Goal: Task Accomplishment & Management: Use online tool/utility

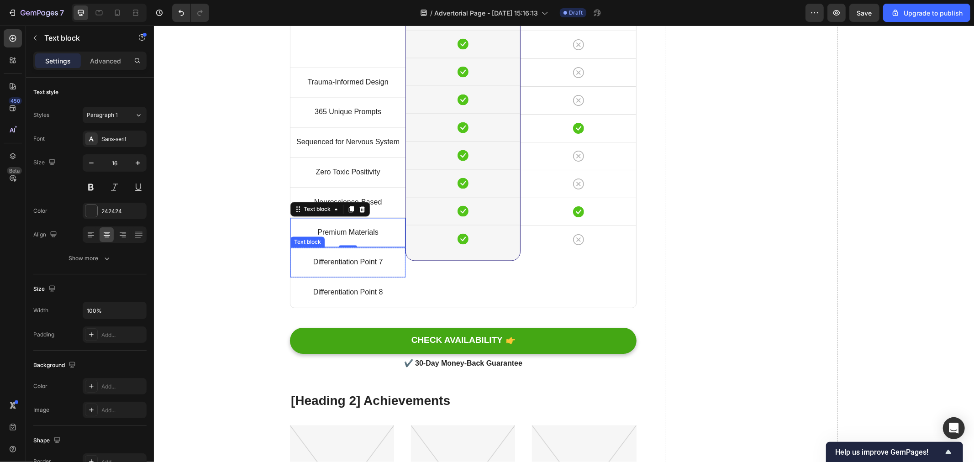
click at [337, 259] on p "Differentiation Point 7" at bounding box center [347, 262] width 113 height 13
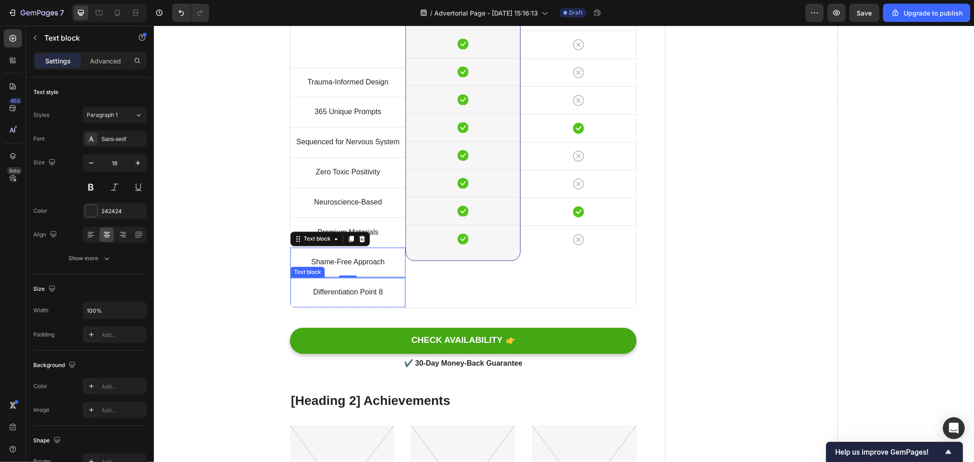
click at [346, 292] on p "Differentiation Point 8" at bounding box center [347, 292] width 113 height 13
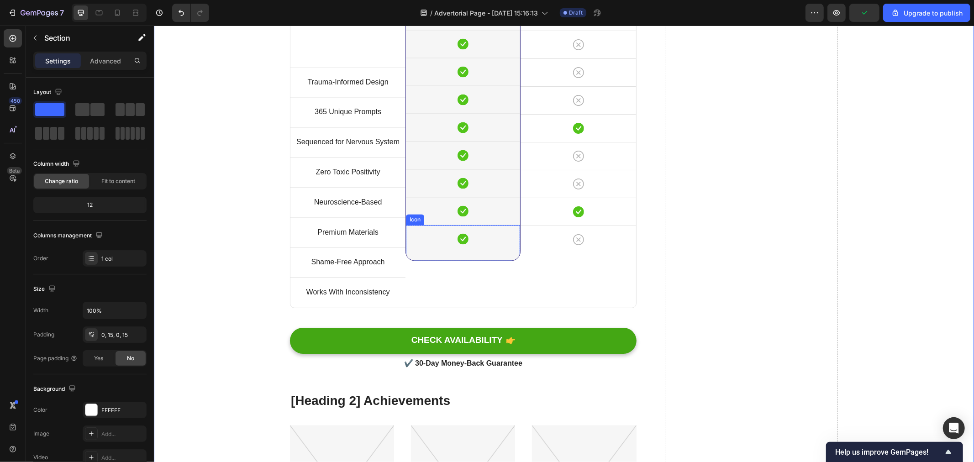
scroll to position [4453, 0]
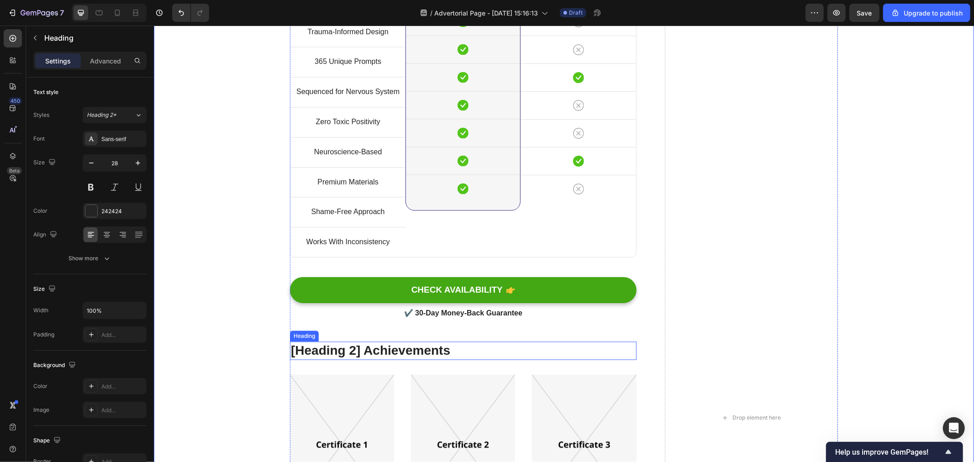
click at [431, 352] on p "[Heading 2] Achievements" at bounding box center [463, 350] width 345 height 16
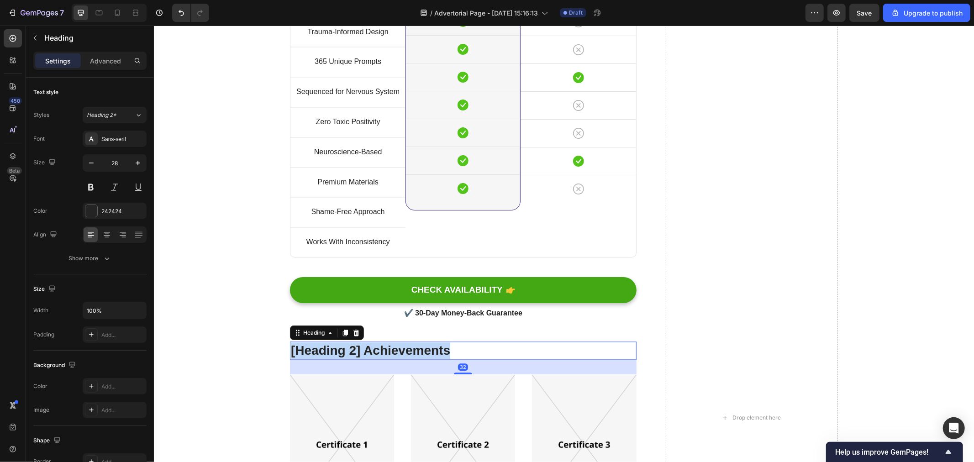
click at [431, 352] on p "[Heading 2] Achievements" at bounding box center [463, 350] width 345 height 16
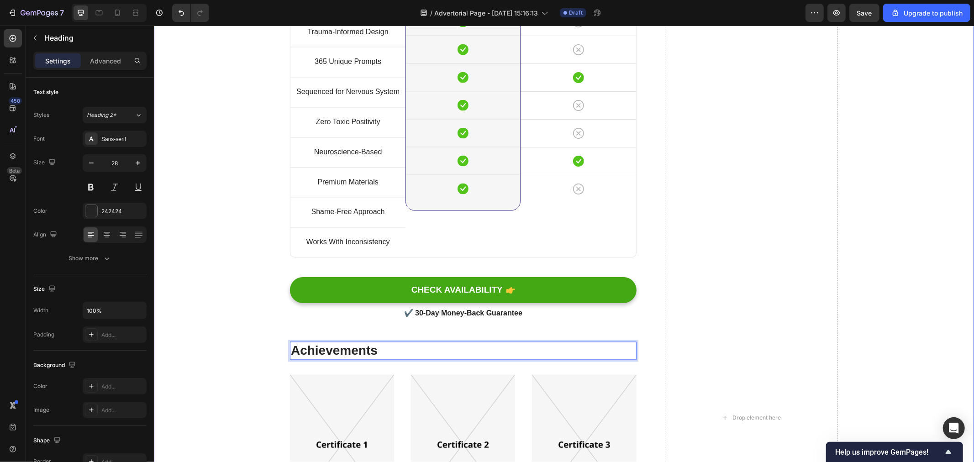
click at [895, 320] on div "[Heading 2] Compare with other products Heading Title Line Trauma-Informed Desi…" at bounding box center [563, 429] width 807 height 1070
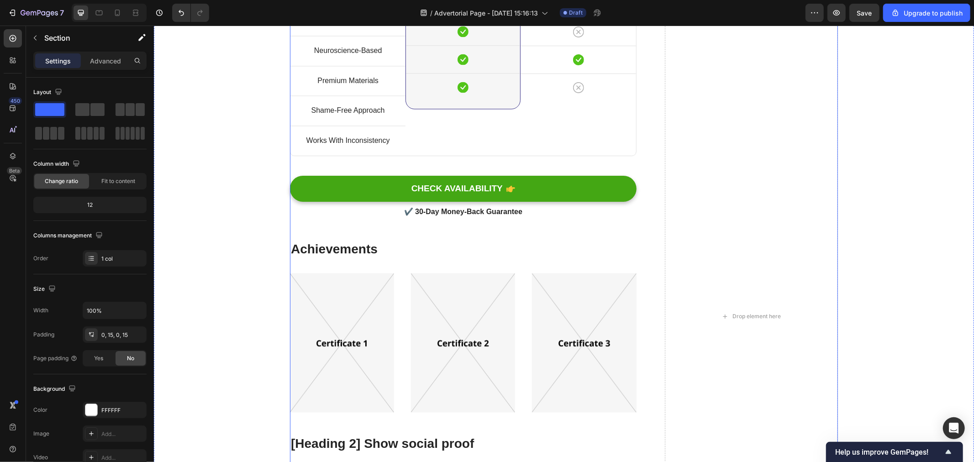
scroll to position [4605, 0]
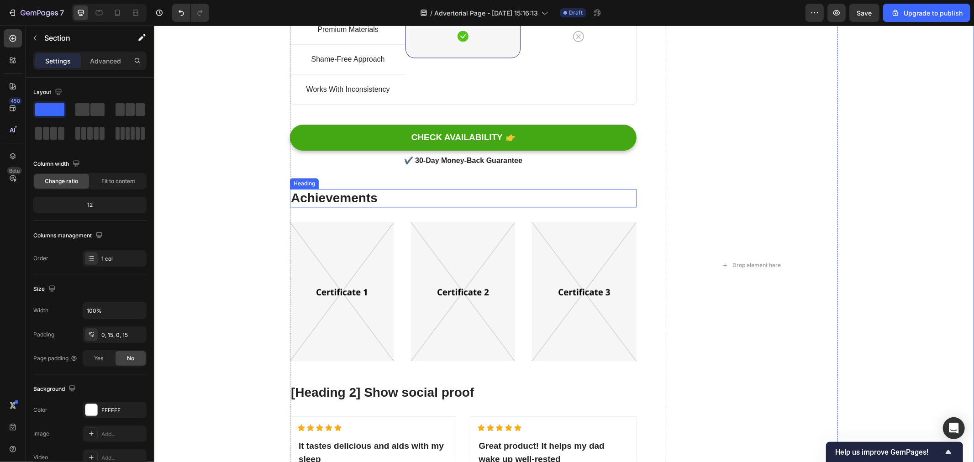
click at [360, 201] on p "Achievements" at bounding box center [463, 198] width 345 height 16
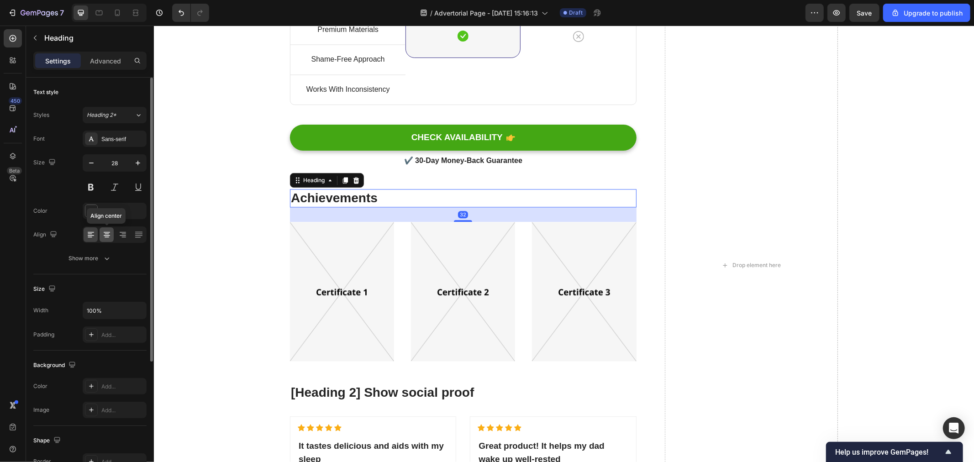
click at [104, 234] on icon at bounding box center [106, 234] width 9 height 9
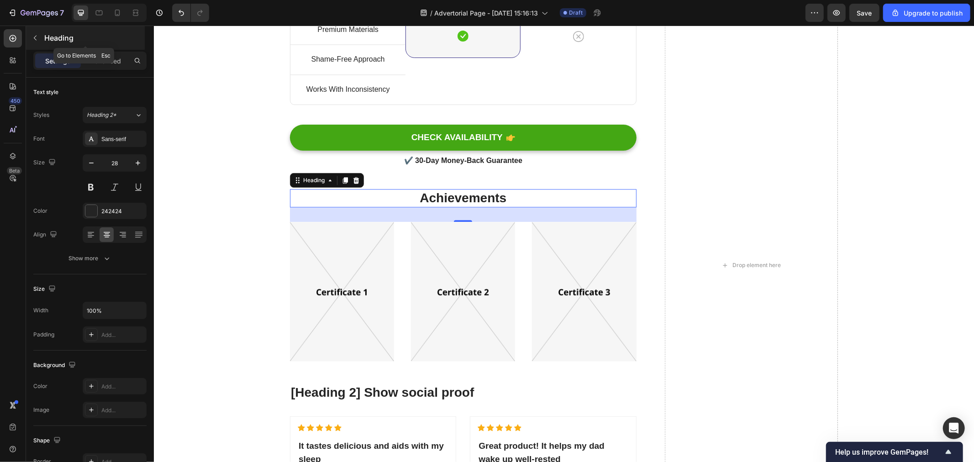
click at [37, 41] on icon "button" at bounding box center [35, 37] width 7 height 7
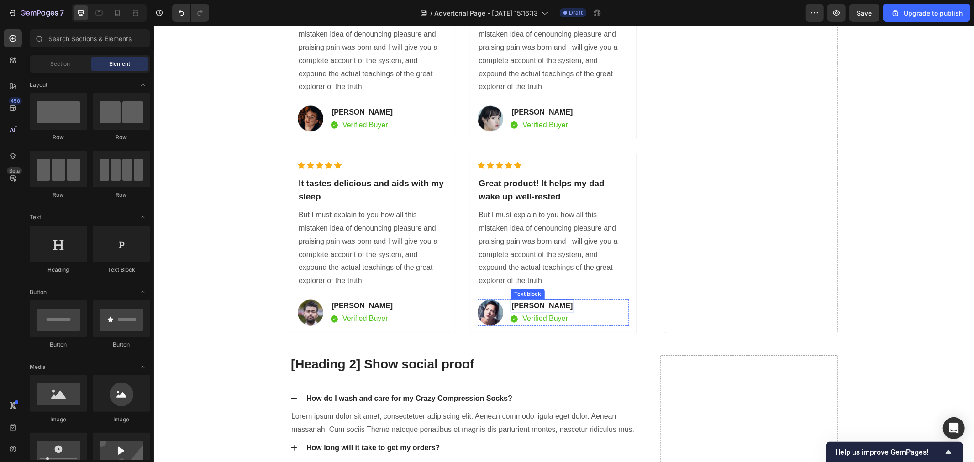
scroll to position [5316, 0]
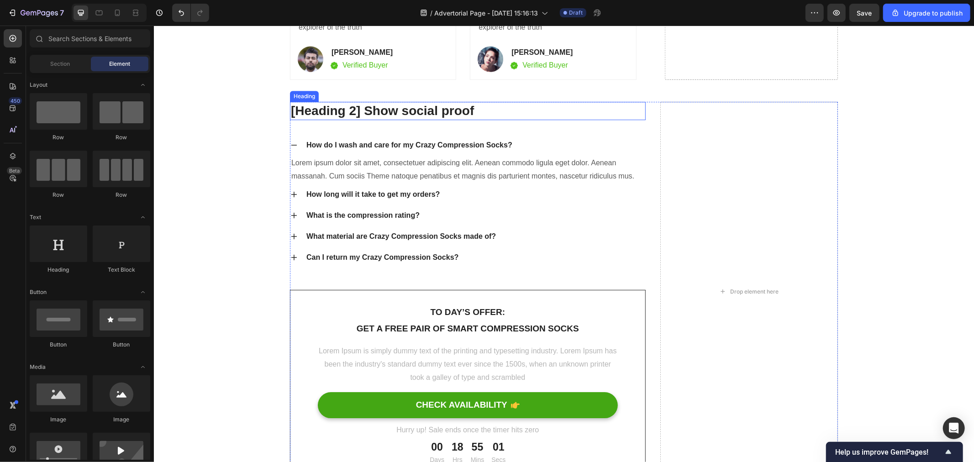
click at [400, 115] on p "[Heading 2] Show social proof" at bounding box center [468, 110] width 354 height 16
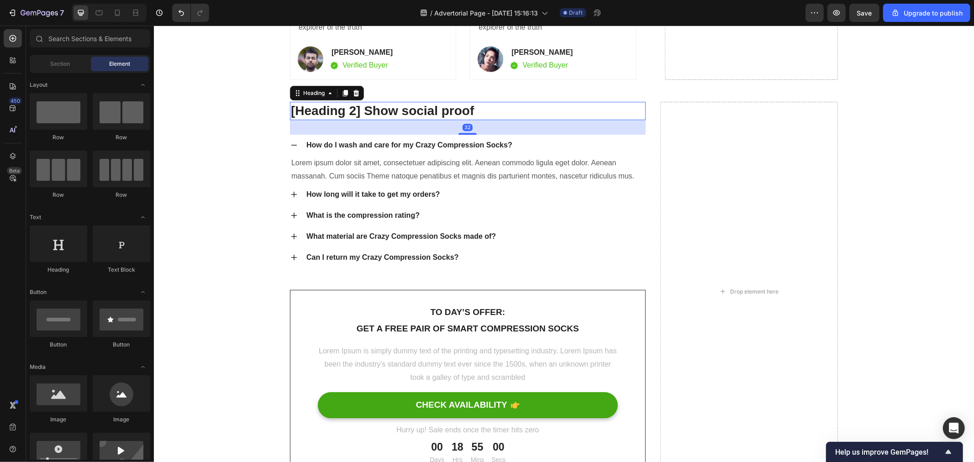
click at [400, 115] on p "[Heading 2] Show social proof" at bounding box center [468, 110] width 354 height 16
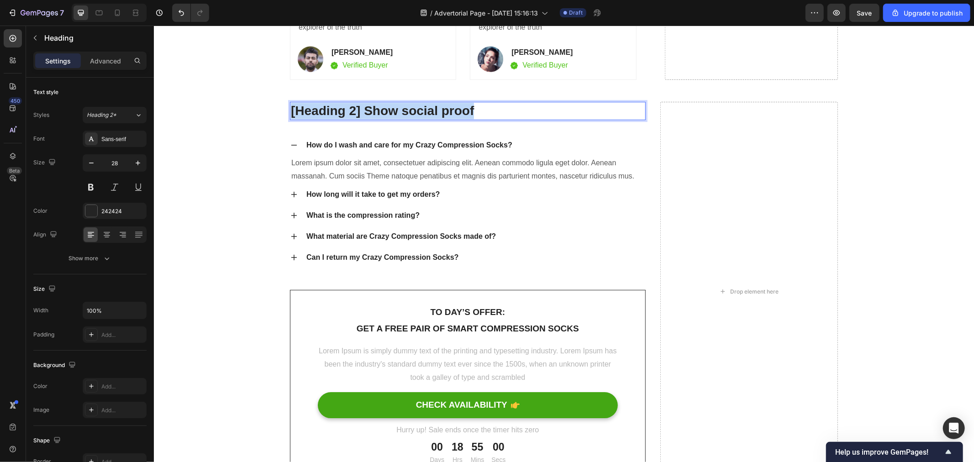
click at [400, 115] on p "[Heading 2] Show social proof" at bounding box center [468, 110] width 354 height 16
click at [445, 139] on div "How do I wash and care for my Crazy Compression Socks?" at bounding box center [409, 145] width 209 height 14
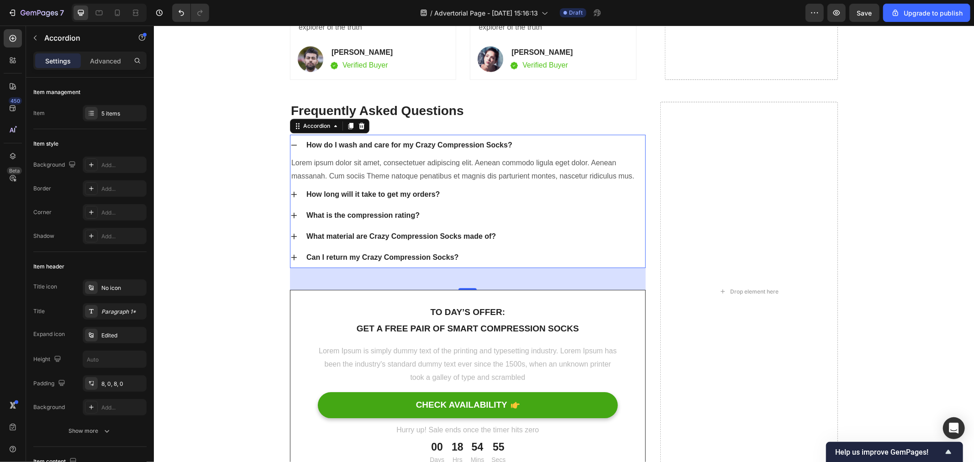
click at [362, 147] on div "How do I wash and care for my Crazy Compression Socks?" at bounding box center [409, 145] width 209 height 14
click at [362, 147] on p "How do I wash and care for my Crazy Compression Socks?" at bounding box center [409, 144] width 206 height 11
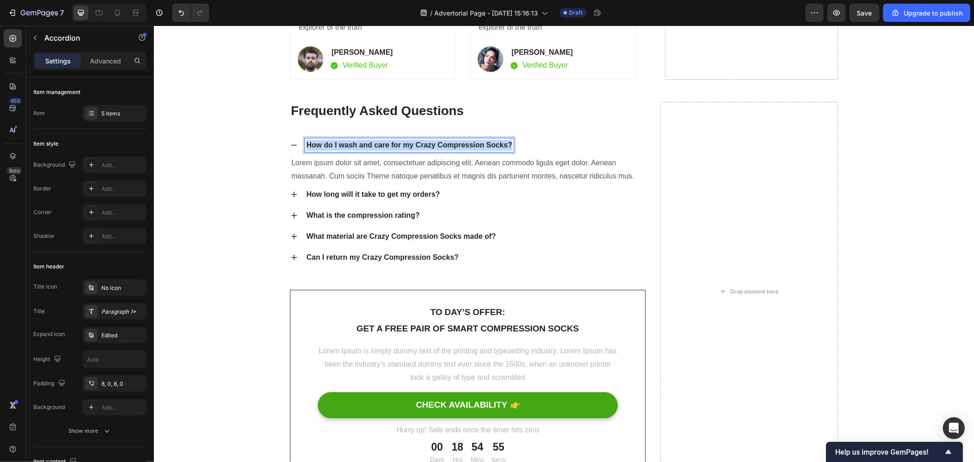
click at [362, 147] on p "How do I wash and care for my Crazy Compression Socks?" at bounding box center [409, 144] width 206 height 11
click at [392, 170] on p "Lorem ipsum dolor sit amet, consectetuer adipiscing elit. Aenean commodo ligula…" at bounding box center [467, 169] width 353 height 26
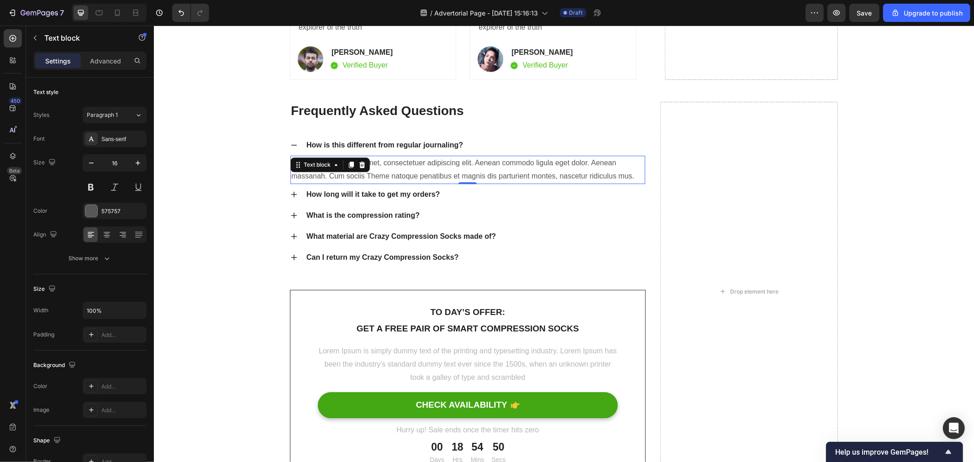
click at [620, 175] on p "Lorem ipsum dolor sit amet, consectetuer adipiscing elit. Aenean commodo ligula…" at bounding box center [467, 169] width 353 height 26
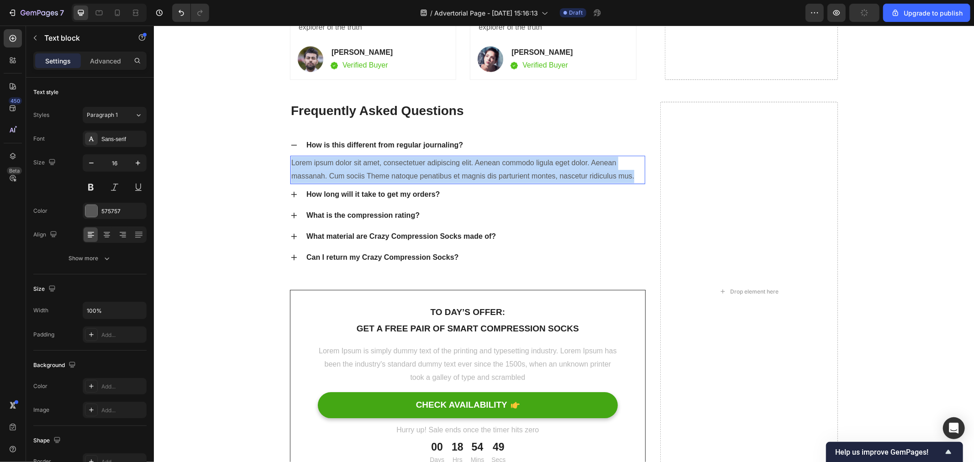
click at [620, 175] on p "Lorem ipsum dolor sit amet, consectetuer adipiscing elit. Aenean commodo ligula…" at bounding box center [467, 169] width 353 height 26
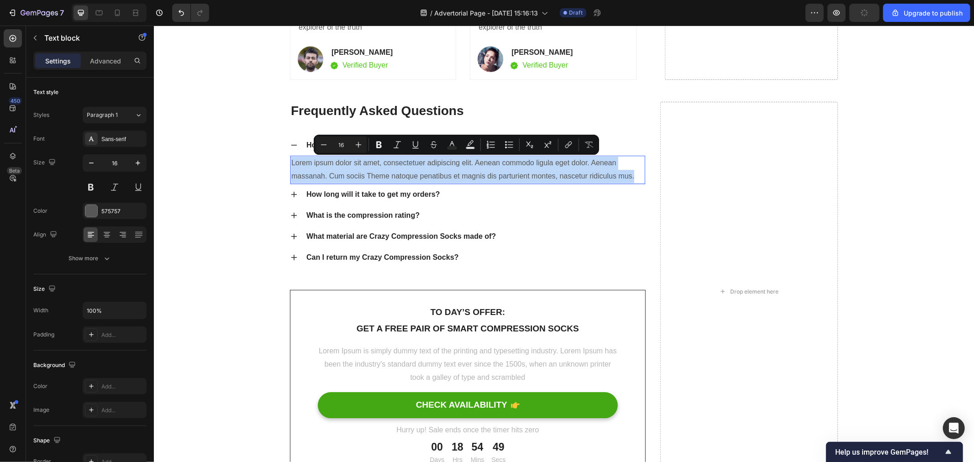
click at [620, 175] on p "Lorem ipsum dolor sit amet, consectetuer adipiscing elit. Aenean commodo ligula…" at bounding box center [467, 169] width 353 height 26
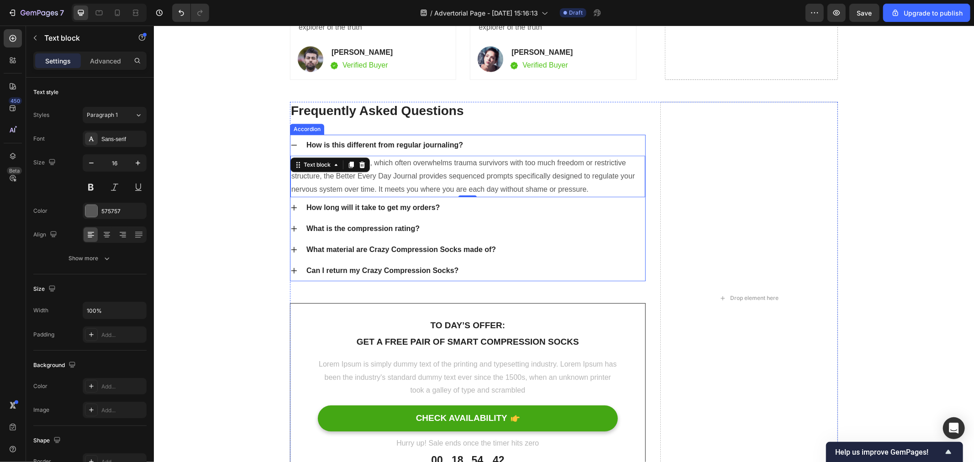
click at [325, 203] on p "How long will it take to get my orders?" at bounding box center [372, 207] width 133 height 11
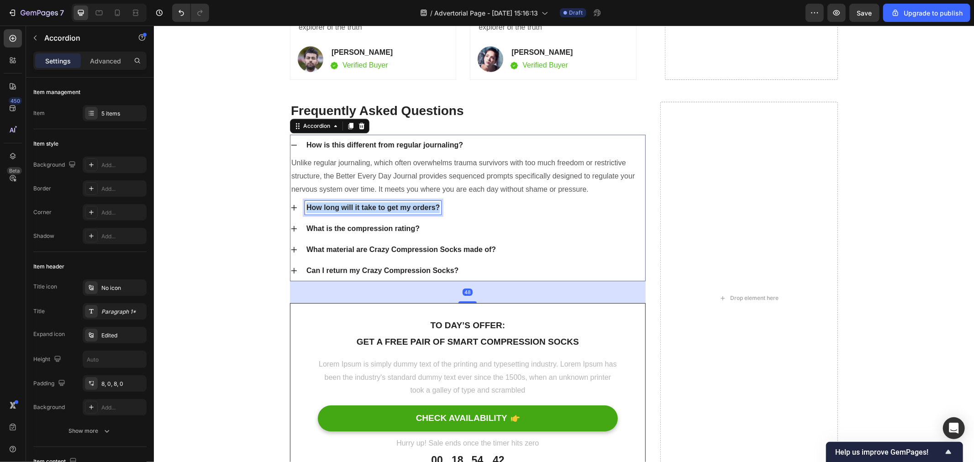
click at [325, 203] on p "How long will it take to get my orders?" at bounding box center [372, 207] width 133 height 11
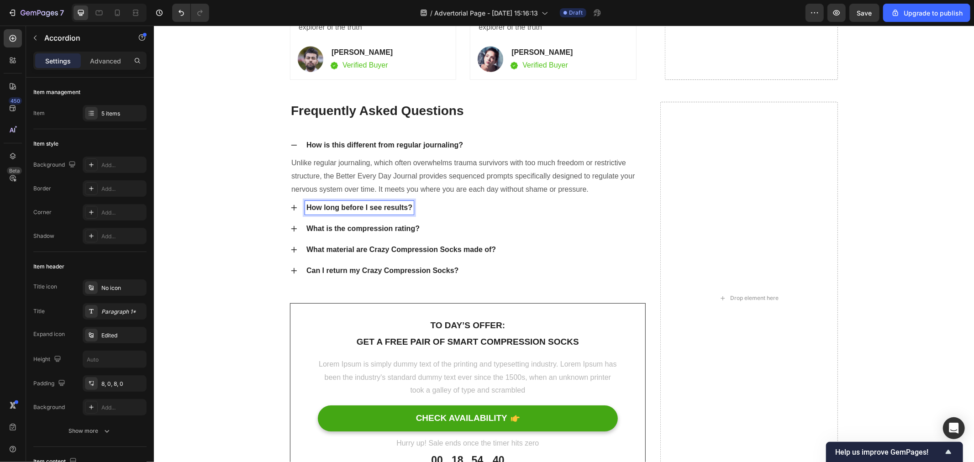
click at [291, 208] on icon at bounding box center [294, 207] width 6 height 6
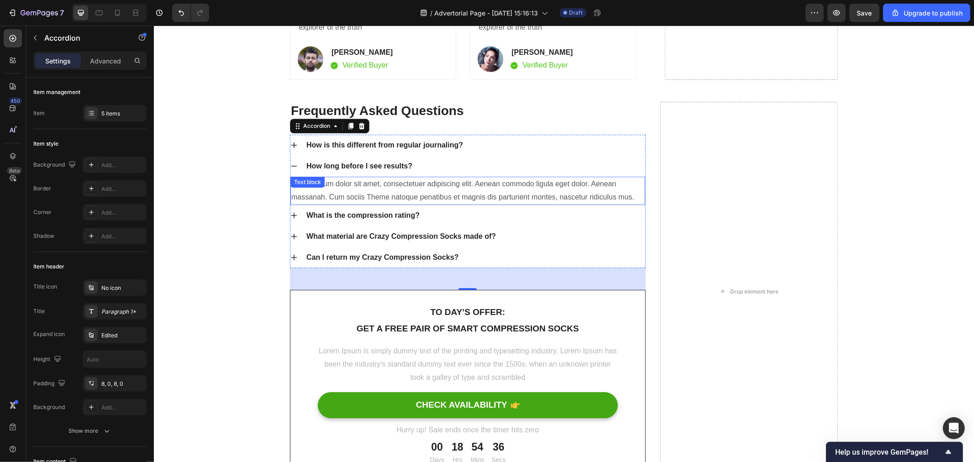
click at [425, 191] on p "Lorem ipsum dolor sit amet, consectetuer adipiscing elit. Aenean commodo ligula…" at bounding box center [467, 190] width 353 height 26
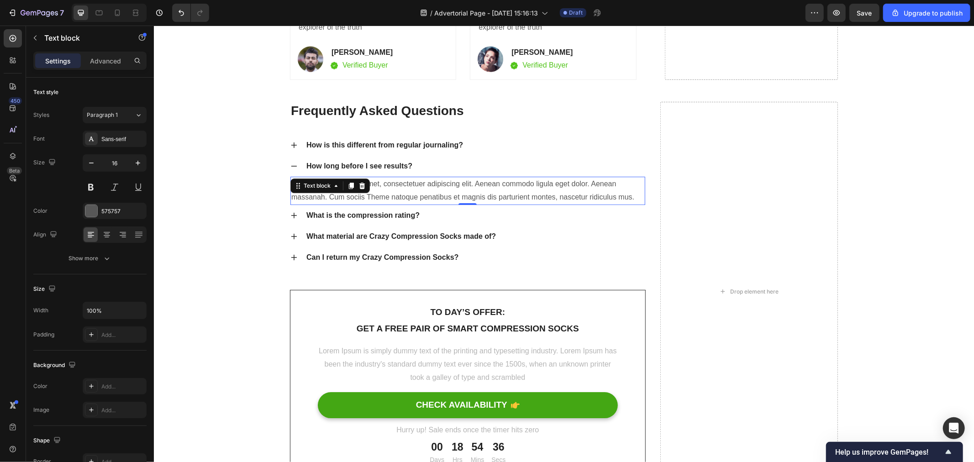
click at [425, 191] on p "Lorem ipsum dolor sit amet, consectetuer adipiscing elit. Aenean commodo ligula…" at bounding box center [467, 190] width 353 height 26
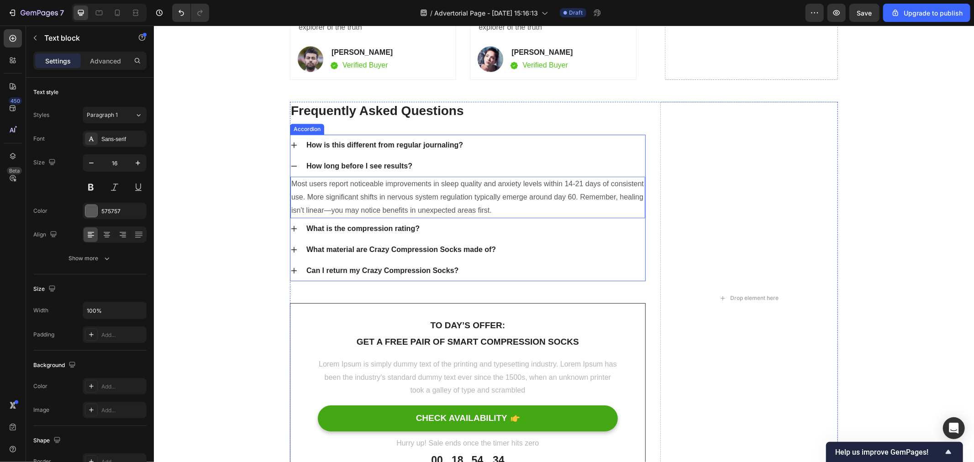
click at [326, 226] on p "What is the compression rating?" at bounding box center [362, 228] width 113 height 11
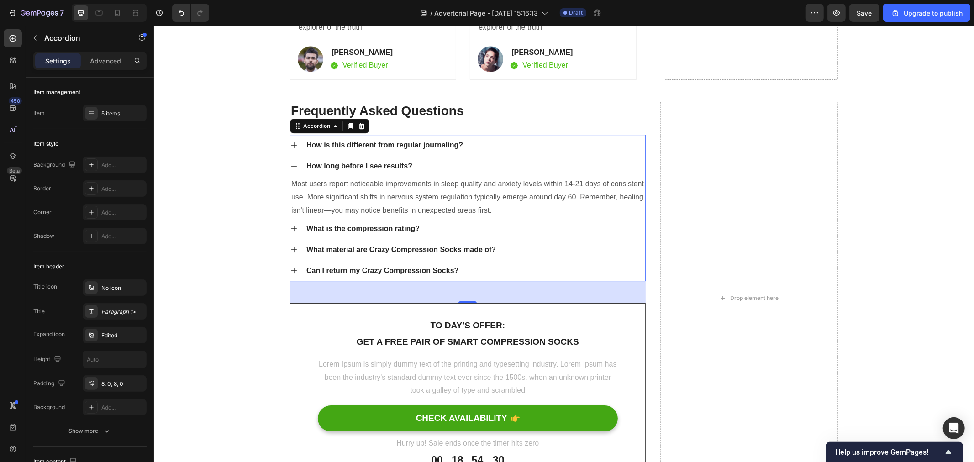
click at [382, 222] on div "What is the compression rating?" at bounding box center [363, 229] width 116 height 14
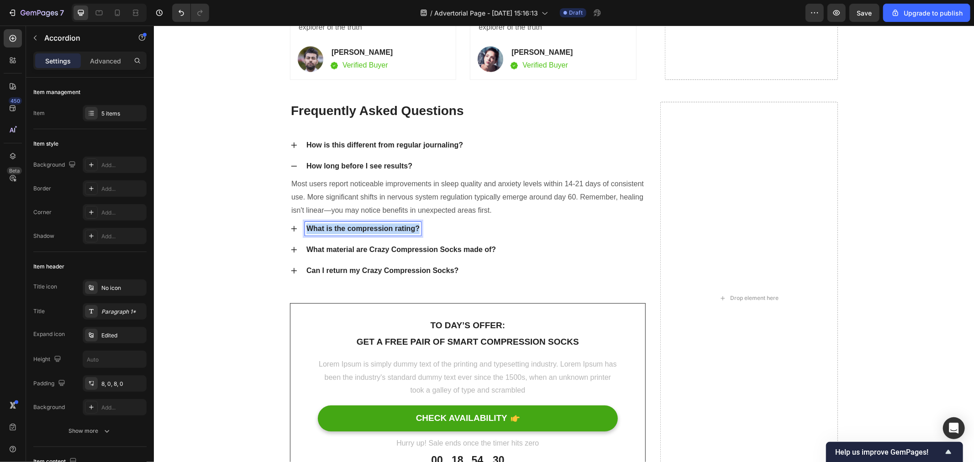
click at [382, 222] on div "What is the compression rating?" at bounding box center [363, 229] width 116 height 14
click at [293, 226] on icon at bounding box center [293, 228] width 7 height 7
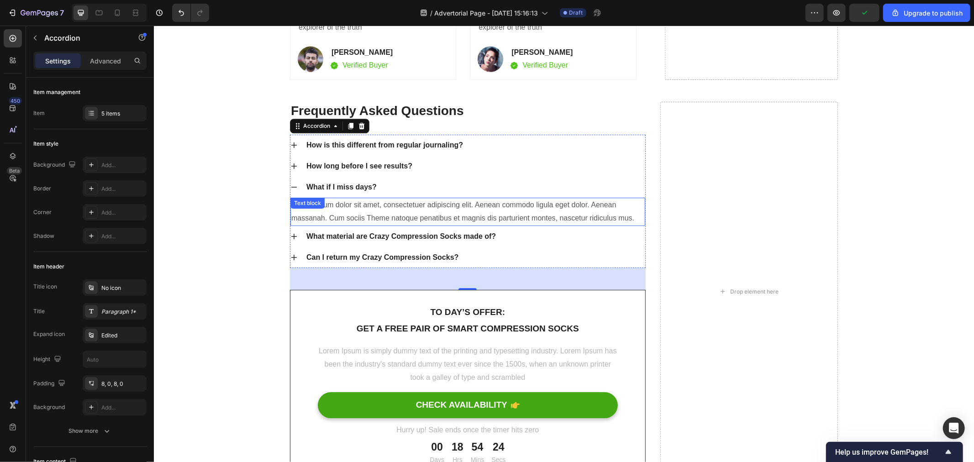
click at [386, 216] on p "Lorem ipsum dolor sit amet, consectetuer adipiscing elit. Aenean commodo ligula…" at bounding box center [467, 211] width 353 height 26
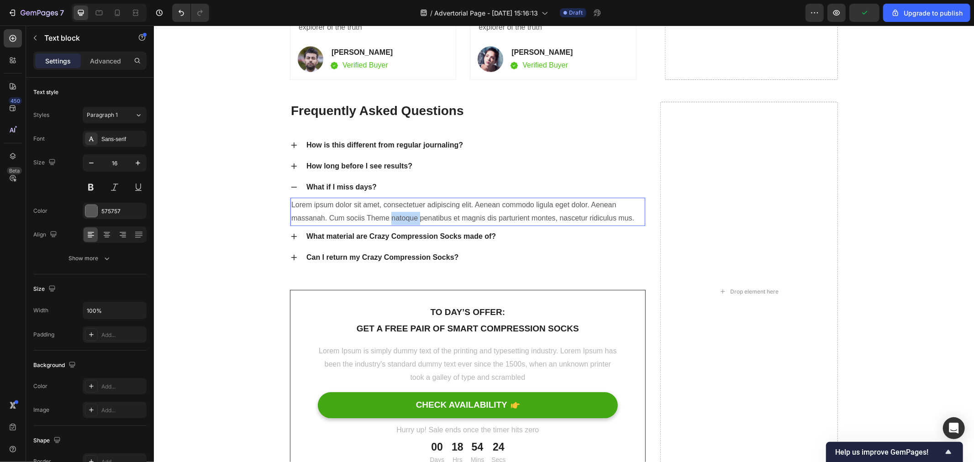
click at [386, 216] on p "Lorem ipsum dolor sit amet, consectetuer adipiscing elit. Aenean commodo ligula…" at bounding box center [467, 211] width 353 height 26
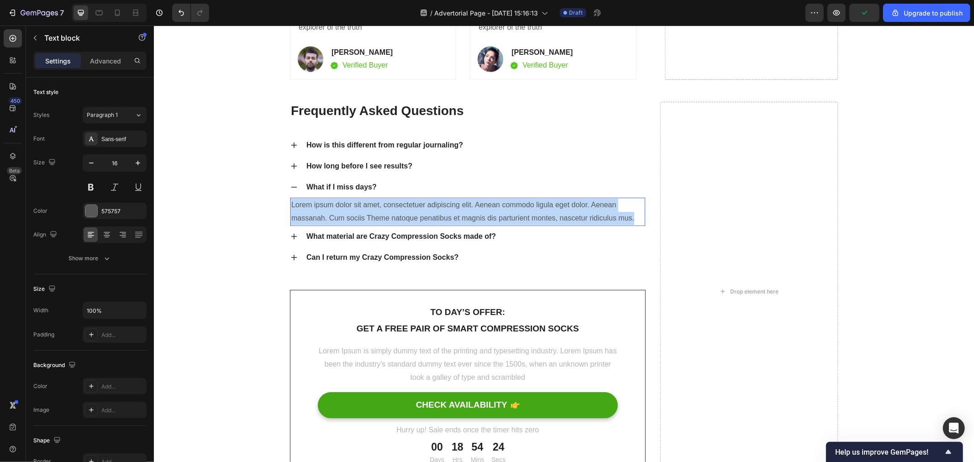
click at [386, 216] on p "Lorem ipsum dolor sit amet, consectetuer adipiscing elit. Aenean commodo ligula…" at bounding box center [467, 211] width 353 height 26
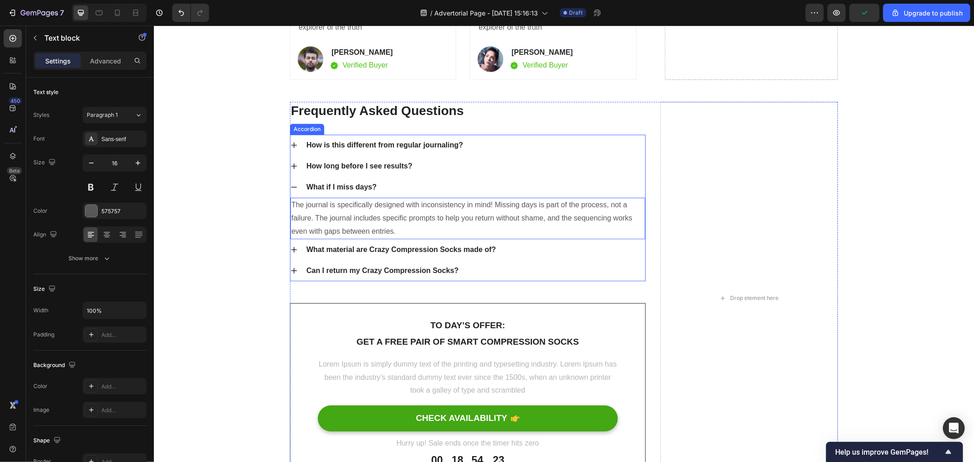
click at [290, 244] on div "What material are Crazy Compression Socks made of?" at bounding box center [467, 249] width 355 height 21
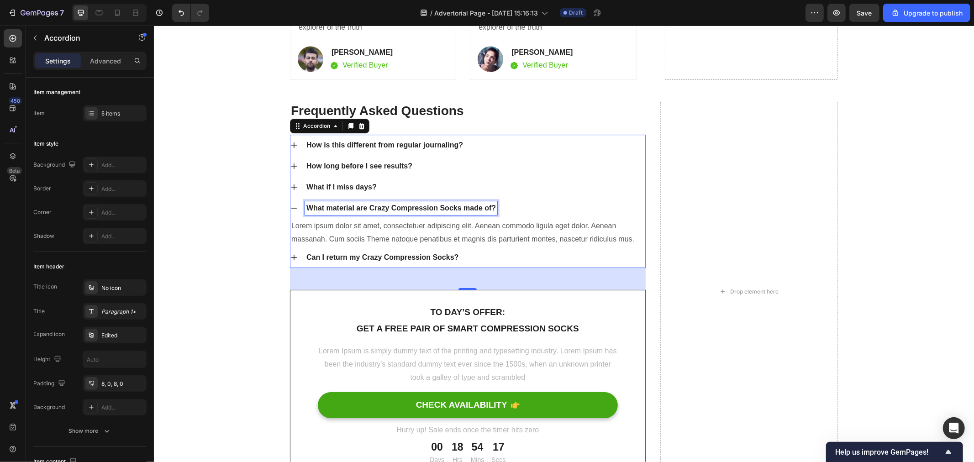
click at [427, 211] on p "What material are Crazy Compression Socks made of?" at bounding box center [401, 207] width 190 height 11
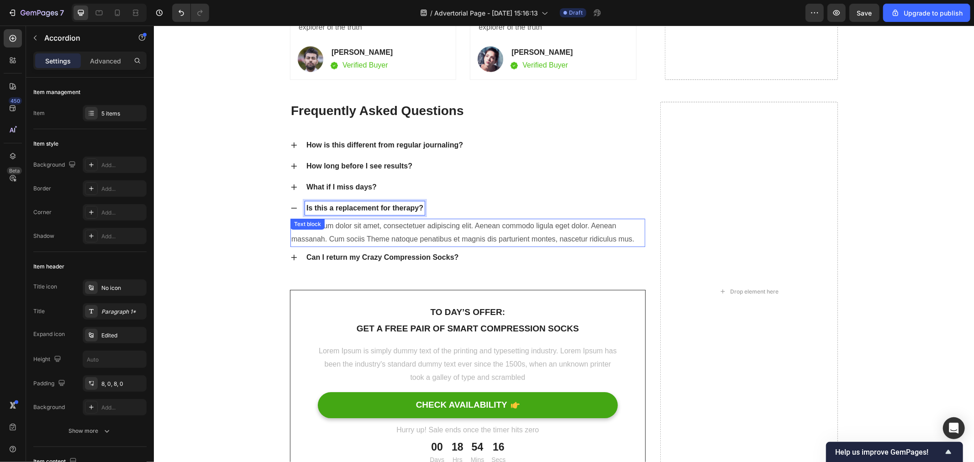
click at [455, 234] on p "Lorem ipsum dolor sit amet, consectetuer adipiscing elit. Aenean commodo ligula…" at bounding box center [467, 232] width 353 height 26
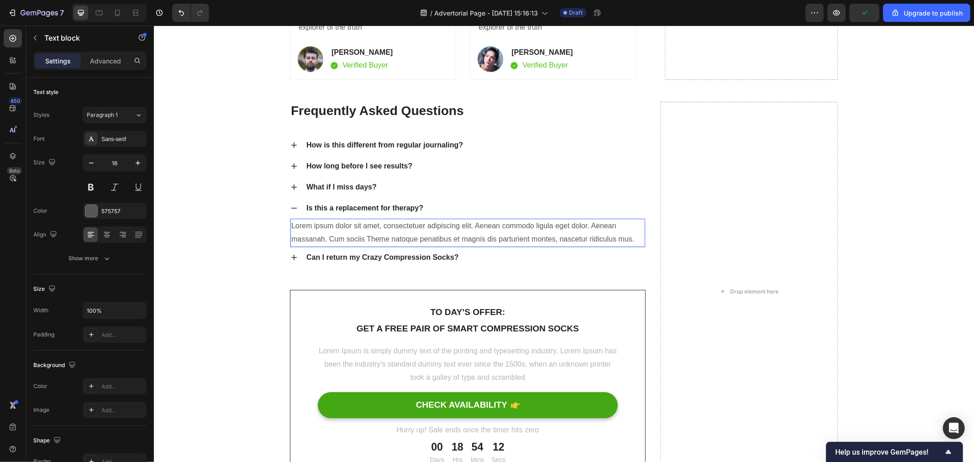
click at [451, 236] on p "Lorem ipsum dolor sit amet, consectetuer adipiscing elit. Aenean commodo ligula…" at bounding box center [467, 232] width 353 height 26
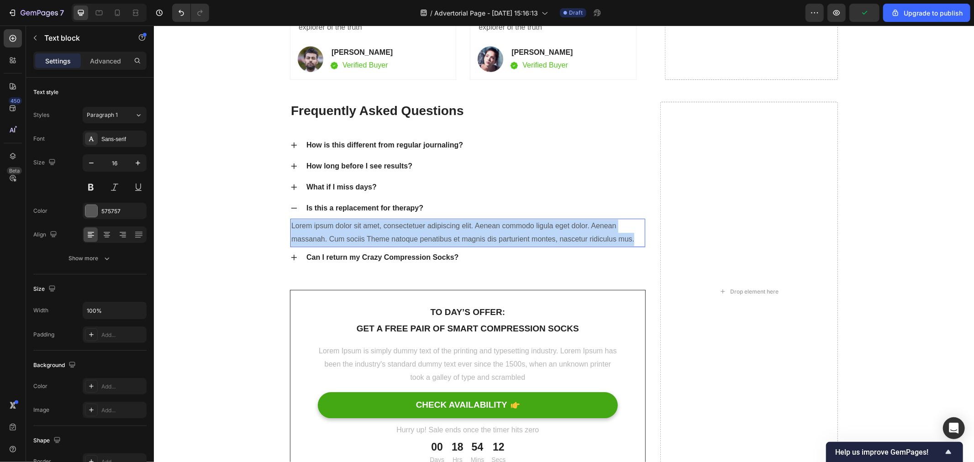
click at [451, 236] on p "Lorem ipsum dolor sit amet, consectetuer adipiscing elit. Aenean commodo ligula…" at bounding box center [467, 232] width 353 height 26
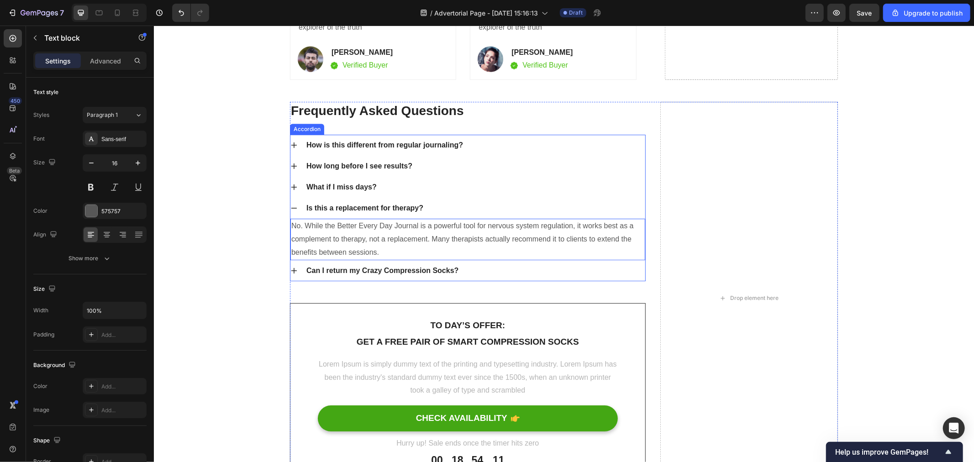
click at [290, 267] on icon at bounding box center [293, 270] width 7 height 7
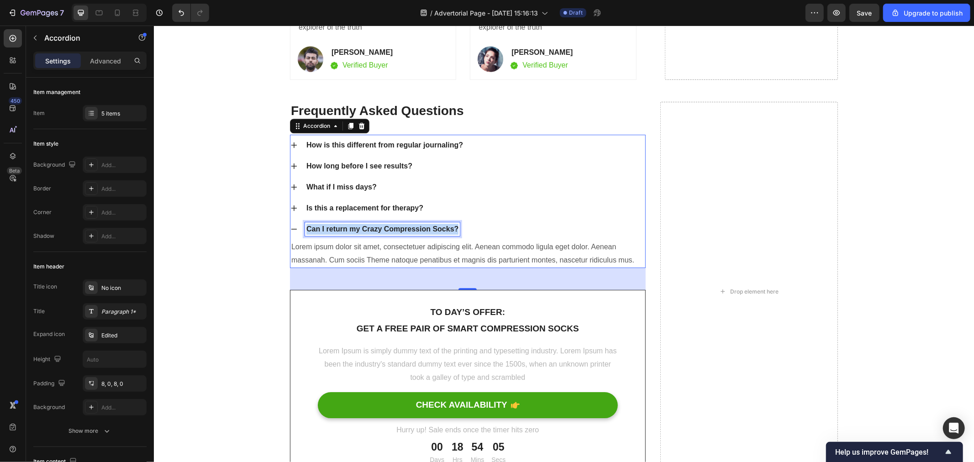
click at [322, 230] on p "Can I return my Crazy Compression Socks?" at bounding box center [382, 228] width 152 height 11
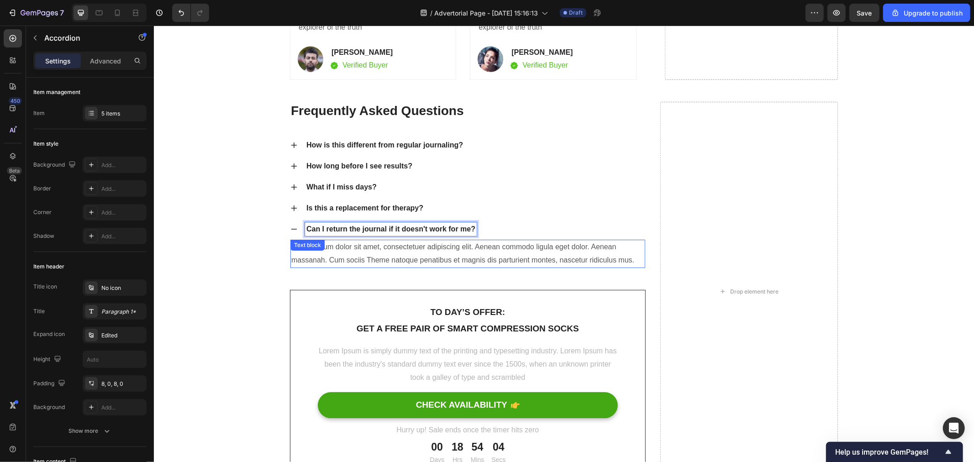
click at [390, 260] on p "Lorem ipsum dolor sit amet, consectetuer adipiscing elit. Aenean commodo ligula…" at bounding box center [467, 253] width 353 height 26
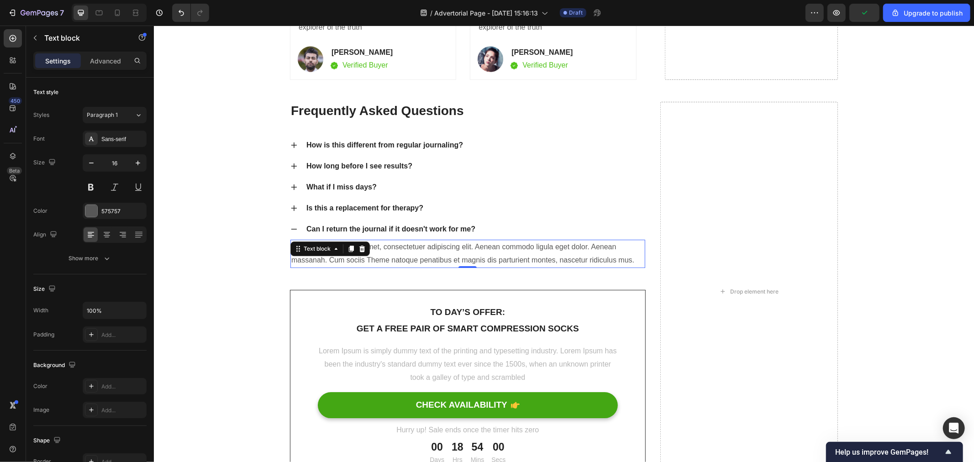
click at [383, 265] on p "Lorem ipsum dolor sit amet, consectetuer adipiscing elit. Aenean commodo ligula…" at bounding box center [467, 253] width 353 height 26
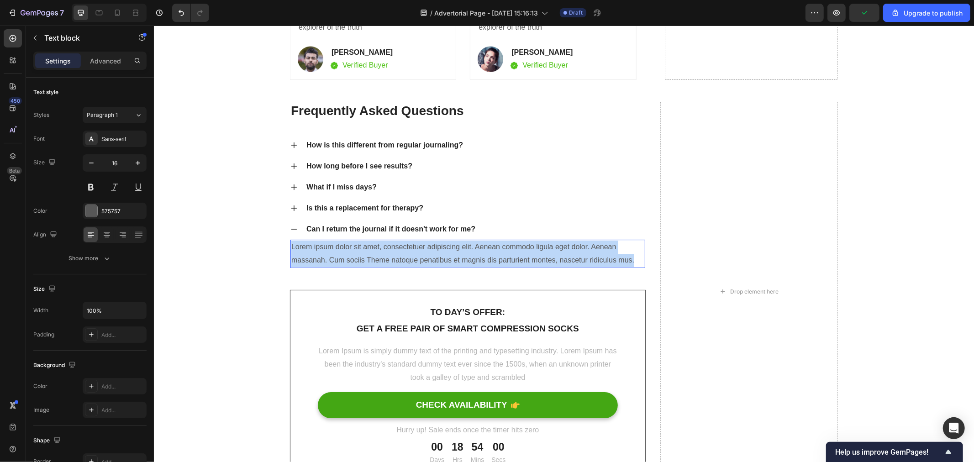
click at [383, 265] on p "Lorem ipsum dolor sit amet, consectetuer adipiscing elit. Aenean commodo ligula…" at bounding box center [467, 253] width 353 height 26
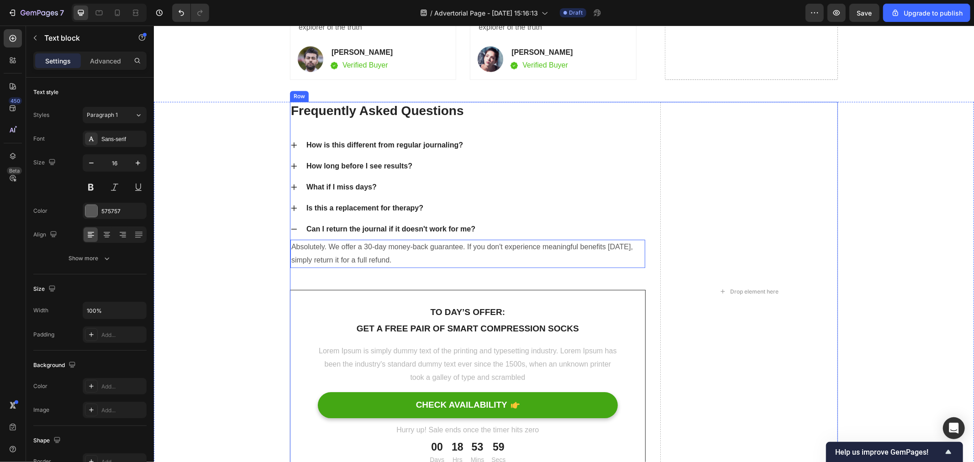
scroll to position [5366, 0]
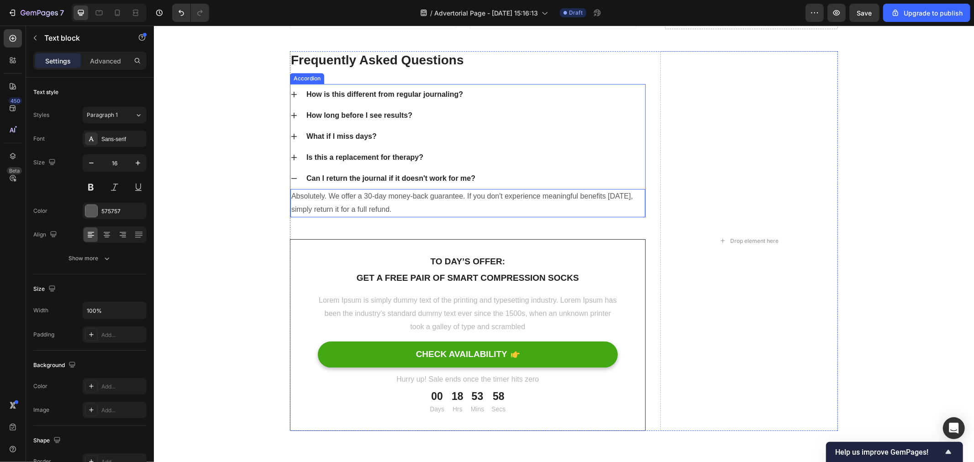
click at [291, 180] on icon at bounding box center [293, 178] width 7 height 7
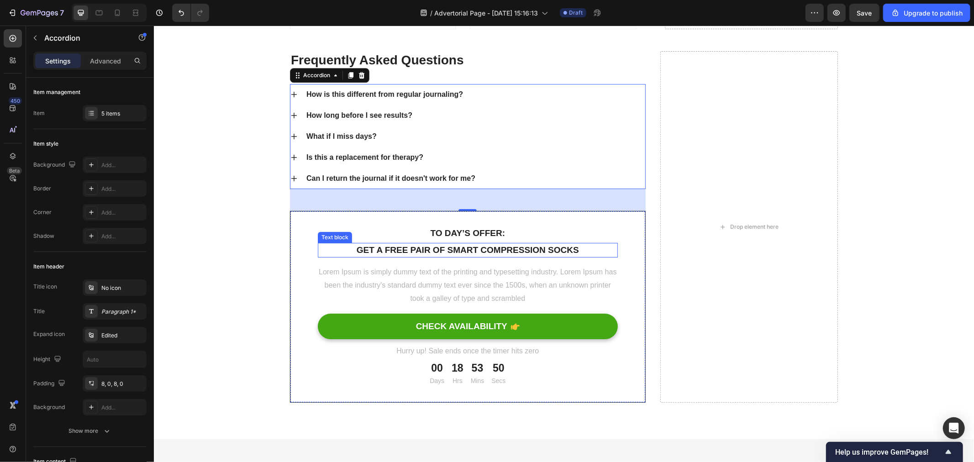
click at [439, 252] on p "Get a free pair of smart compression socks" at bounding box center [467, 250] width 298 height 13
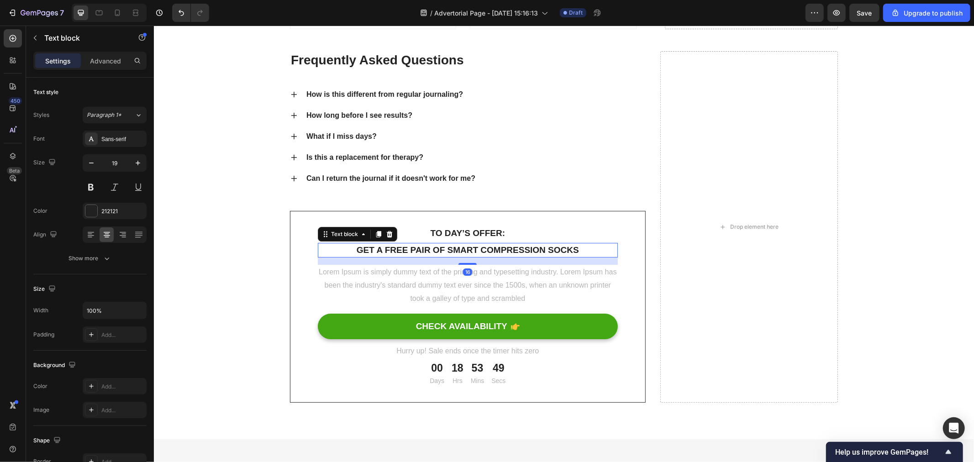
click at [439, 252] on p "Get a free pair of smart compression socks" at bounding box center [467, 250] width 298 height 13
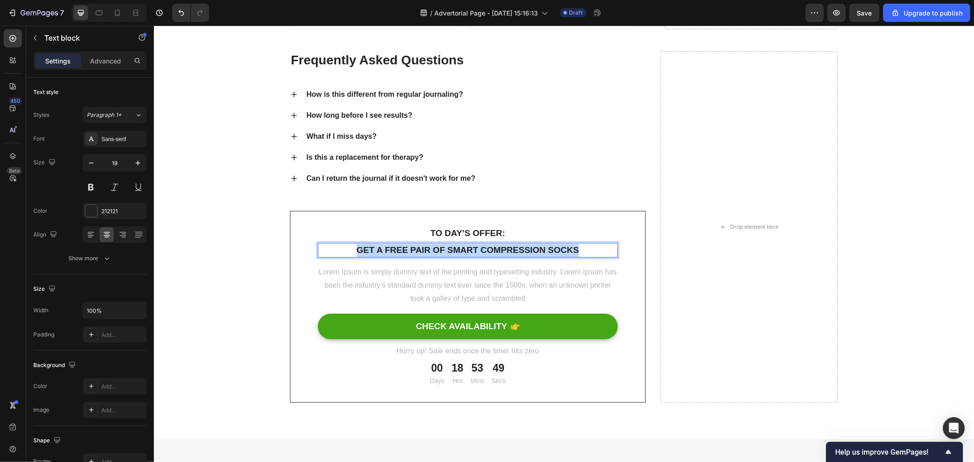
click at [439, 252] on p "Get a free pair of smart compression socks" at bounding box center [467, 250] width 298 height 13
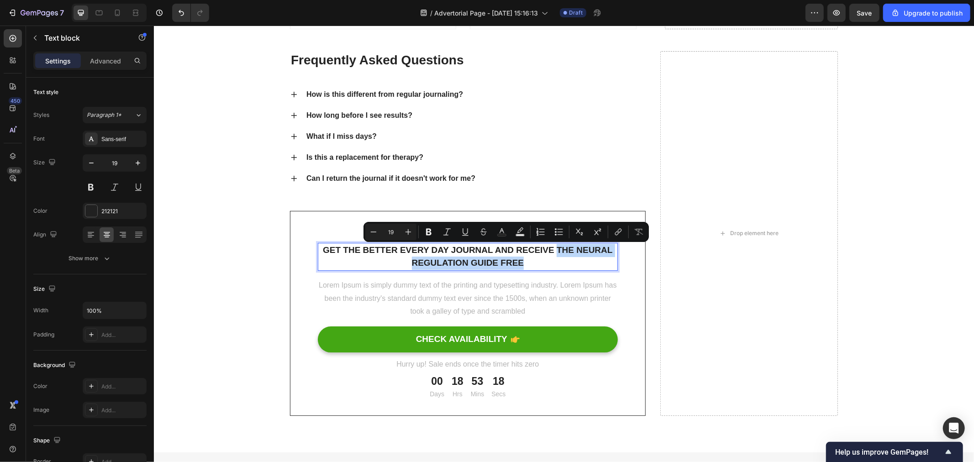
drag, startPoint x: 524, startPoint y: 260, endPoint x: 550, endPoint y: 248, distance: 28.8
click at [550, 248] on p "GET THE BETTER EVERY DAY JOURNAL AND RECEIVE THE NEURAL REGULATION GUIDE FREE" at bounding box center [467, 257] width 298 height 26
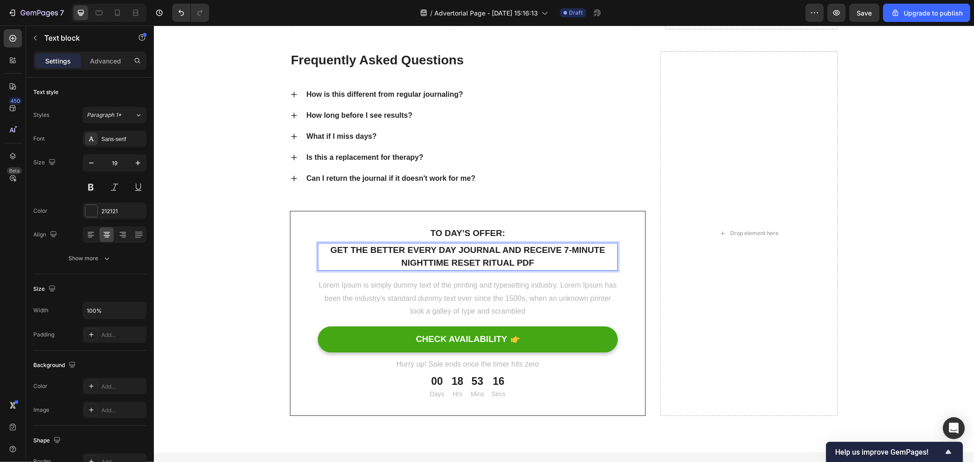
click at [559, 261] on p "GET THE BETTER EVERY DAY JOURNAL AND RECEIVE 7-Minute Nighttime Reset Ritual PDF" at bounding box center [467, 257] width 298 height 26
click at [556, 249] on p "GET THE BETTER EVERY DAY JOURNAL AND RECEIVE 7-Minute Nighttime Reset Ritual PDF" at bounding box center [467, 257] width 298 height 26
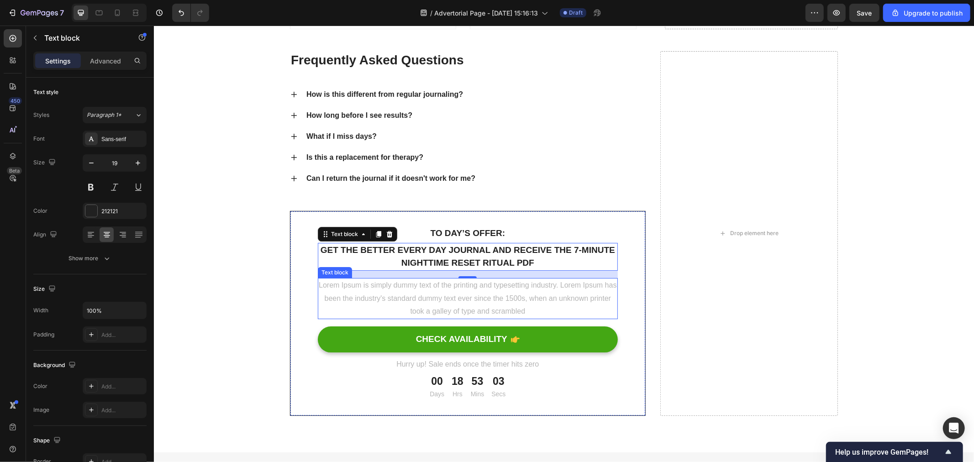
click at [515, 304] on p "Lorem Ipsum is simply dummy text of the printing and typesetting industry. Lore…" at bounding box center [467, 298] width 298 height 39
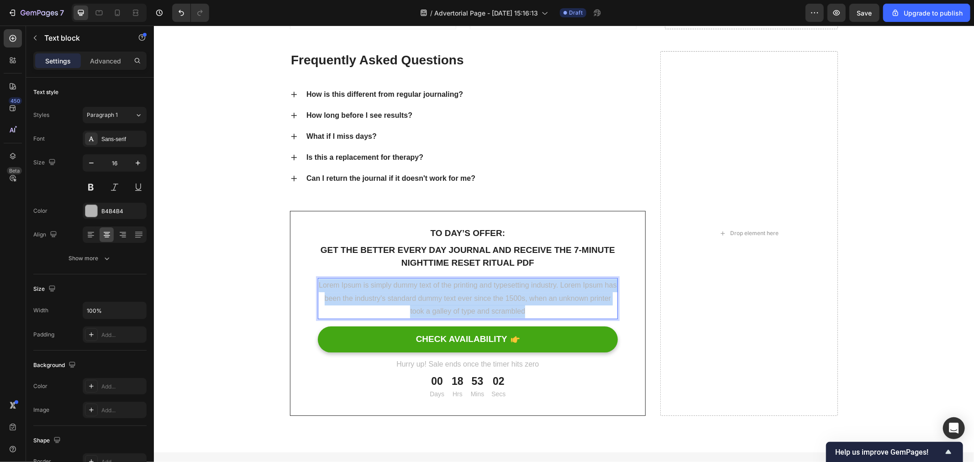
click at [515, 304] on p "Lorem Ipsum is simply dummy text of the printing and typesetting industry. Lore…" at bounding box center [467, 298] width 298 height 39
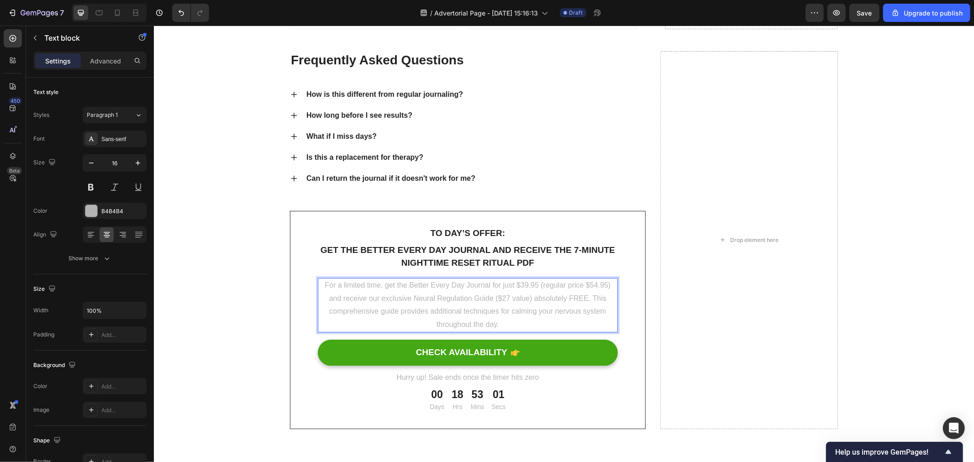
click at [496, 298] on p "For a limited time, get the Better Every Day Journal for just $39.95 (regular p…" at bounding box center [467, 305] width 298 height 53
drag, startPoint x: 403, startPoint y: 299, endPoint x: 480, endPoint y: 302, distance: 76.8
click at [480, 302] on p "For a limited time, get the Better Every Day Journal for just $39.95 (regular p…" at bounding box center [467, 305] width 298 height 53
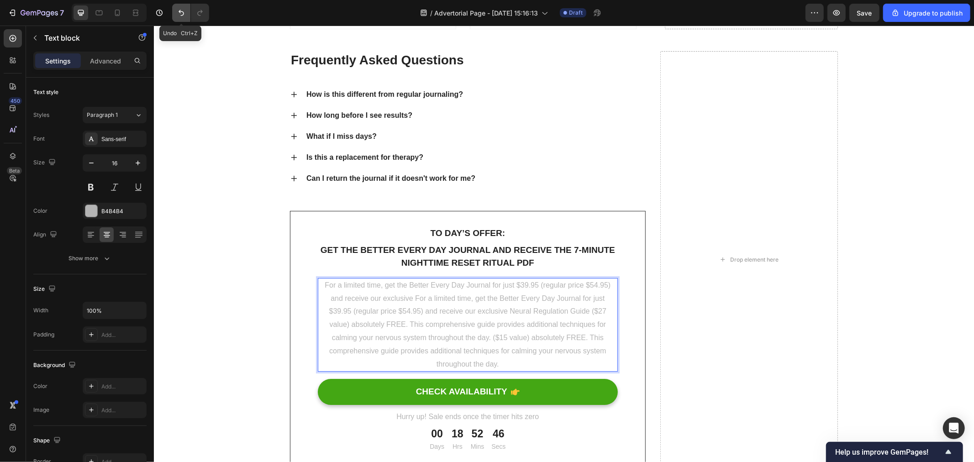
click at [176, 7] on button "Undo/Redo" at bounding box center [181, 13] width 18 height 18
click at [177, 12] on icon "Undo/Redo" at bounding box center [181, 12] width 9 height 9
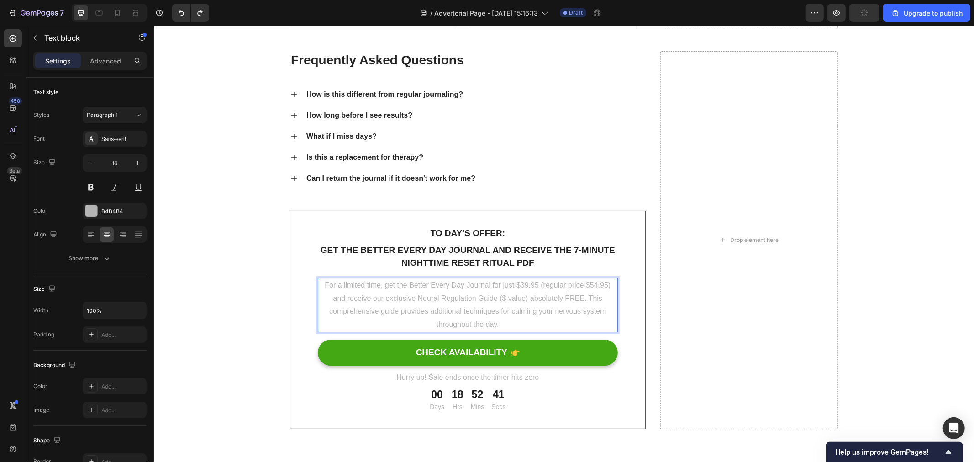
click at [490, 297] on p "For a limited time, get the Better Every Day Journal for just $39.95 (regular p…" at bounding box center [467, 305] width 298 height 53
click at [519, 322] on p "For a limited time, get the Better Every Day Journal for just $39.95 (regular p…" at bounding box center [467, 305] width 298 height 53
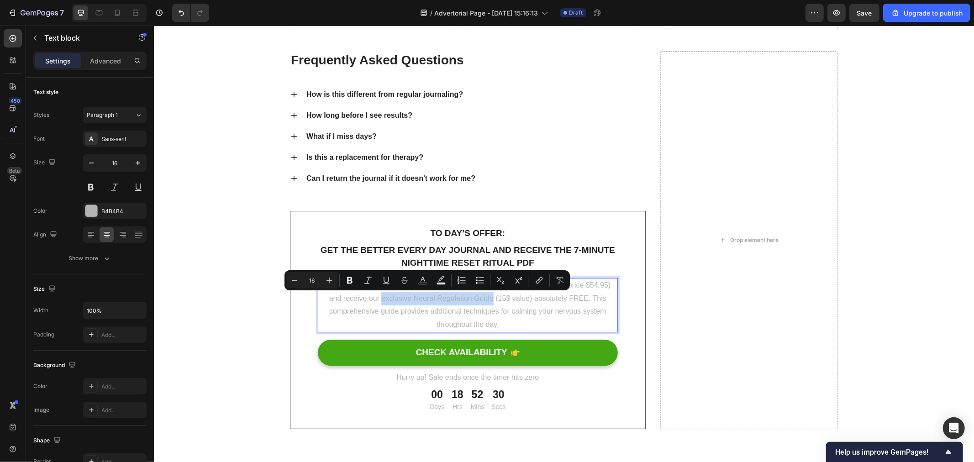
drag, startPoint x: 373, startPoint y: 297, endPoint x: 480, endPoint y: 303, distance: 107.5
click at [480, 303] on p "For a limited time, get the Better Every Day Journal for just $39.95 (regular p…" at bounding box center [467, 305] width 298 height 53
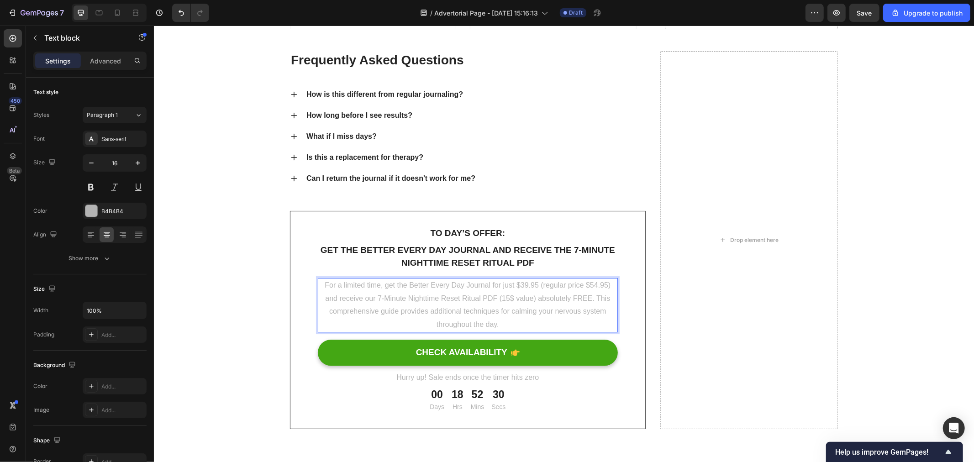
click at [529, 323] on p "For a limited time, get the Better Every Day Journal for just $39.95 (regular p…" at bounding box center [467, 305] width 298 height 53
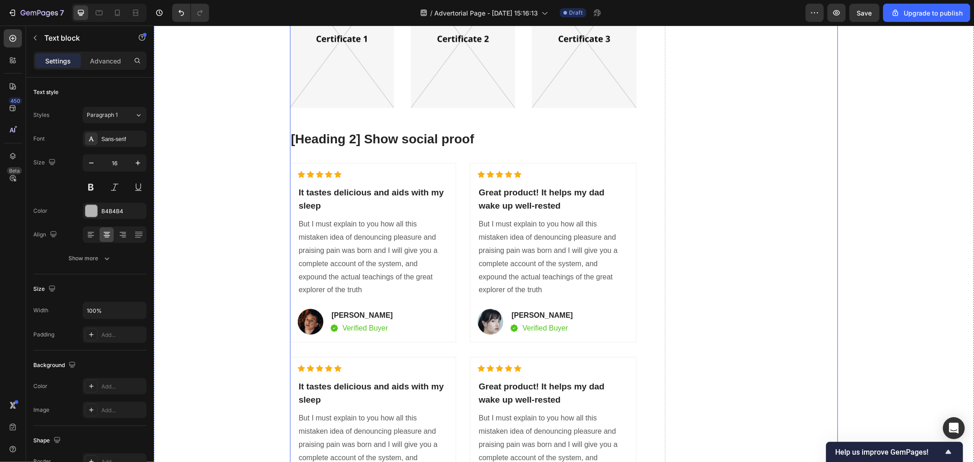
scroll to position [4808, 0]
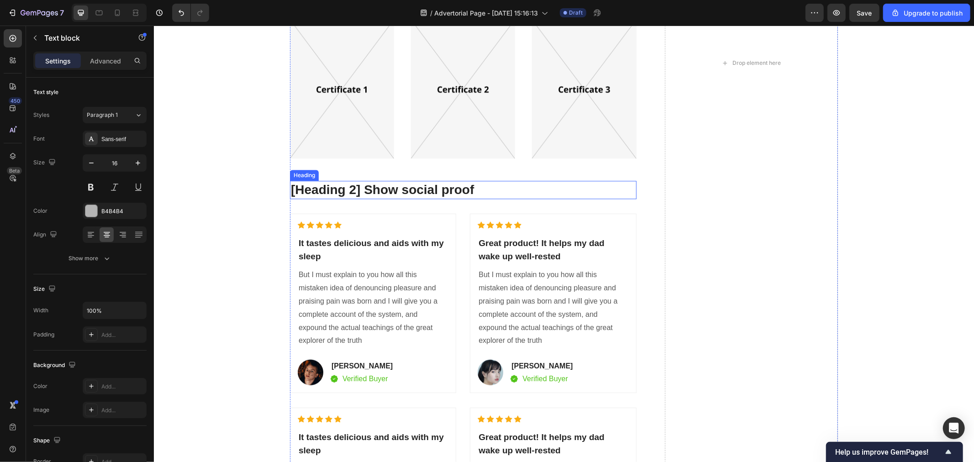
click at [449, 191] on p "[Heading 2] Show social proof" at bounding box center [463, 189] width 345 height 16
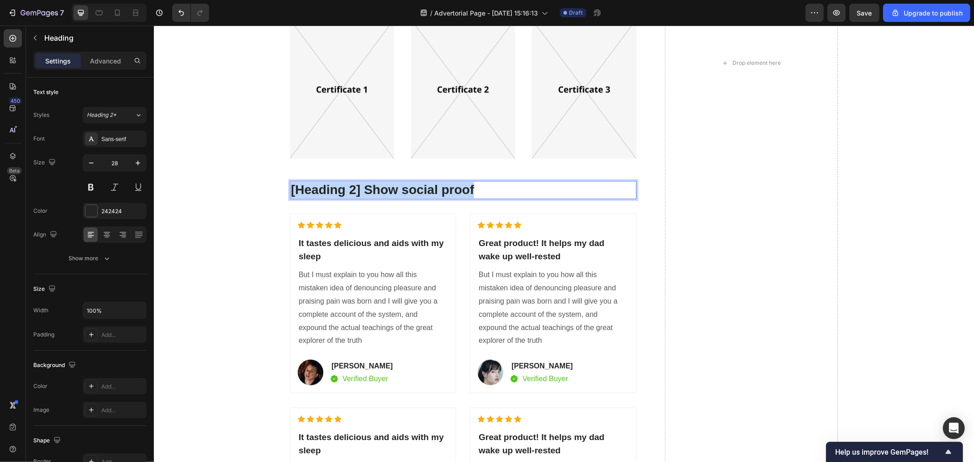
click at [449, 191] on p "[Heading 2] Show social proof" at bounding box center [463, 189] width 345 height 16
click at [890, 231] on div "[Heading 2] Compare with other products Heading Title Line Trauma-Informed Desi…" at bounding box center [563, 73] width 807 height 1071
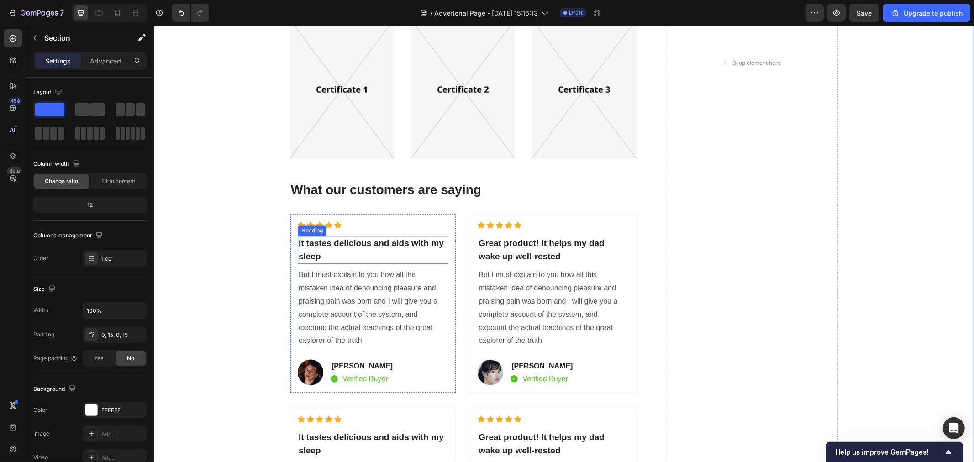
click at [353, 244] on p "It tastes delicious and aids with my sleep" at bounding box center [372, 250] width 149 height 26
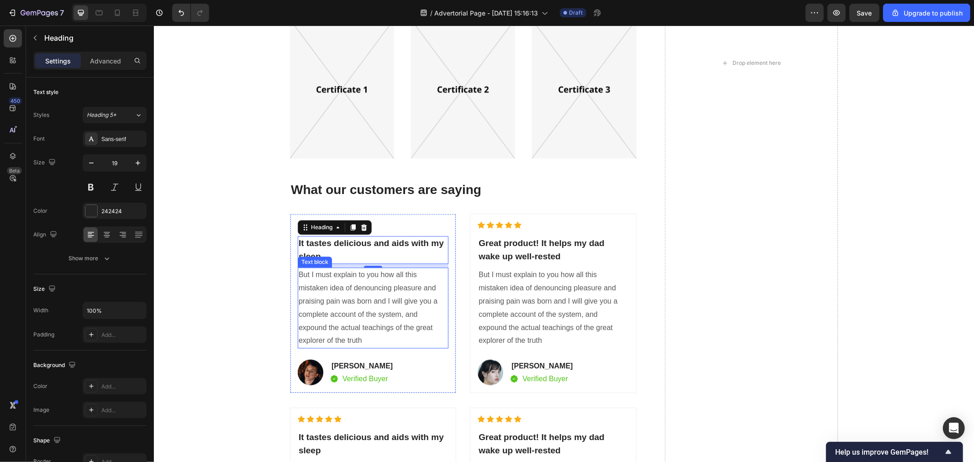
drag, startPoint x: 372, startPoint y: 311, endPoint x: 376, endPoint y: 307, distance: 6.5
click at [372, 311] on p "But I must explain to you how all this mistaken idea of denouncing pleasure and…" at bounding box center [372, 307] width 149 height 79
click at [413, 253] on p "It tastes delicious and aids with my sleep" at bounding box center [372, 250] width 149 height 26
click at [341, 254] on p "It tastes delicious and aids with my sleep" at bounding box center [372, 250] width 149 height 26
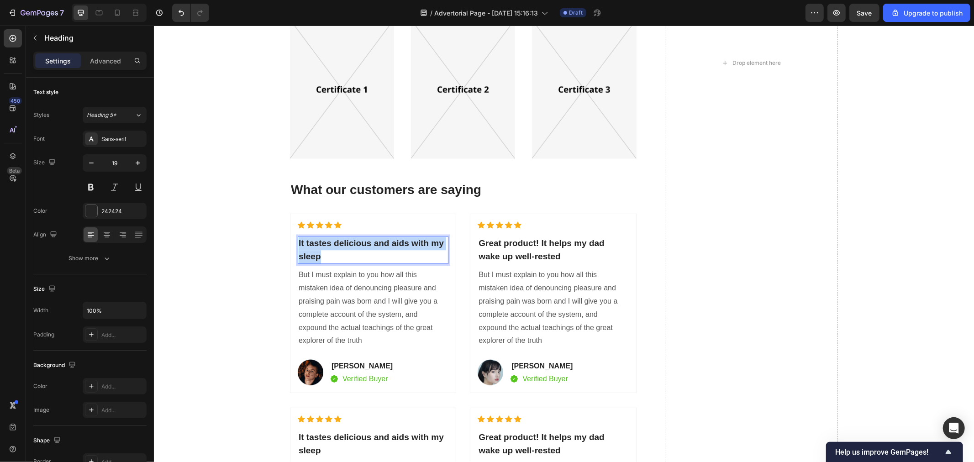
click at [341, 254] on p "It tastes delicious and aids with my sleep" at bounding box center [372, 250] width 149 height 26
click at [358, 249] on p "Beautiful design with meaningful prompts ⁠⁠⁠⁠⁠⁠⁠" at bounding box center [372, 250] width 149 height 26
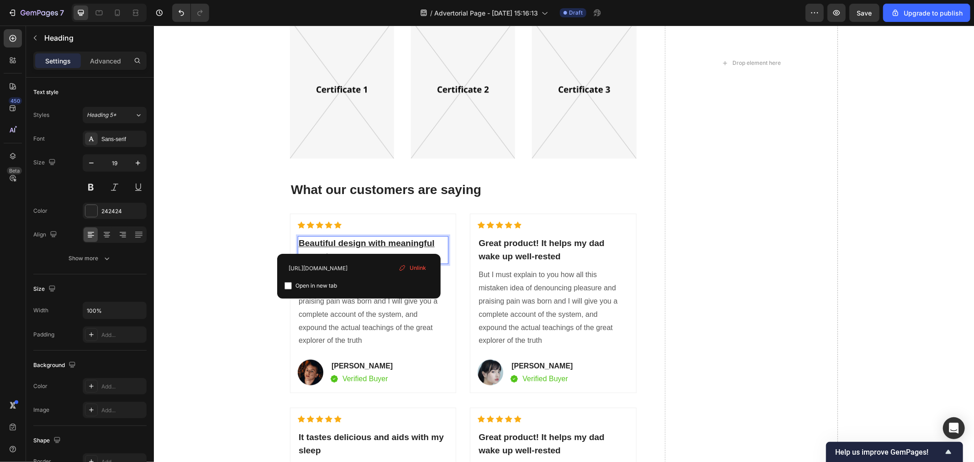
click at [418, 269] on span "Unlink" at bounding box center [418, 268] width 16 height 8
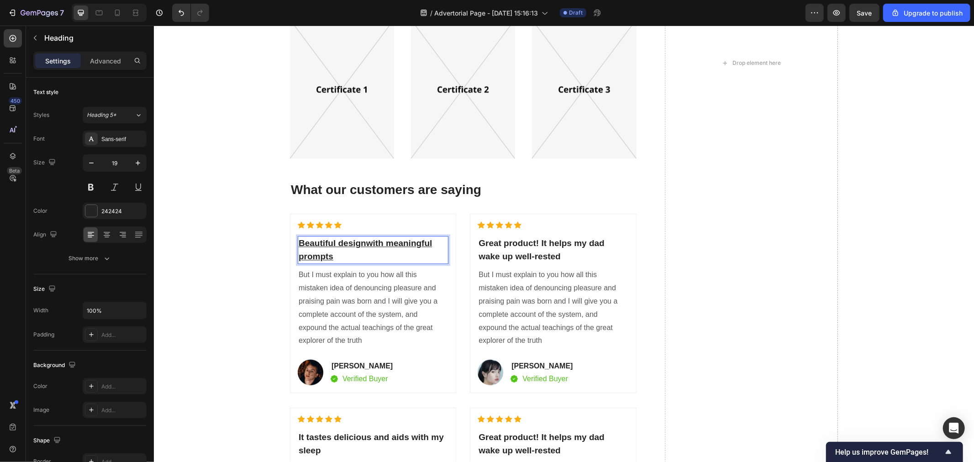
click at [355, 255] on p "Beautiful design ⁠⁠⁠⁠⁠⁠⁠ with meaningful prompts" at bounding box center [372, 250] width 149 height 26
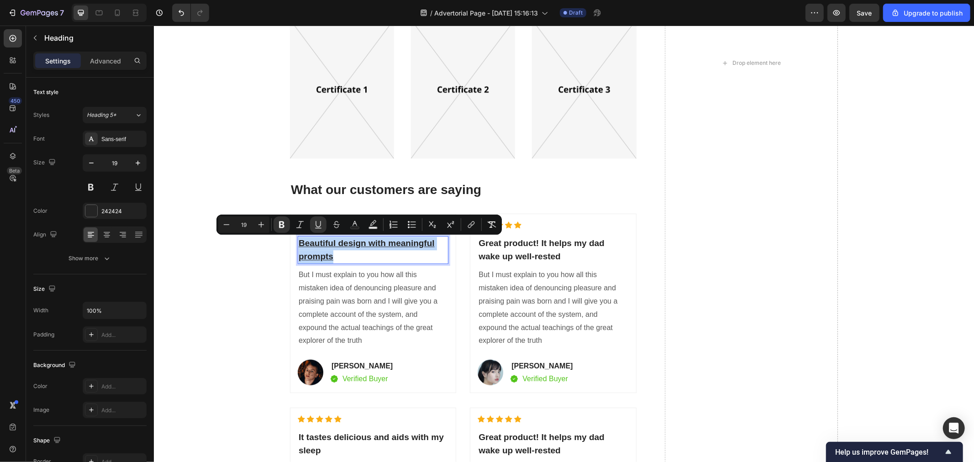
drag, startPoint x: 349, startPoint y: 255, endPoint x: 294, endPoint y: 243, distance: 56.2
click at [297, 243] on h2 "Beautiful design with meaningful prompts" at bounding box center [372, 250] width 151 height 28
click at [318, 226] on icon "Editor contextual toolbar" at bounding box center [318, 224] width 9 height 9
click at [356, 275] on p "But I must explain to you how all this mistaken idea of denouncing pleasure and…" at bounding box center [372, 307] width 149 height 79
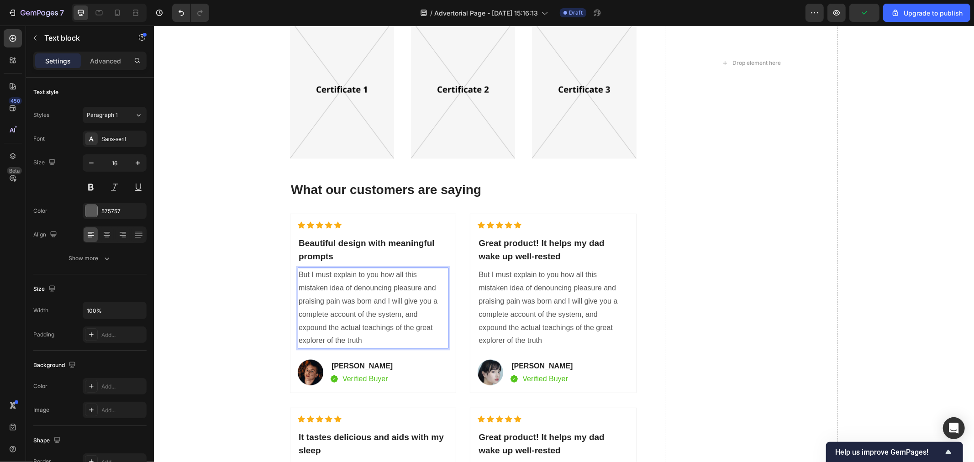
click at [334, 338] on p "But I must explain to you how all this mistaken idea of denouncing pleasure and…" at bounding box center [372, 307] width 149 height 79
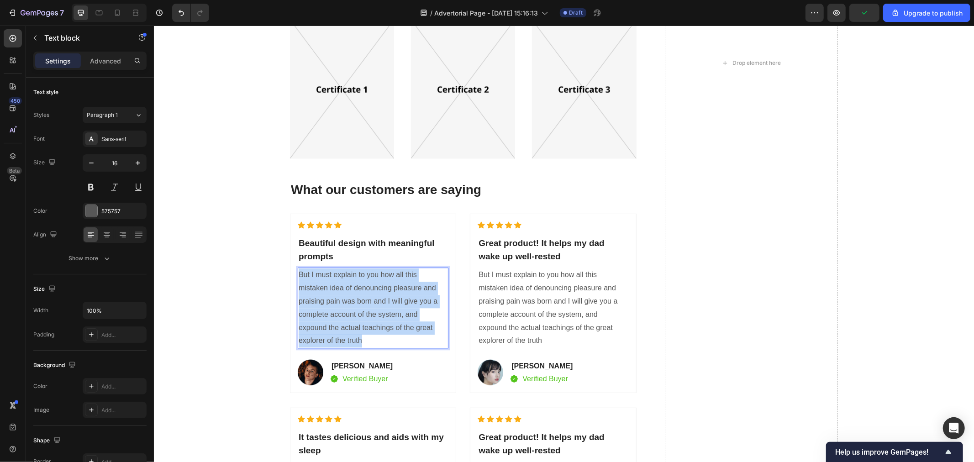
click at [334, 338] on p "But I must explain to you how all this mistaken idea of denouncing pleasure and…" at bounding box center [372, 307] width 149 height 79
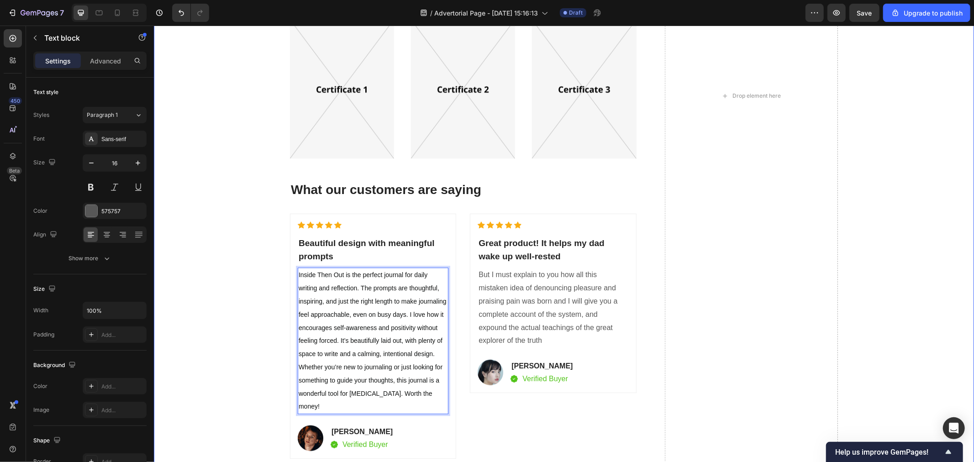
drag, startPoint x: 341, startPoint y: 274, endPoint x: 268, endPoint y: 275, distance: 73.1
click at [340, 278] on span "Inside Then Out is the perfect journal for daily writing and reflection. The pr…" at bounding box center [372, 340] width 148 height 139
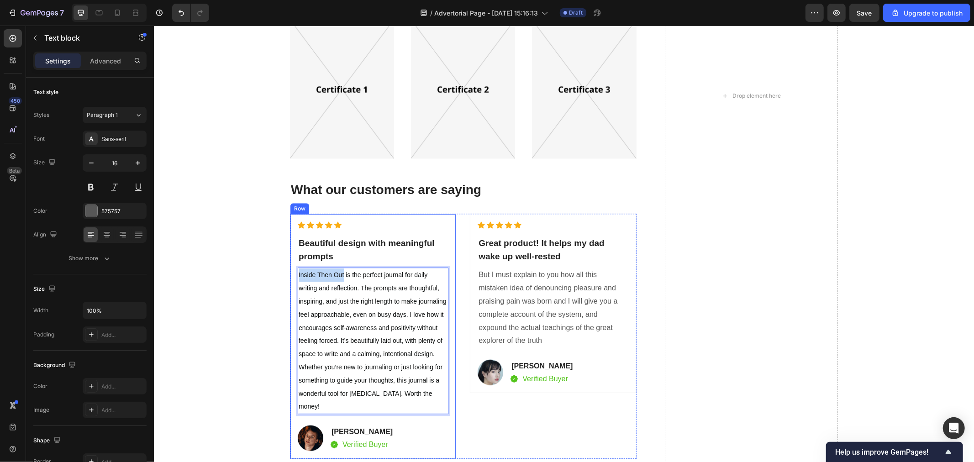
drag, startPoint x: 341, startPoint y: 274, endPoint x: 291, endPoint y: 274, distance: 49.3
click at [291, 274] on div "Icon Icon Icon Icon Icon Icon List Hoz ⁠⁠⁠⁠⁠⁠⁠ Beautiful design with meaningful…" at bounding box center [373, 335] width 166 height 245
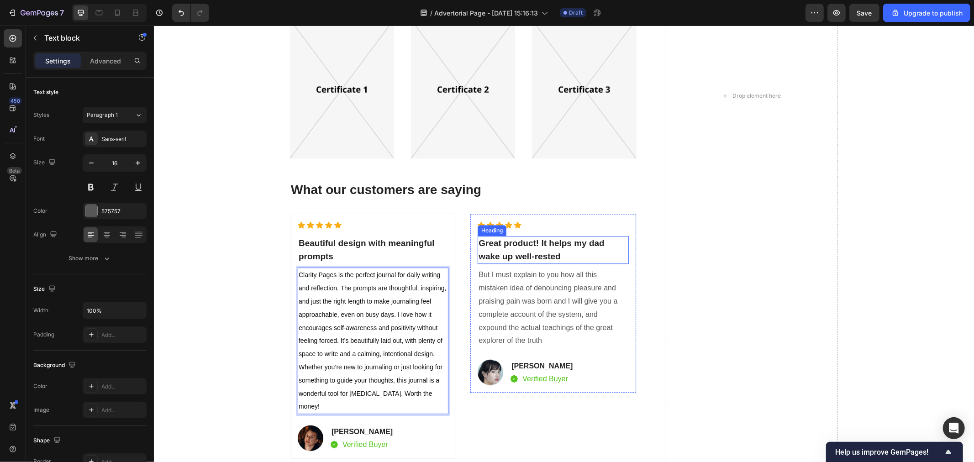
click at [529, 252] on p "Great product! It helps my dad wake up well-rested" at bounding box center [552, 250] width 149 height 26
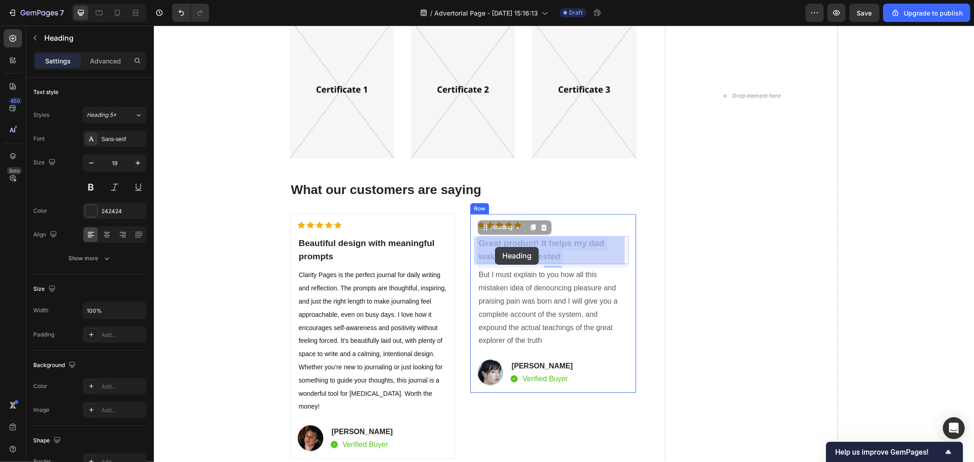
drag, startPoint x: 556, startPoint y: 253, endPoint x: 499, endPoint y: 247, distance: 57.0
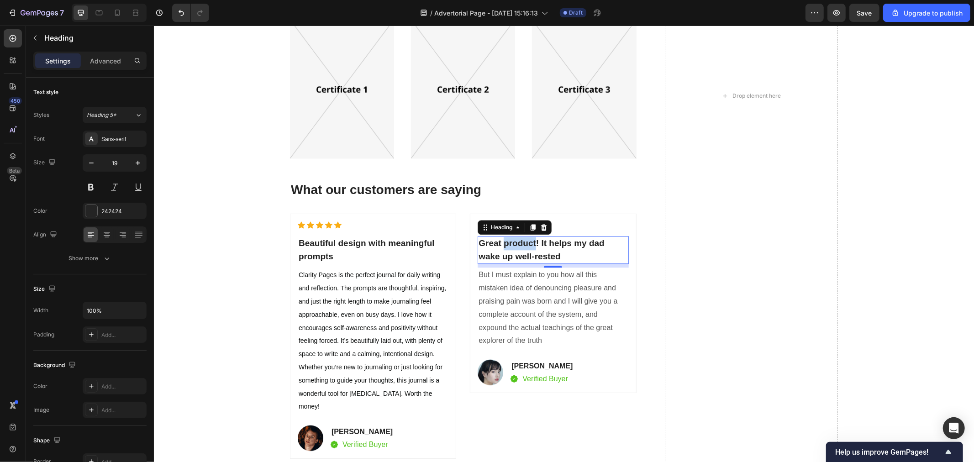
click at [499, 247] on p "Great product! It helps my dad wake up well-rested" at bounding box center [552, 250] width 149 height 26
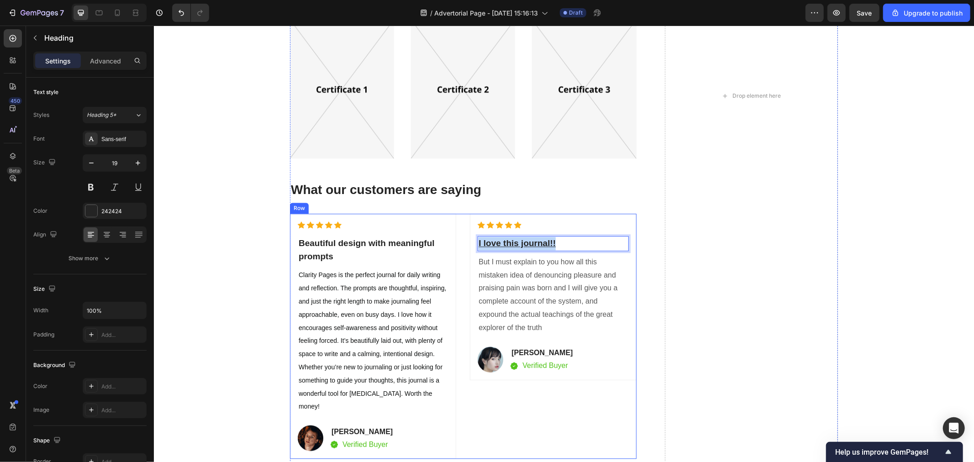
drag, startPoint x: 559, startPoint y: 240, endPoint x: 458, endPoint y: 240, distance: 101.0
click at [458, 240] on div "Icon Icon Icon Icon Icon Icon List Hoz ⁠⁠⁠⁠⁠⁠⁠ Beautiful design with meaningful…" at bounding box center [463, 335] width 347 height 245
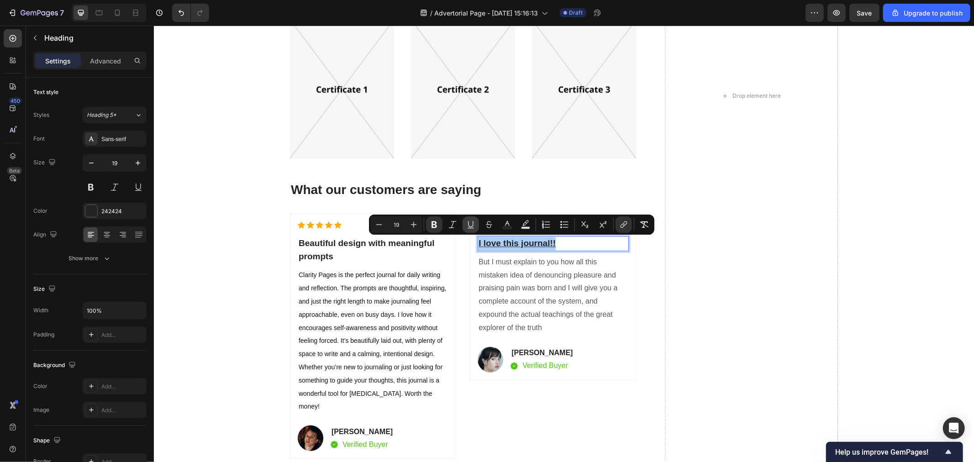
click at [472, 226] on icon "Editor contextual toolbar" at bounding box center [470, 224] width 9 height 9
click at [620, 222] on icon "Editor contextual toolbar" at bounding box center [624, 224] width 9 height 9
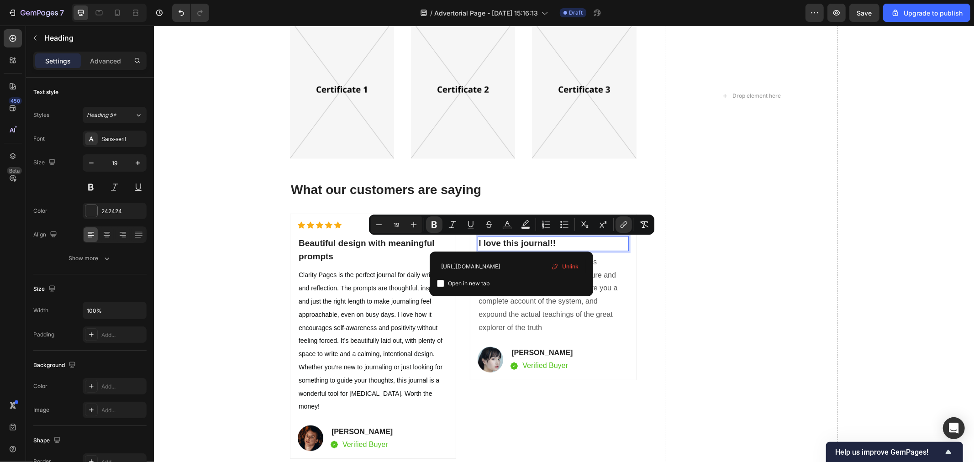
scroll to position [0, 169]
click at [569, 266] on span "Unlink" at bounding box center [570, 267] width 16 height 10
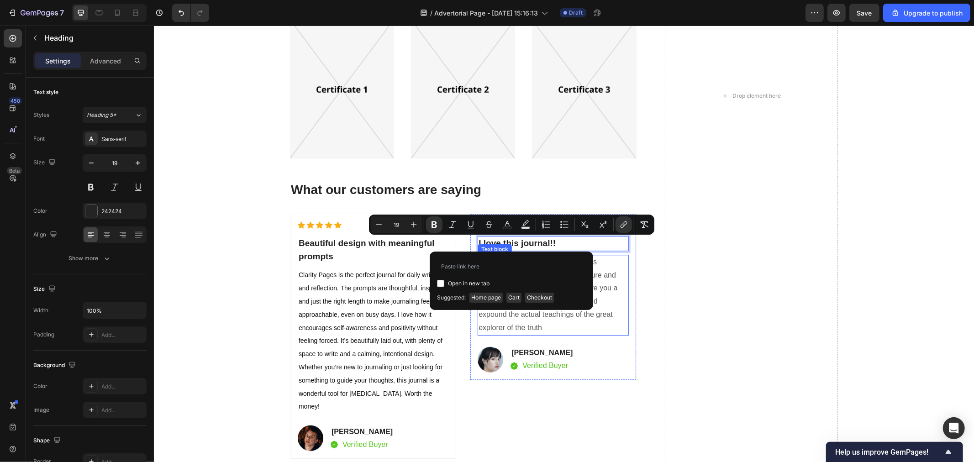
click at [610, 288] on p "But I must explain to you how all this mistaken idea of denouncing pleasure and…" at bounding box center [552, 294] width 149 height 79
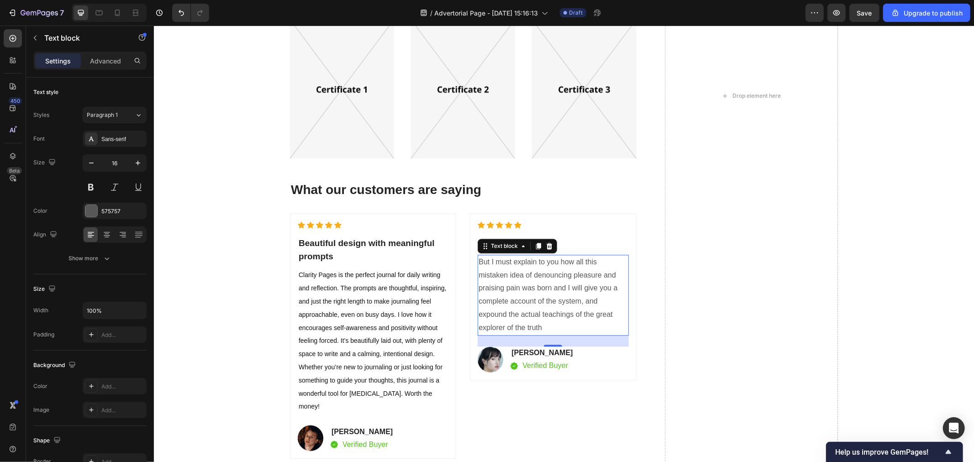
click at [525, 328] on p "But I must explain to you how all this mistaken idea of denouncing pleasure and…" at bounding box center [552, 294] width 149 height 79
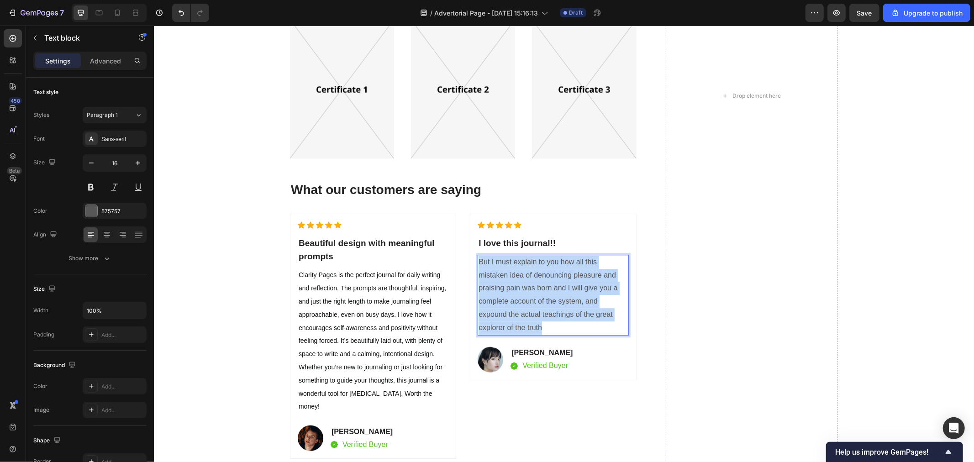
click at [525, 328] on p "But I must explain to you how all this mistaken idea of denouncing pleasure and…" at bounding box center [552, 294] width 149 height 79
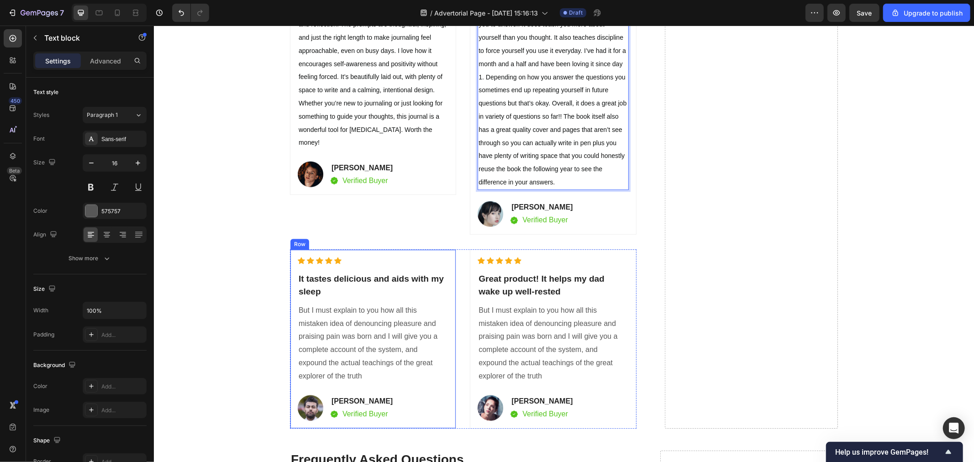
scroll to position [5123, 0]
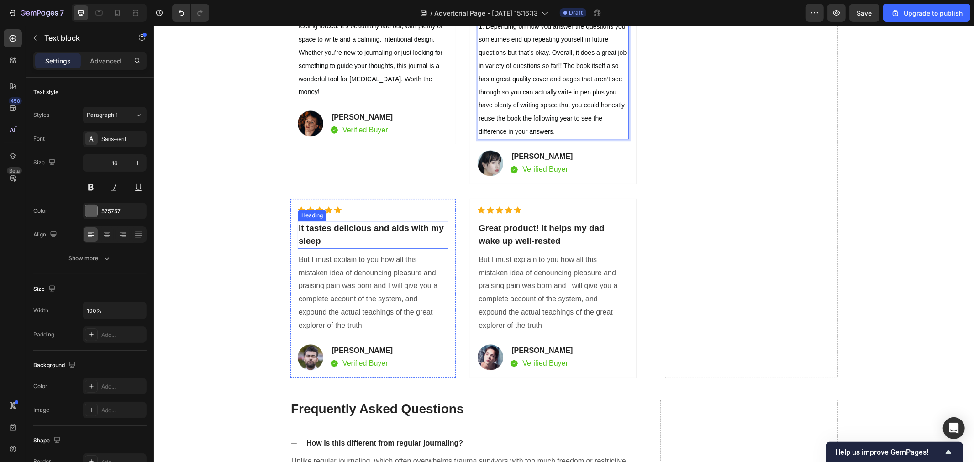
click at [344, 239] on p "It tastes delicious and aids with my sleep" at bounding box center [372, 235] width 149 height 26
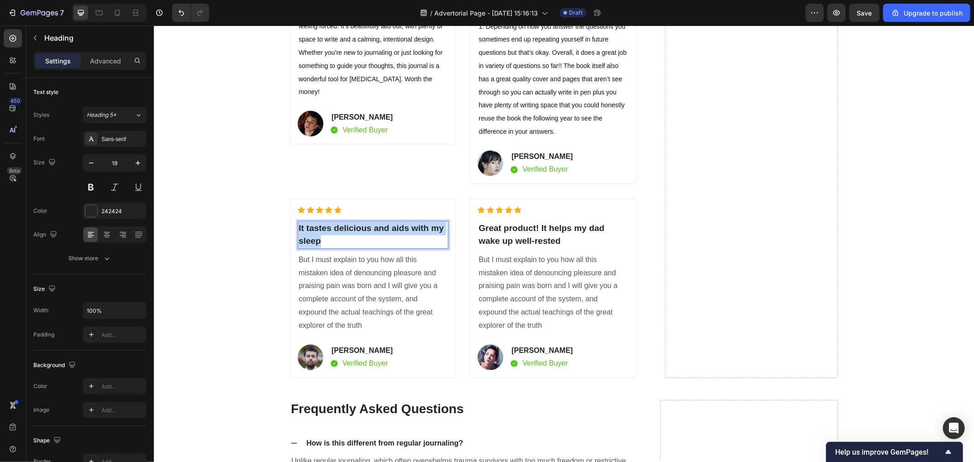
click at [344, 239] on p "It tastes delicious and aids with my sleep" at bounding box center [372, 235] width 149 height 26
drag, startPoint x: 343, startPoint y: 251, endPoint x: 291, endPoint y: 238, distance: 54.1
click at [291, 238] on div "Icon Icon Icon Icon Icon Icon List Hoz Inside then out everyday personal journa…" at bounding box center [373, 288] width 166 height 180
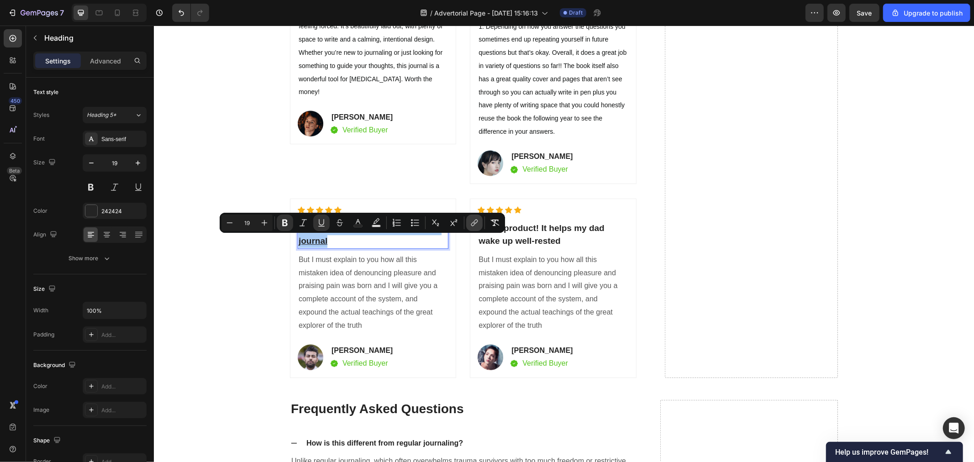
click at [471, 223] on icon "Editor contextual toolbar" at bounding box center [474, 222] width 9 height 9
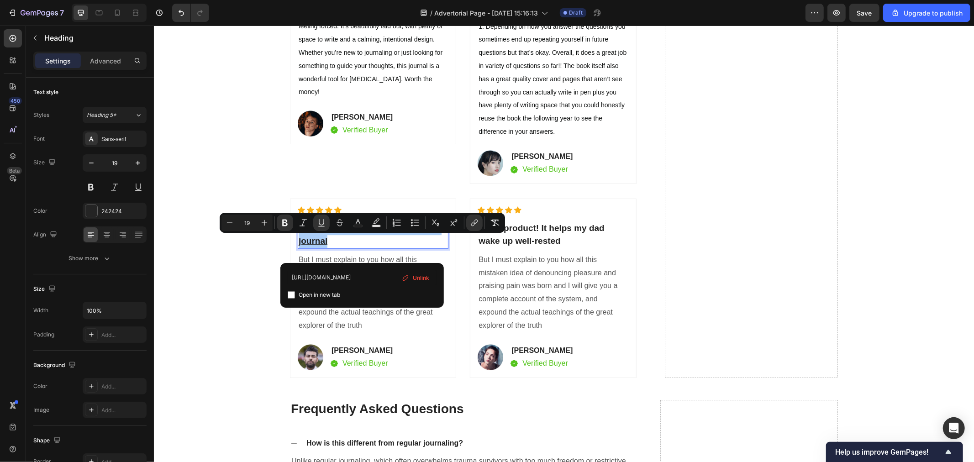
scroll to position [0, 171]
click at [423, 277] on span "Unlink" at bounding box center [421, 278] width 16 height 10
click at [321, 222] on icon "Editor contextual toolbar" at bounding box center [321, 222] width 9 height 9
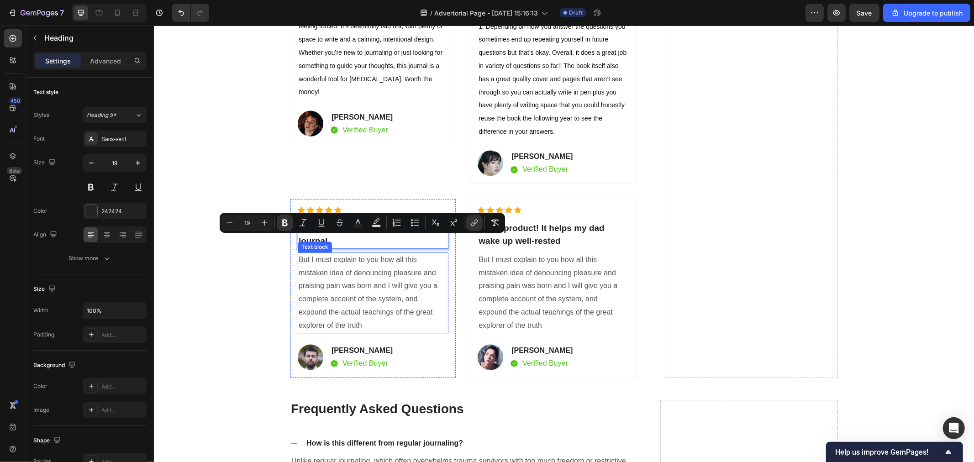
click at [369, 295] on p "But I must explain to you how all this mistaken idea of denouncing pleasure and…" at bounding box center [372, 292] width 149 height 79
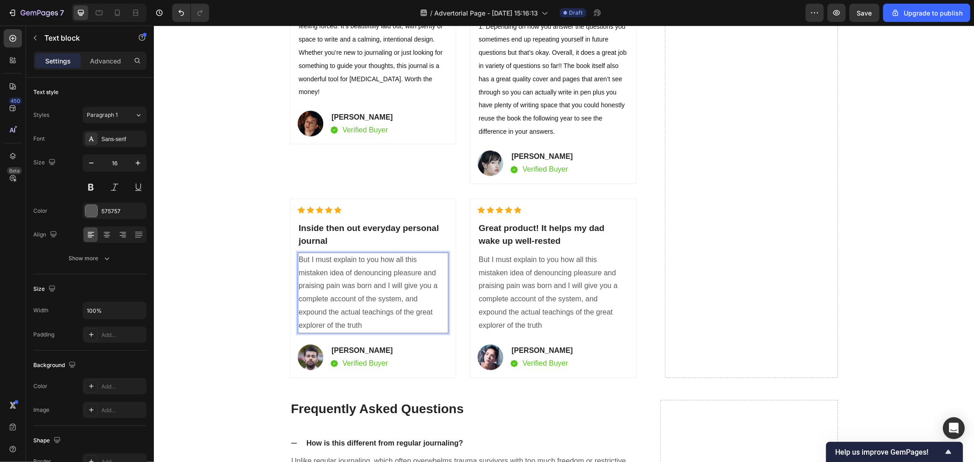
click at [328, 332] on p "But I must explain to you how all this mistaken idea of denouncing pleasure and…" at bounding box center [372, 292] width 149 height 79
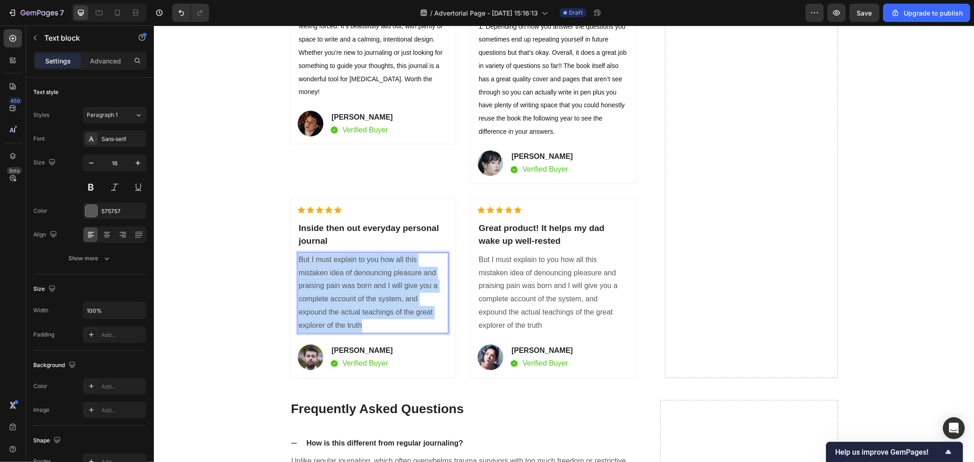
click at [328, 332] on p "But I must explain to you how all this mistaken idea of denouncing pleasure and…" at bounding box center [372, 292] width 149 height 79
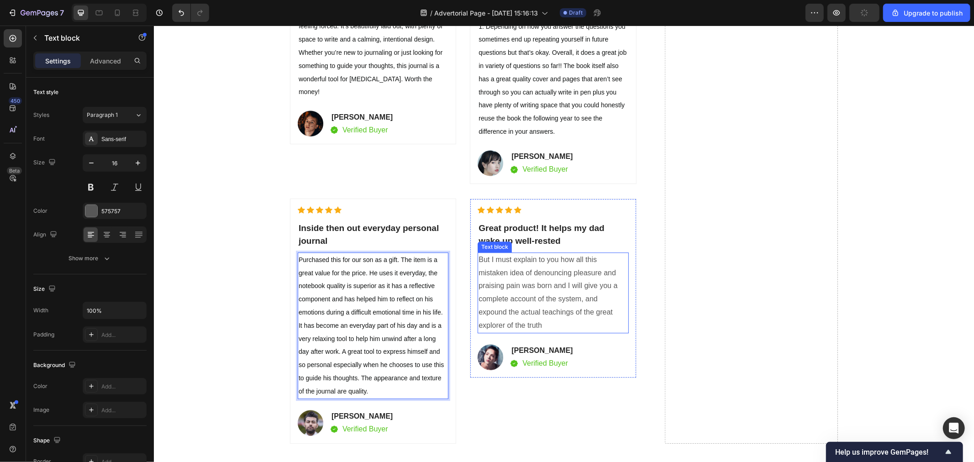
click at [512, 305] on p "But I must explain to you how all this mistaken idea of denouncing pleasure and…" at bounding box center [552, 292] width 149 height 79
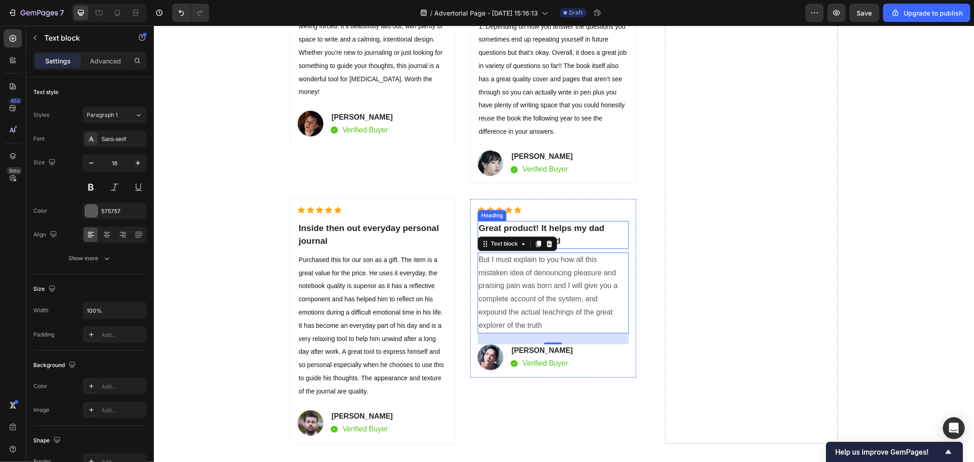
click at [572, 242] on p "Great product! It helps my dad wake up well-rested" at bounding box center [552, 235] width 149 height 26
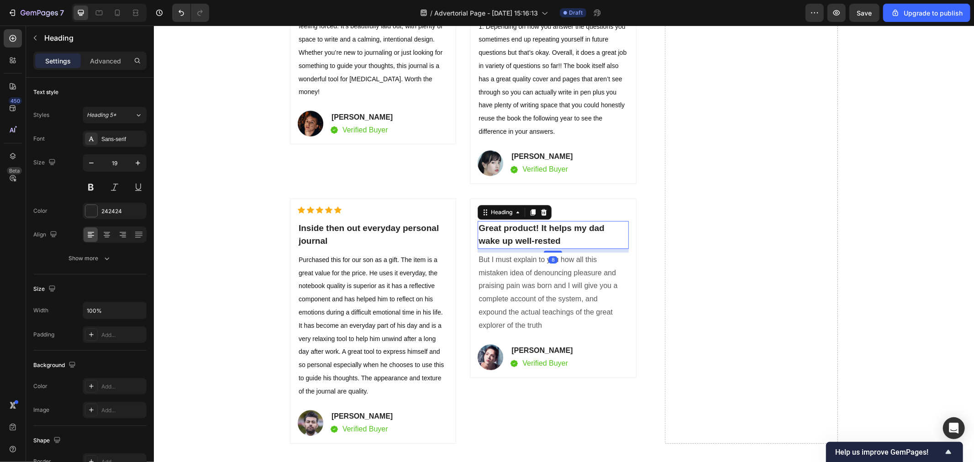
click at [572, 242] on p "Great product! It helps my dad wake up well-rested" at bounding box center [552, 235] width 149 height 26
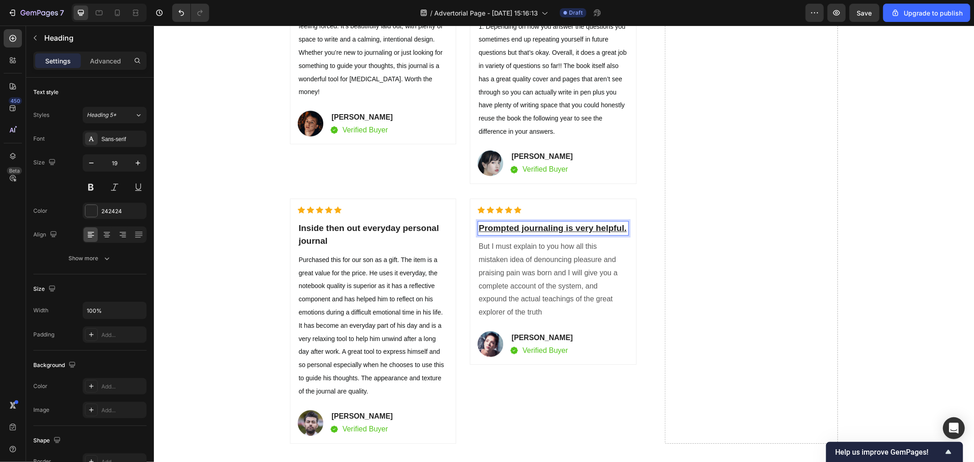
click at [614, 233] on u "Prompted journaling is very helpful." at bounding box center [552, 228] width 148 height 10
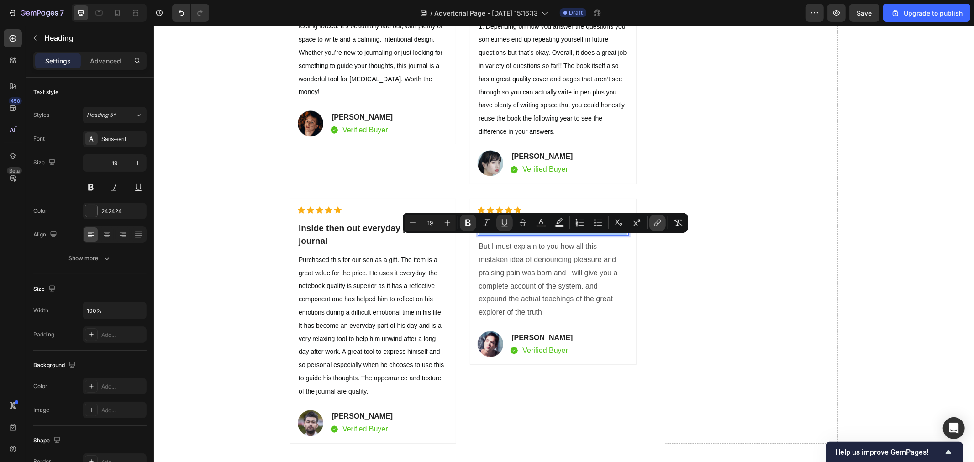
click at [657, 219] on icon "Editor contextual toolbar" at bounding box center [657, 222] width 9 height 9
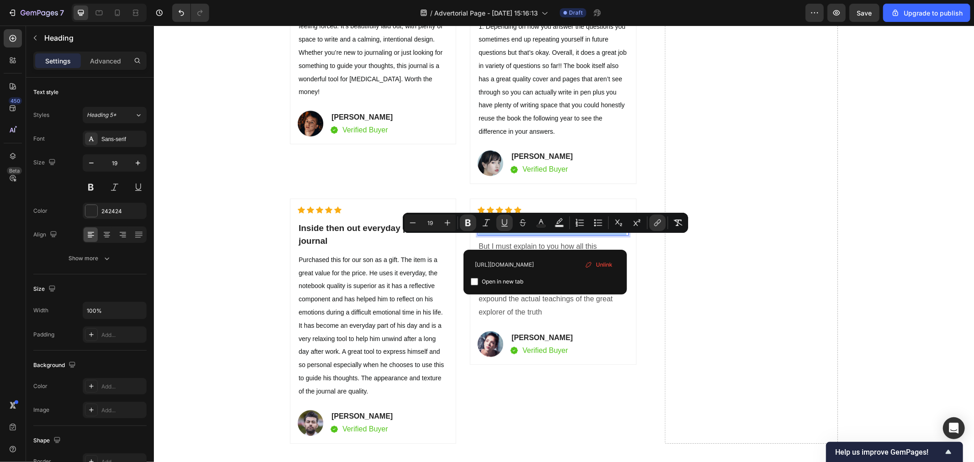
scroll to position [0, 175]
click at [605, 263] on span "Unlink" at bounding box center [604, 265] width 16 height 10
click at [508, 223] on icon "Editor contextual toolbar" at bounding box center [504, 222] width 9 height 9
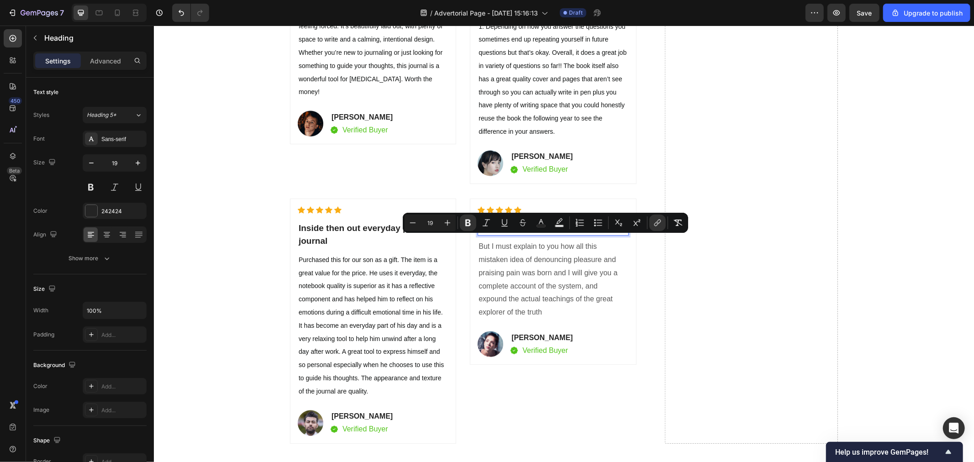
click at [551, 268] on p "But I must explain to you how all this mistaken idea of denouncing pleasure and…" at bounding box center [552, 279] width 149 height 79
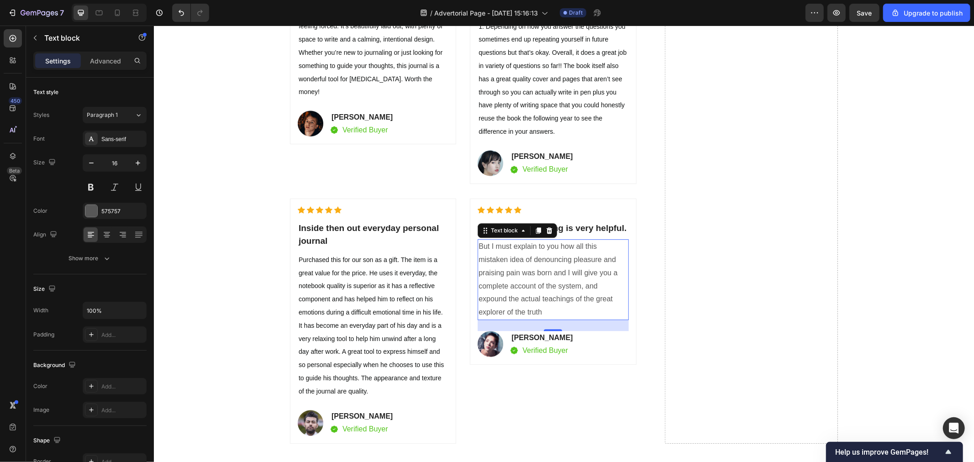
click at [537, 302] on p "But I must explain to you how all this mistaken idea of denouncing pleasure and…" at bounding box center [552, 279] width 149 height 79
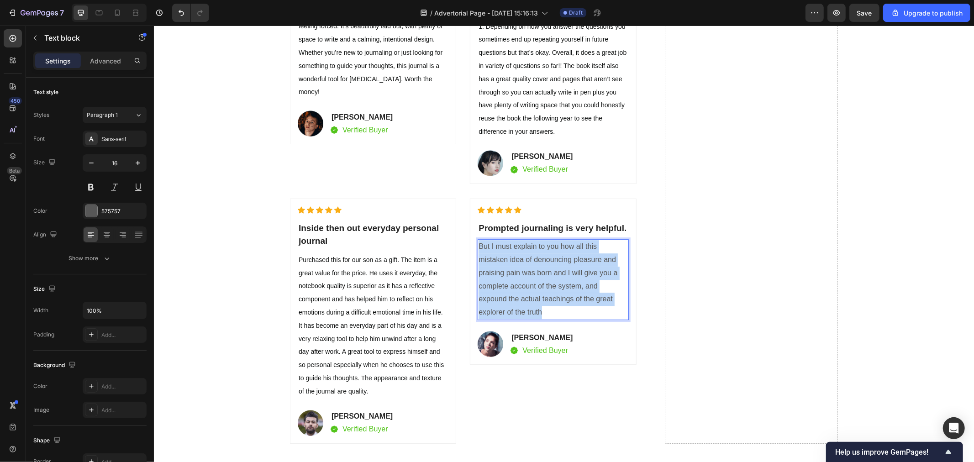
click at [537, 302] on p "But I must explain to you how all this mistaken idea of denouncing pleasure and…" at bounding box center [552, 279] width 149 height 79
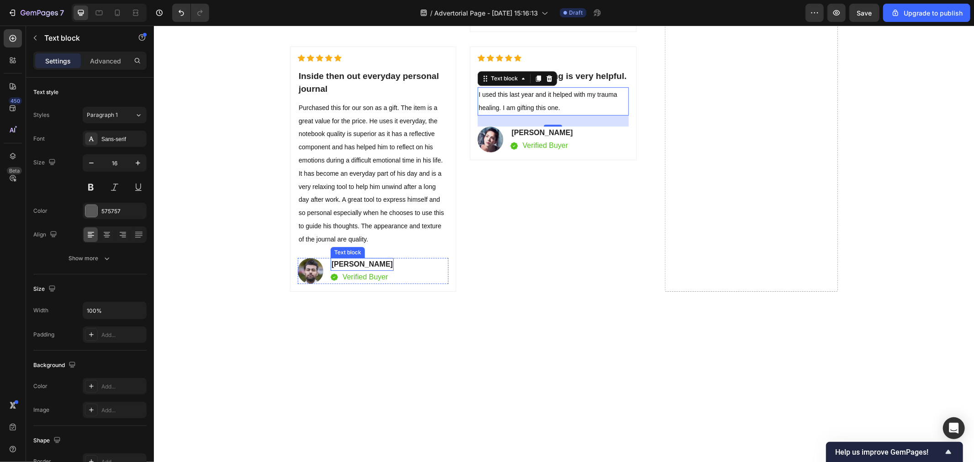
scroll to position [5072, 0]
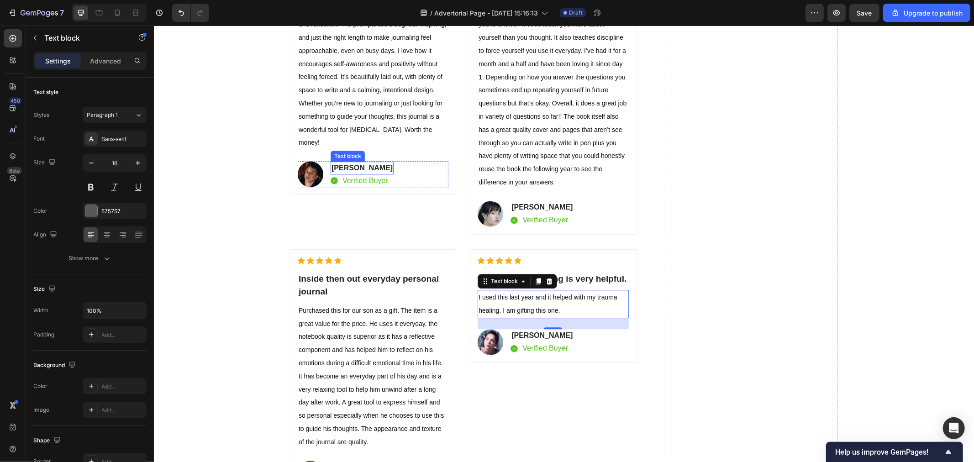
click at [346, 171] on p "[PERSON_NAME]" at bounding box center [361, 167] width 61 height 11
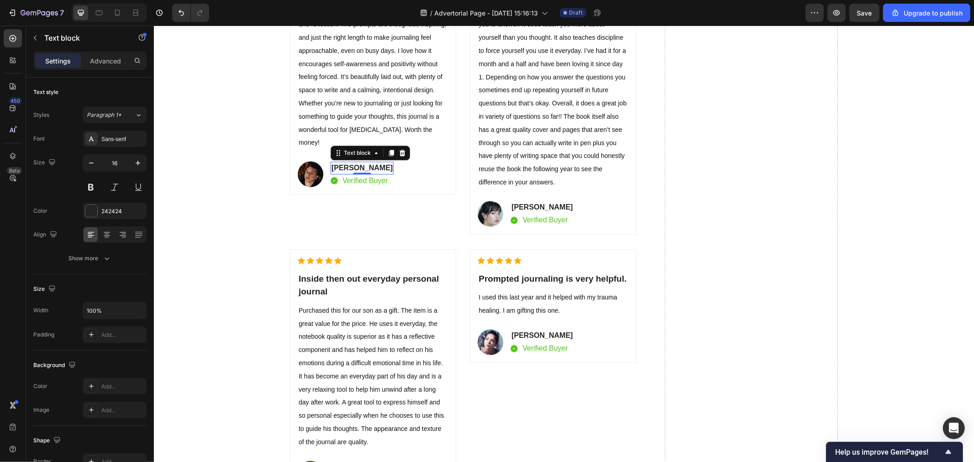
click at [346, 171] on p "[PERSON_NAME]" at bounding box center [361, 167] width 61 height 11
click at [302, 179] on img at bounding box center [310, 174] width 26 height 26
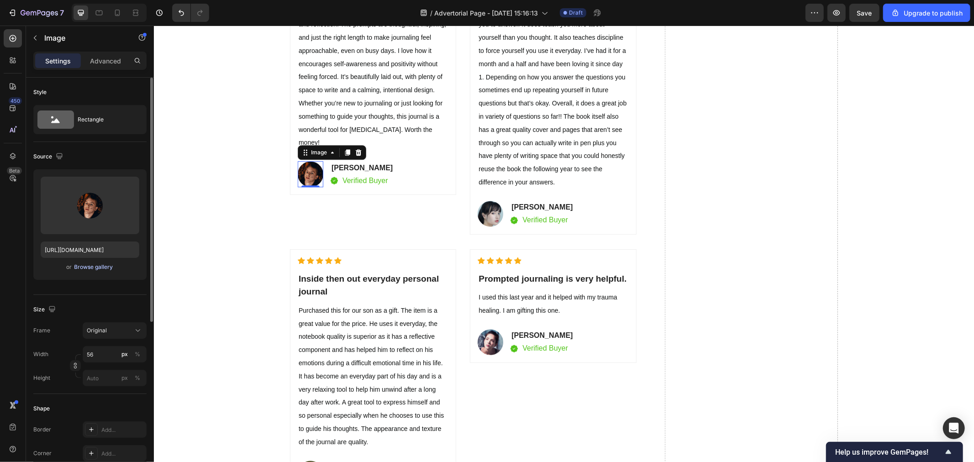
click at [101, 270] on div "Browse gallery" at bounding box center [93, 267] width 39 height 8
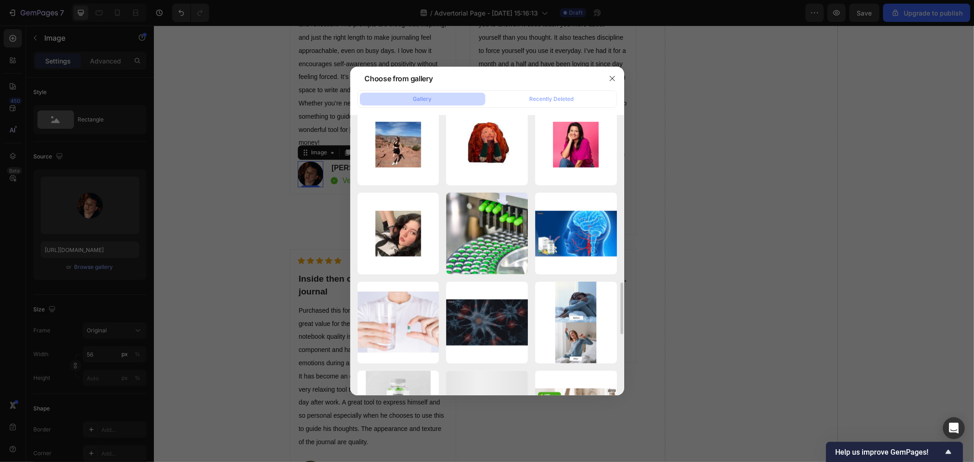
scroll to position [857, 0]
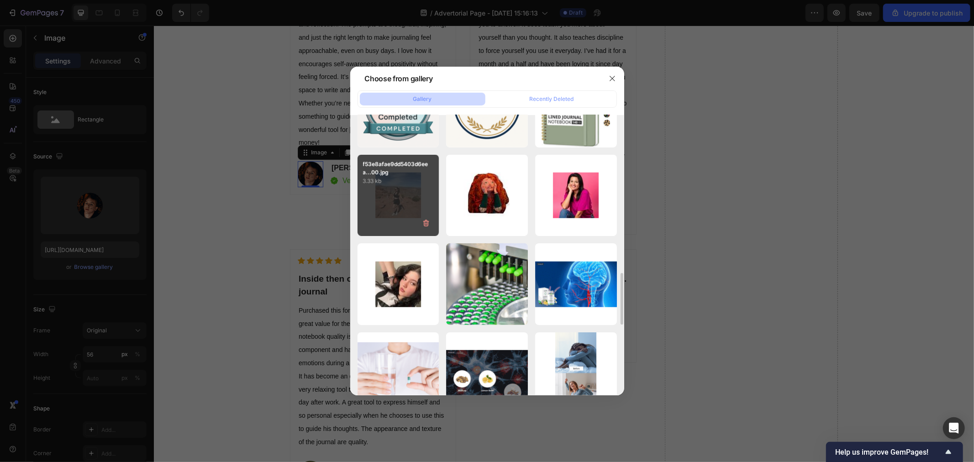
click at [404, 208] on div "f53e8afae9dd5403d6eea...00.jpg 3.33 kb" at bounding box center [399, 196] width 82 height 82
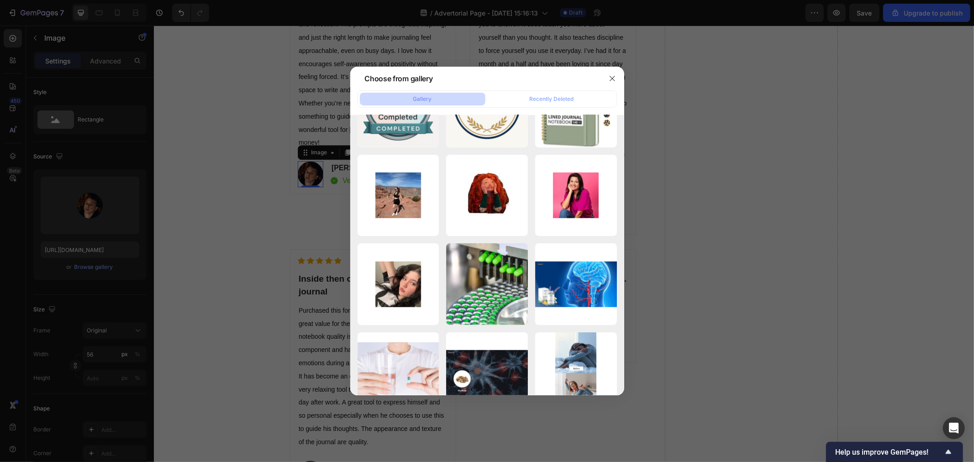
type input "[URL][DOMAIN_NAME]"
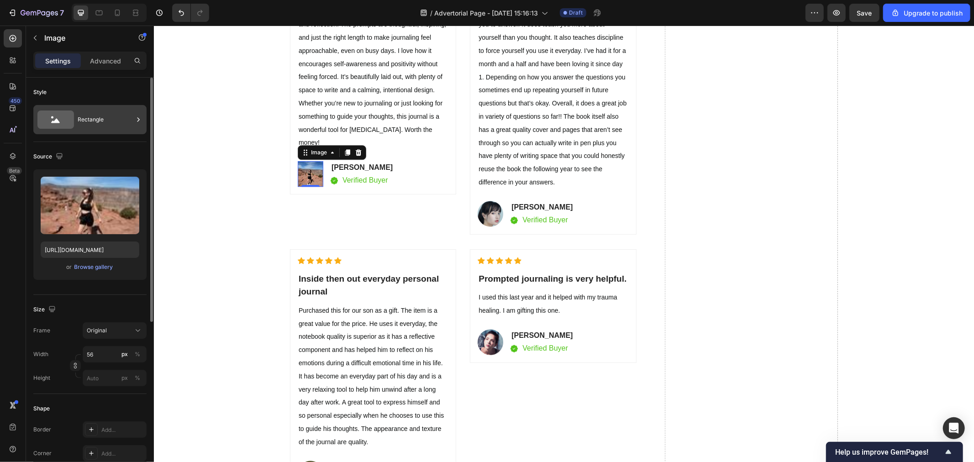
click at [102, 111] on div "Rectangle" at bounding box center [106, 119] width 56 height 21
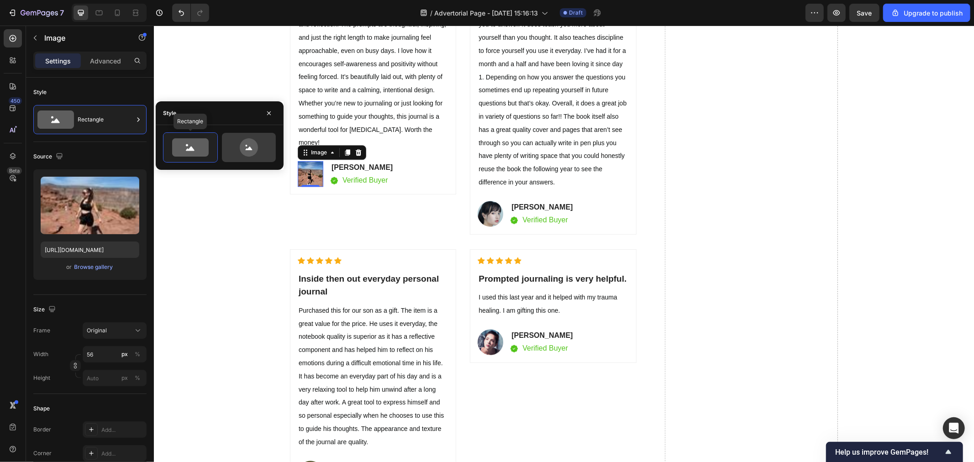
click at [248, 142] on icon at bounding box center [249, 147] width 18 height 18
type input "80"
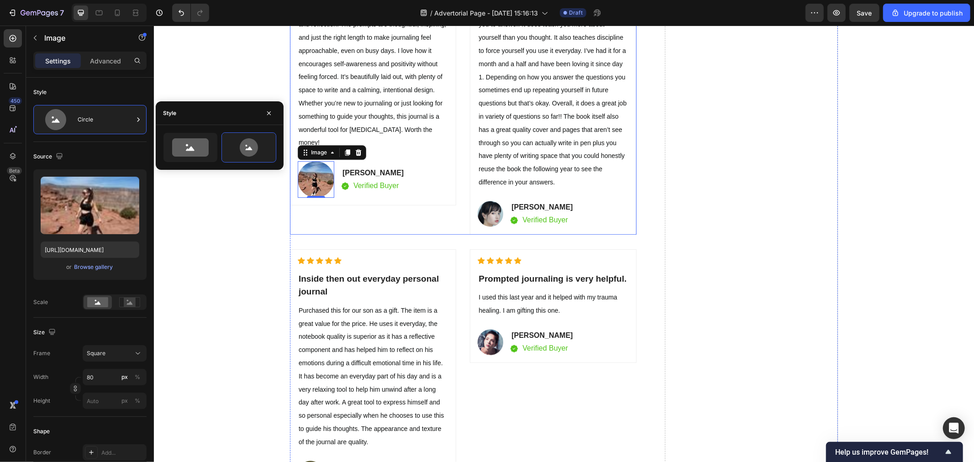
click at [406, 234] on div "Icon Icon Icon Icon Icon Icon List Hoz ⁠⁠⁠⁠⁠⁠⁠ Beautiful design with meaningful…" at bounding box center [373, 91] width 166 height 285
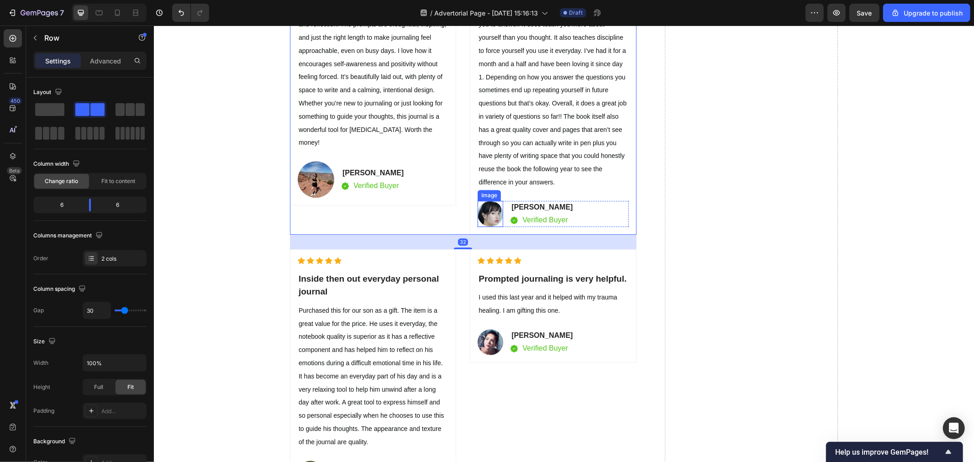
click at [483, 226] on img at bounding box center [490, 214] width 26 height 26
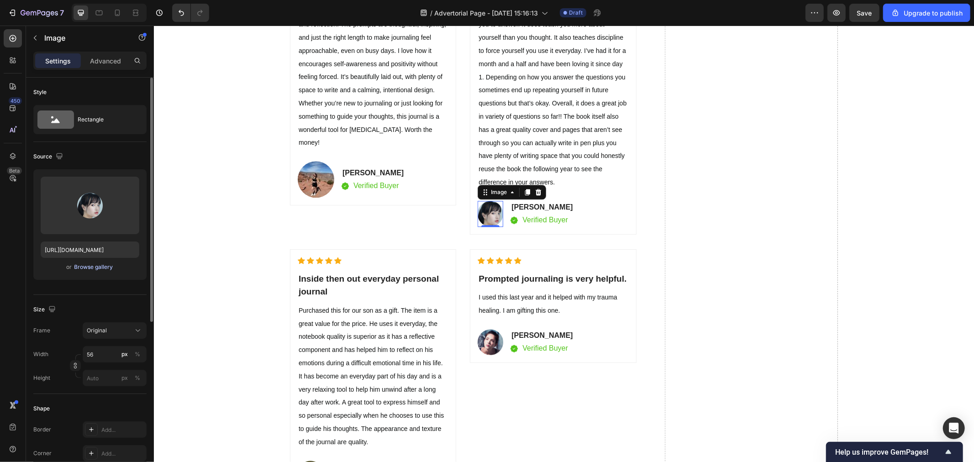
click at [104, 265] on div "Browse gallery" at bounding box center [93, 267] width 39 height 8
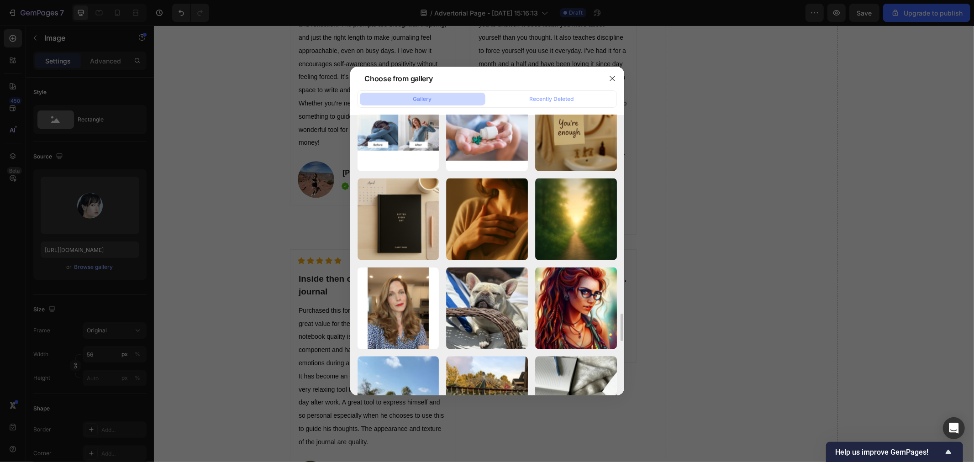
scroll to position [1557, 0]
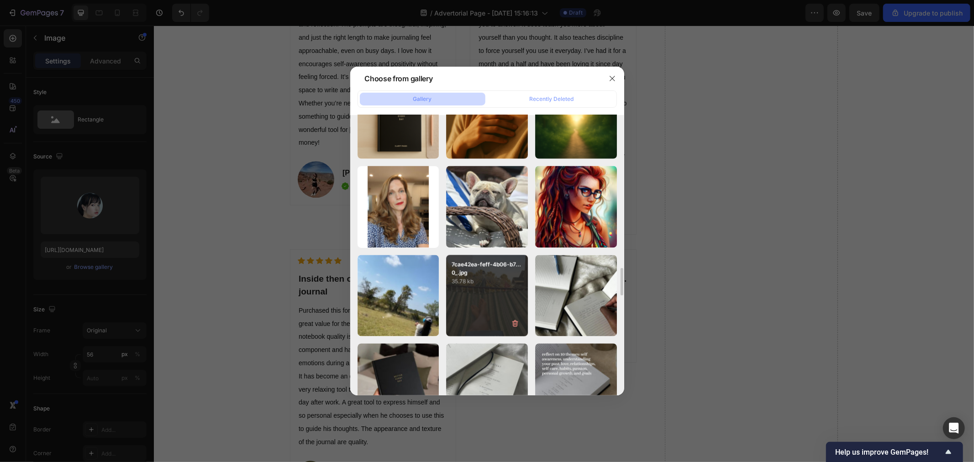
click at [504, 281] on p "35.78 kb" at bounding box center [487, 281] width 71 height 9
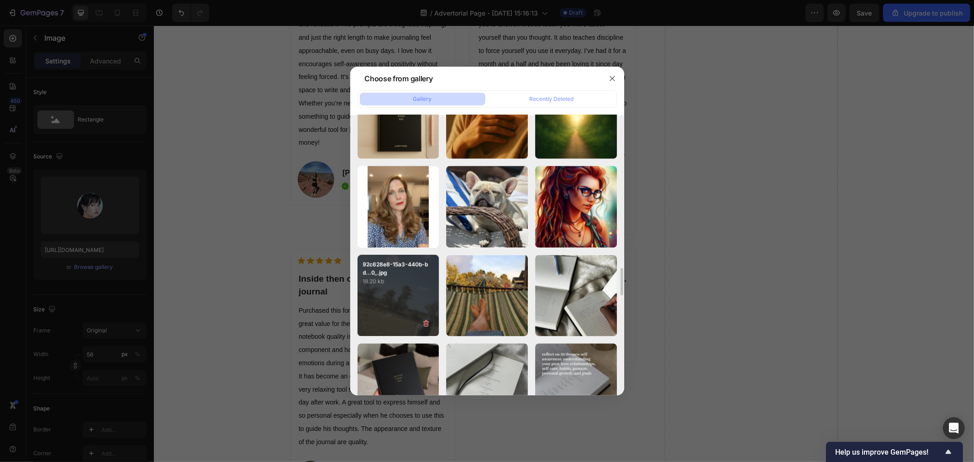
type input "[URL][DOMAIN_NAME]"
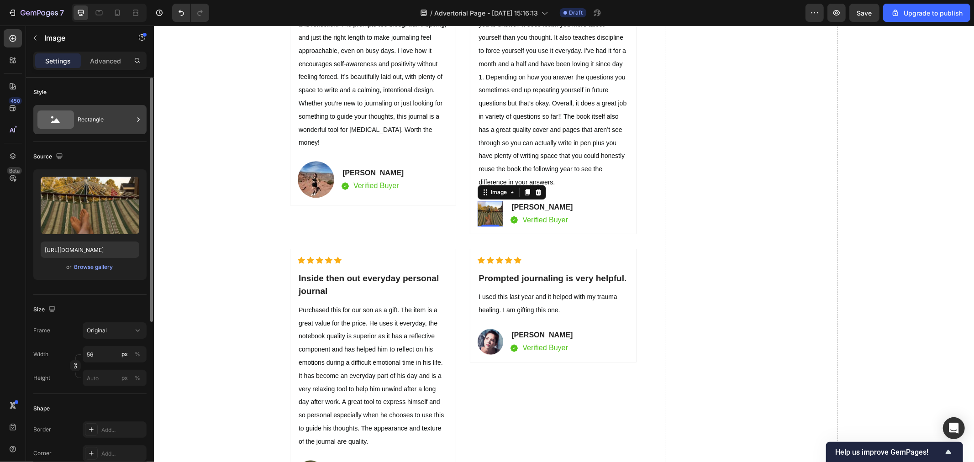
click at [105, 128] on div "Rectangle" at bounding box center [106, 119] width 56 height 21
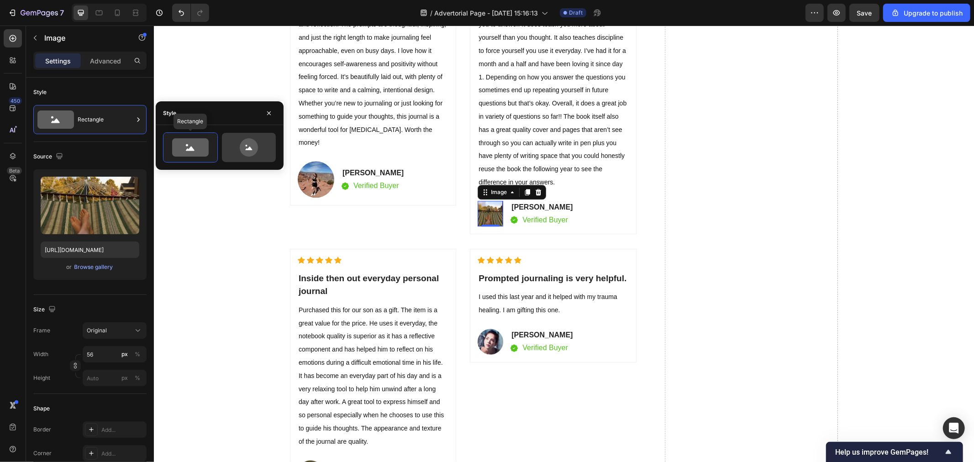
click at [257, 144] on icon at bounding box center [249, 147] width 18 height 18
type input "80"
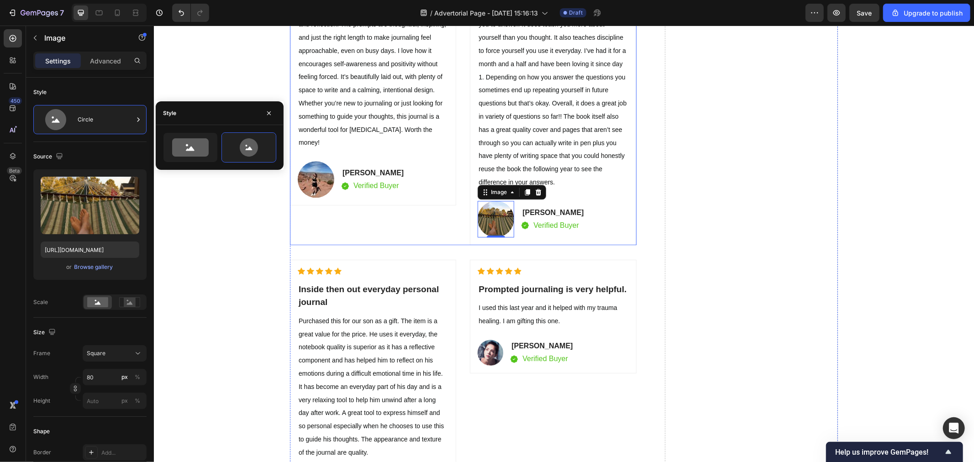
click at [363, 237] on div "Icon Icon Icon Icon Icon Icon List Hoz ⁠⁠⁠⁠⁠⁠⁠ Beautiful design with meaningful…" at bounding box center [373, 96] width 166 height 295
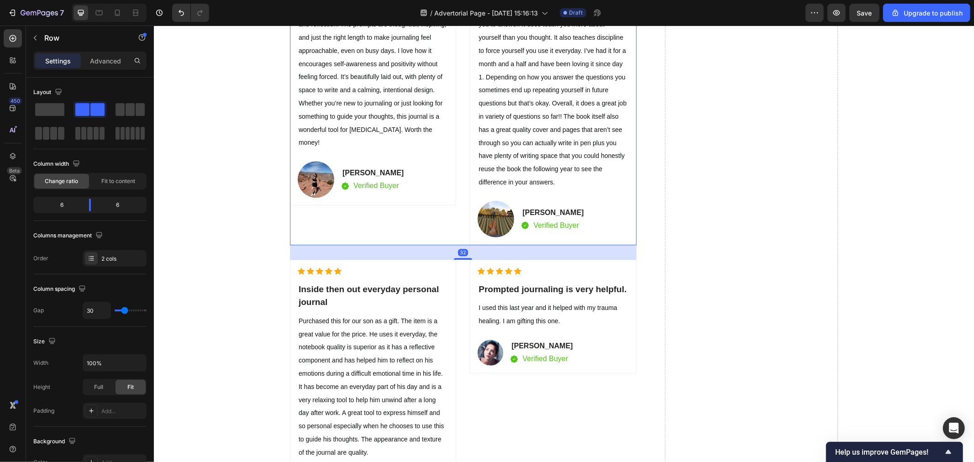
scroll to position [5326, 0]
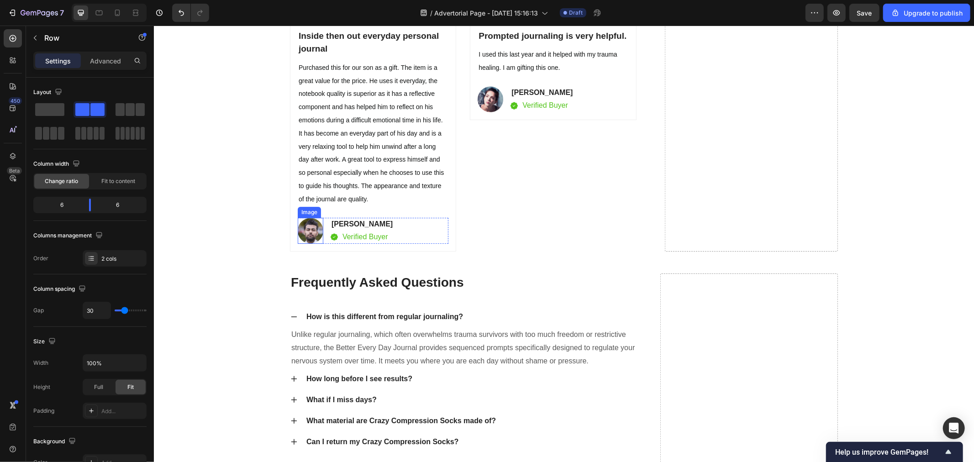
click at [305, 244] on img at bounding box center [310, 230] width 26 height 26
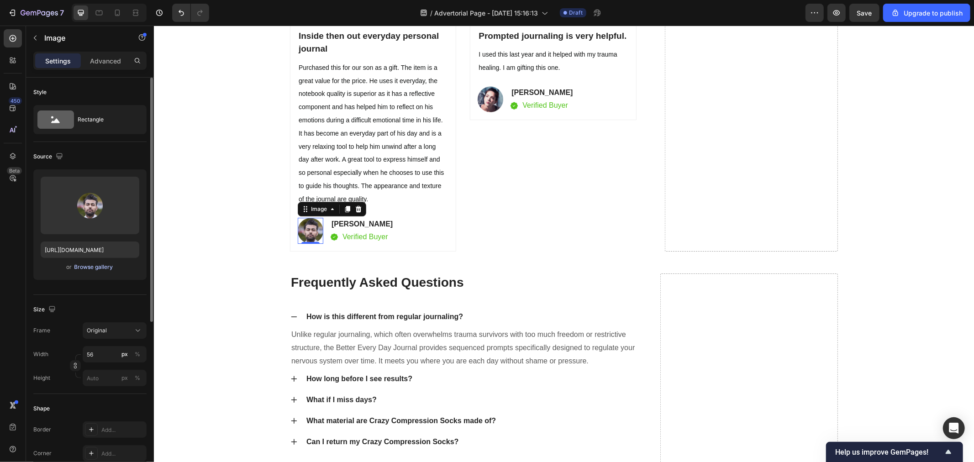
click at [91, 267] on div "Browse gallery" at bounding box center [93, 267] width 39 height 8
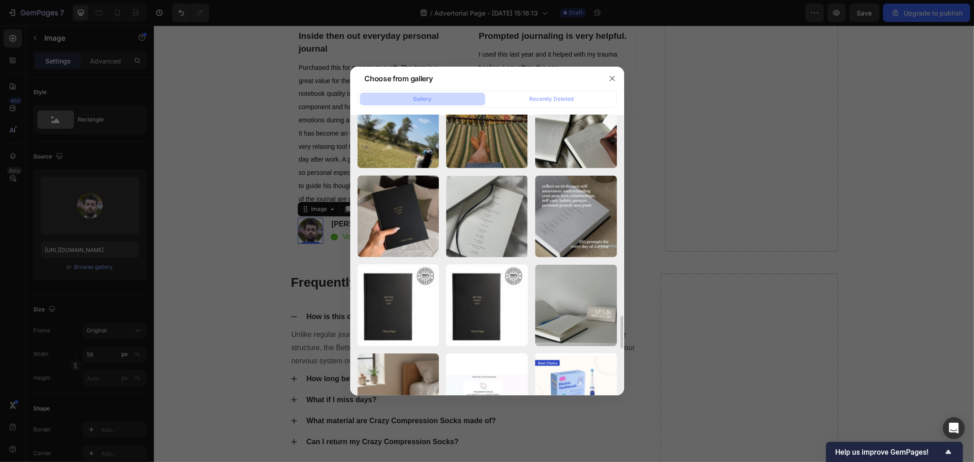
scroll to position [1573, 0]
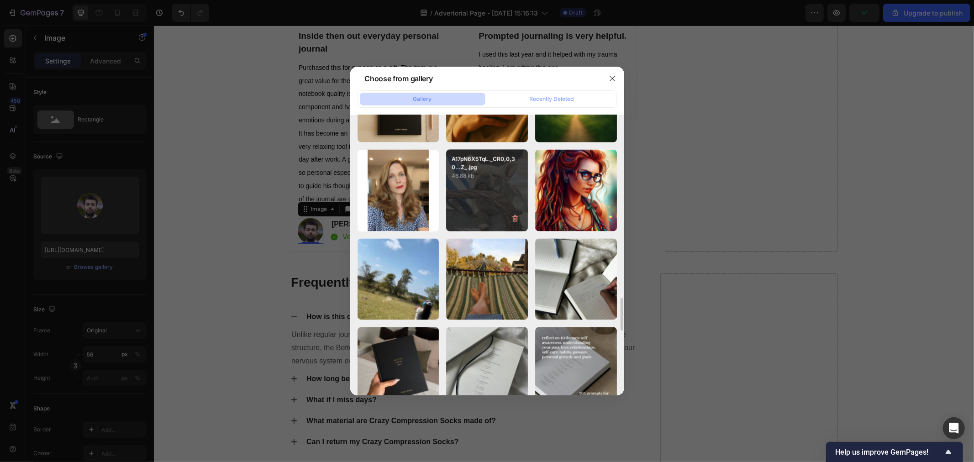
click at [516, 199] on div "A17pN6X5TqL._CR0,0,30...Z_.jpg 46.88 kb" at bounding box center [487, 191] width 82 height 82
type input "[URL][DOMAIN_NAME]"
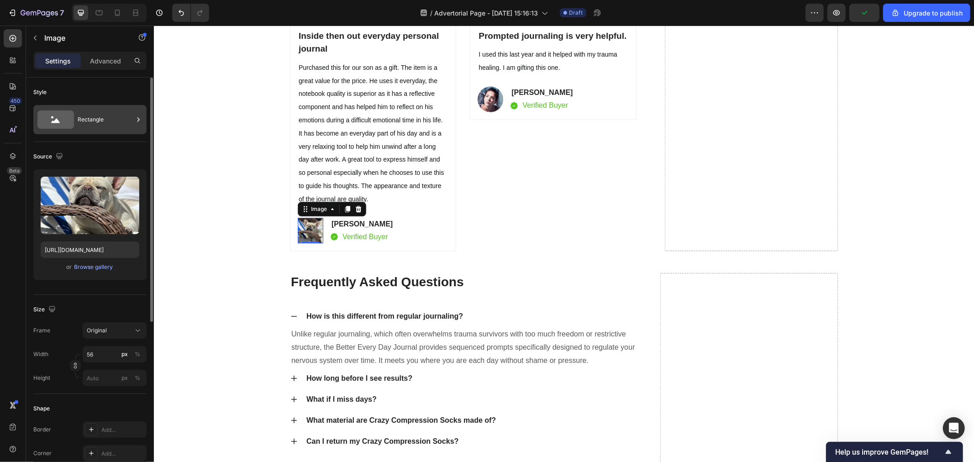
click at [103, 118] on div "Rectangle" at bounding box center [106, 119] width 56 height 21
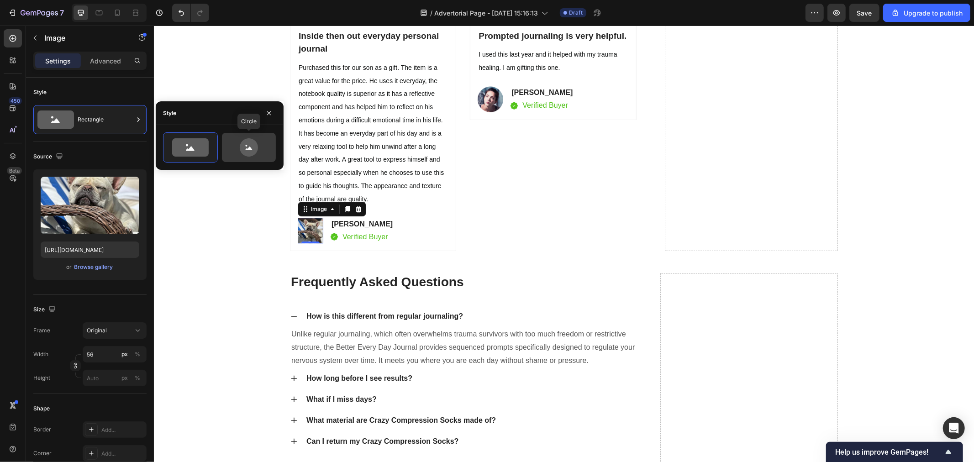
click at [252, 153] on icon at bounding box center [249, 147] width 18 height 18
type input "80"
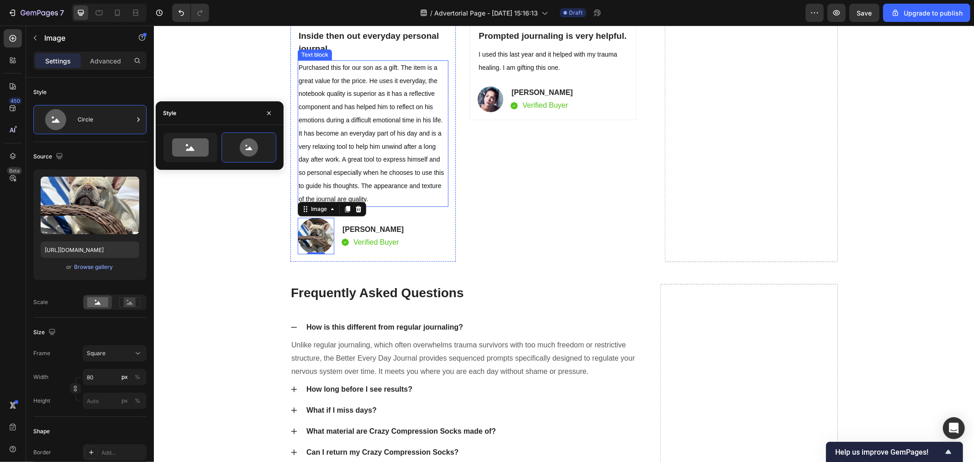
click at [487, 188] on div "Icon Icon Icon Icon Icon Icon List Hoz ⁠⁠⁠⁠⁠⁠⁠ Prompted journaling is very help…" at bounding box center [553, 134] width 166 height 256
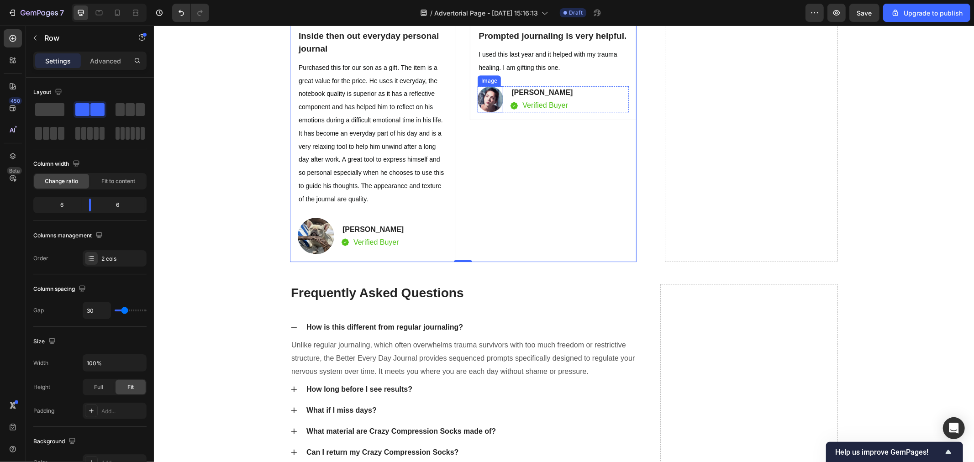
click at [488, 112] on img at bounding box center [490, 99] width 26 height 26
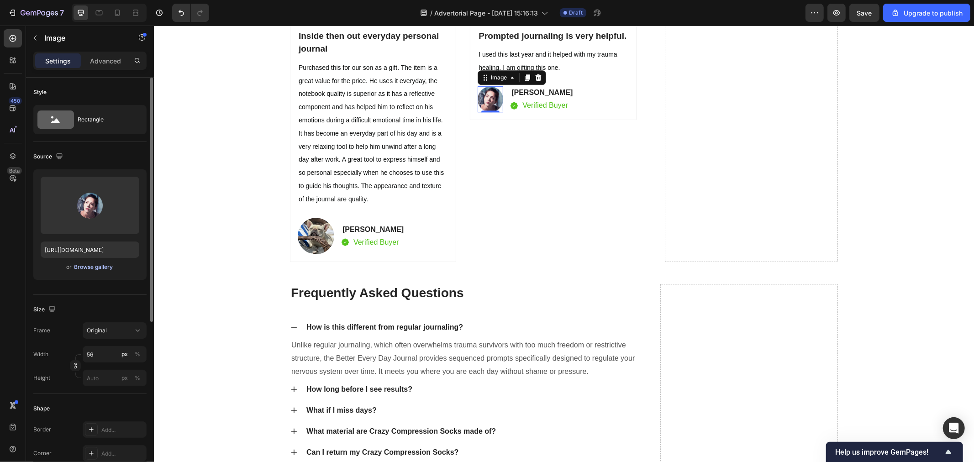
click at [105, 270] on div "Browse gallery" at bounding box center [93, 267] width 39 height 8
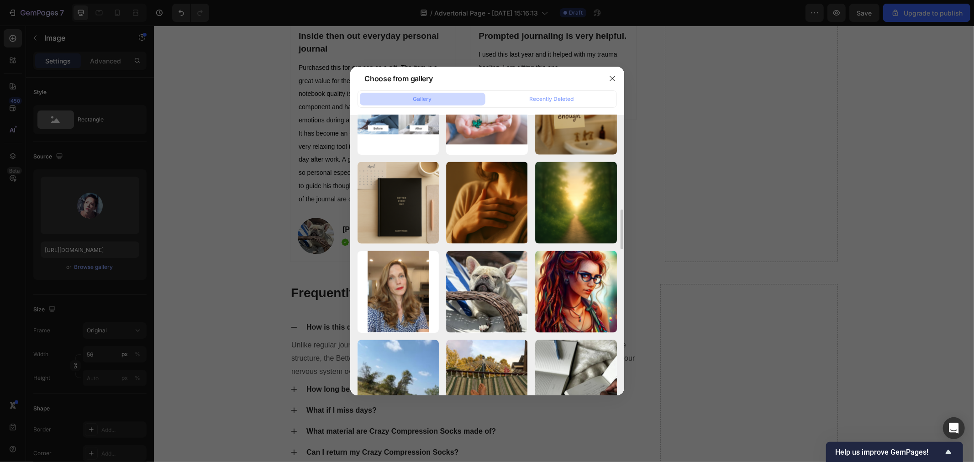
scroll to position [1523, 0]
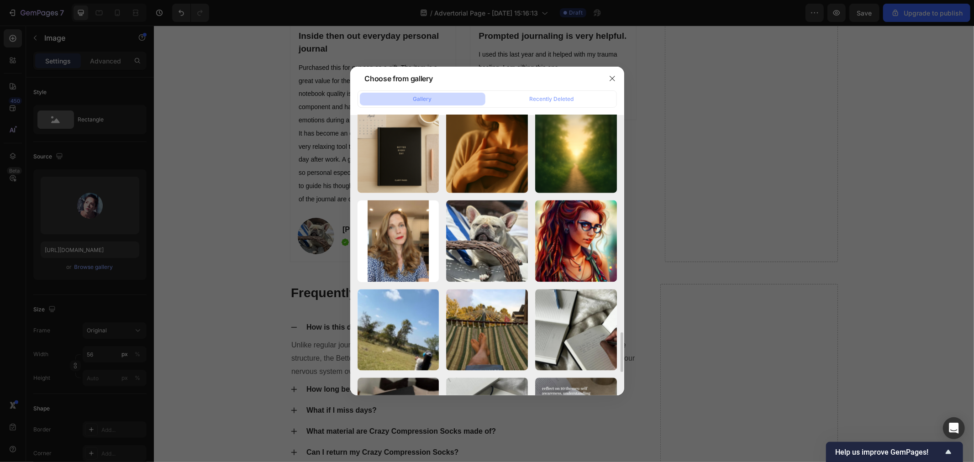
click at [0, 0] on div "30df5eab-5535-41c3-bb...0_.jpg 32.93 kb" at bounding box center [0, 0] width 0 height 0
type input "[URL][DOMAIN_NAME]"
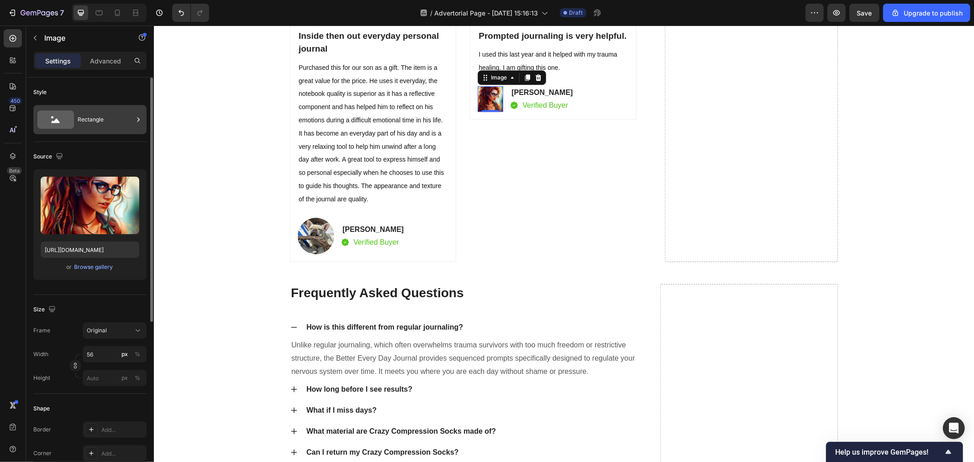
click at [103, 126] on div "Rectangle" at bounding box center [106, 119] width 56 height 21
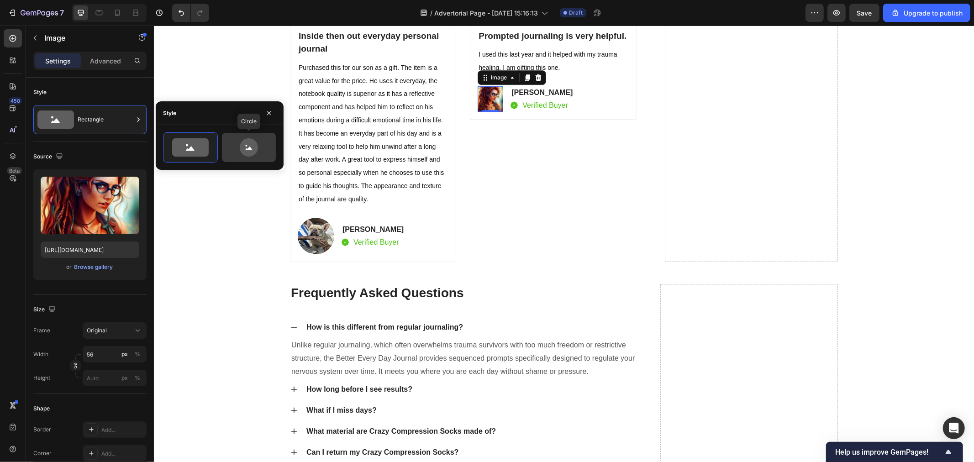
click at [233, 151] on icon at bounding box center [249, 147] width 43 height 18
type input "80"
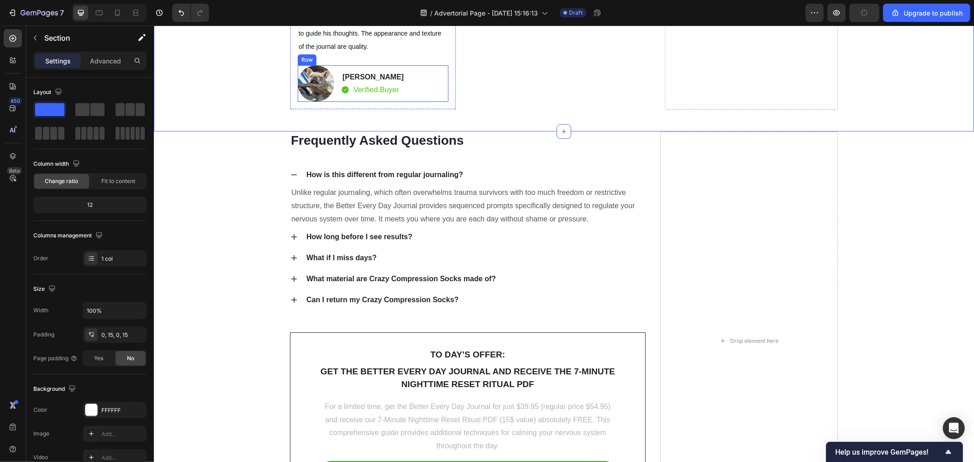
scroll to position [5529, 0]
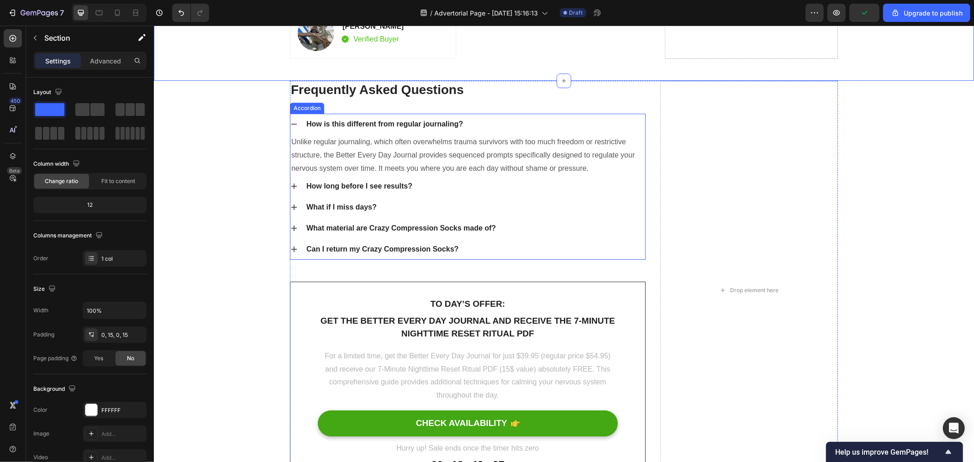
click at [293, 127] on icon at bounding box center [293, 123] width 7 height 7
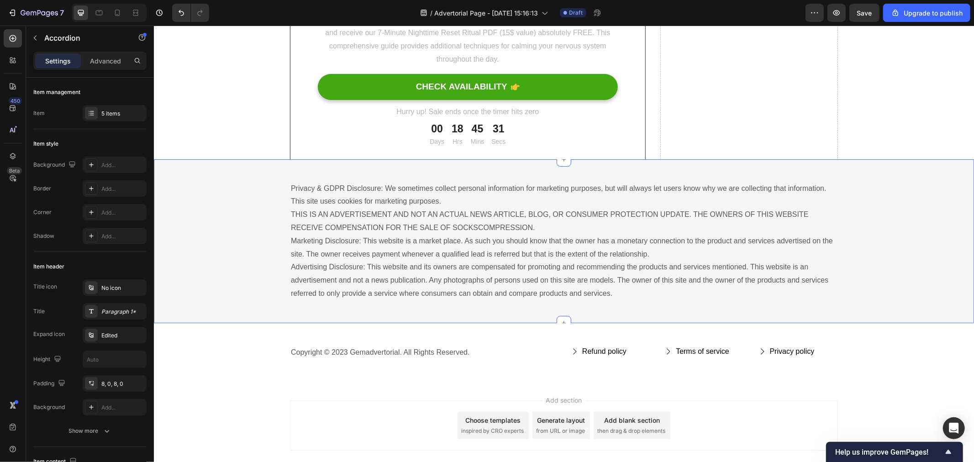
scroll to position [5676, 0]
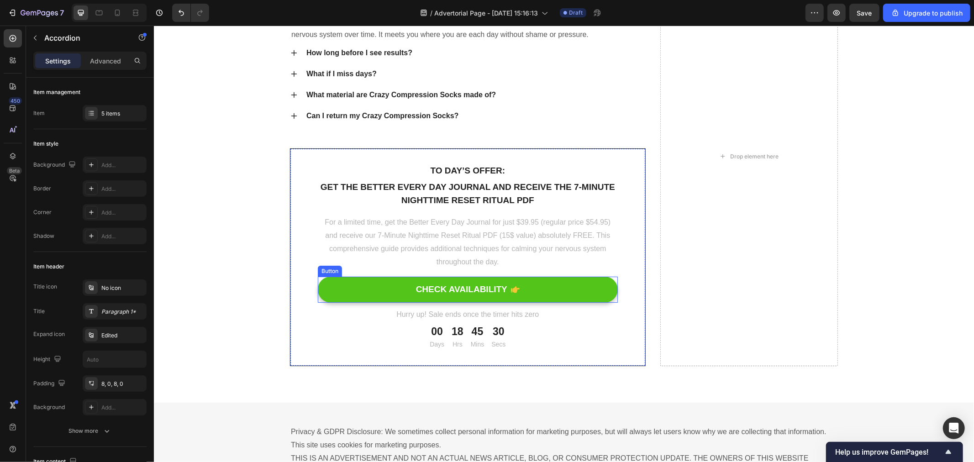
click at [370, 294] on button "CHECK AVAILABILITY" at bounding box center [468, 289] width 300 height 26
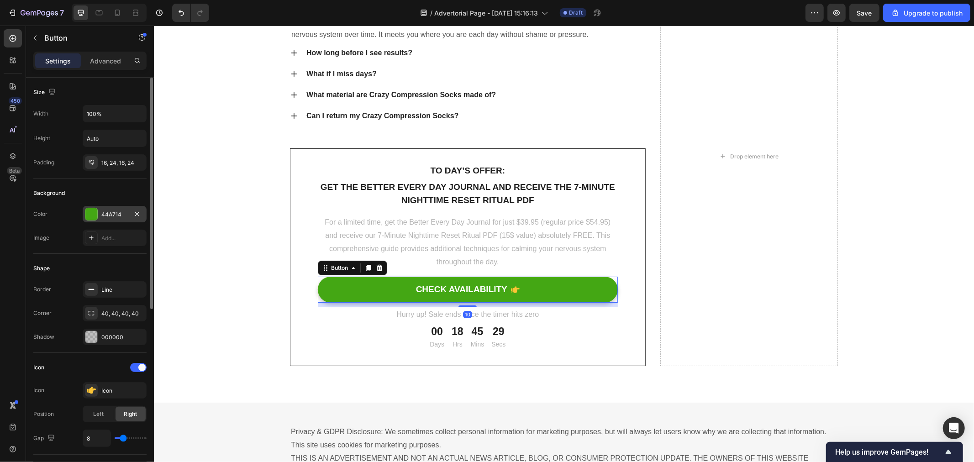
click at [103, 211] on div "44A714" at bounding box center [114, 215] width 26 height 8
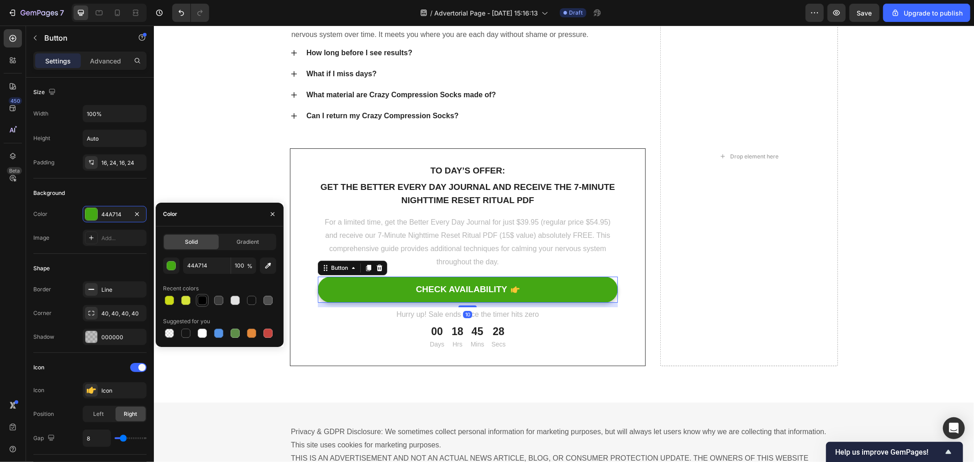
click at [200, 299] on div at bounding box center [202, 300] width 9 height 9
type input "000000"
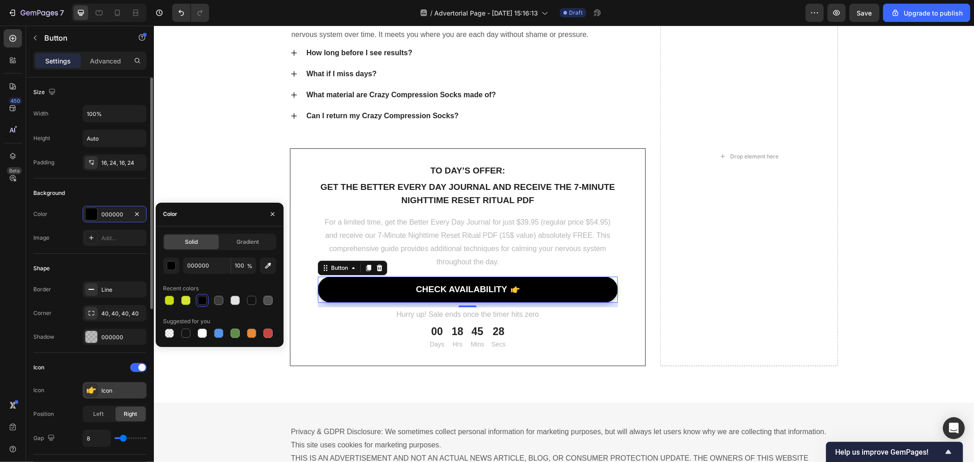
scroll to position [101, 0]
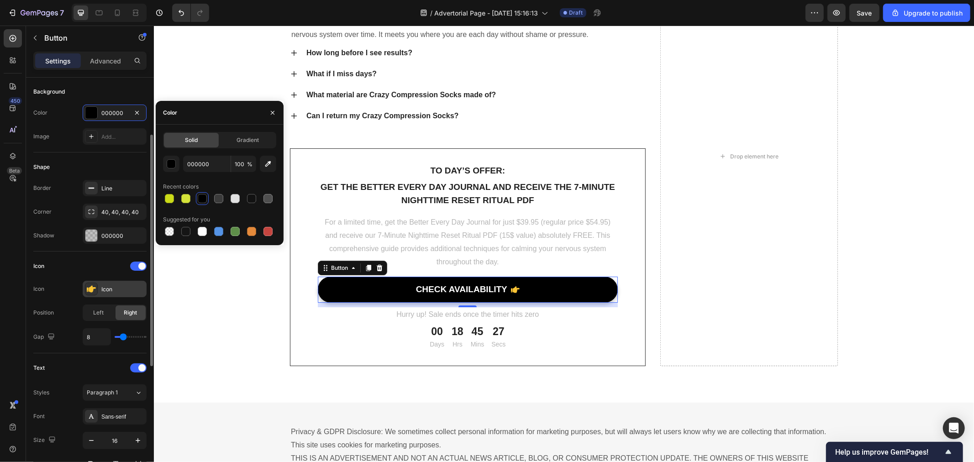
click at [105, 288] on div "Icon" at bounding box center [122, 290] width 43 height 8
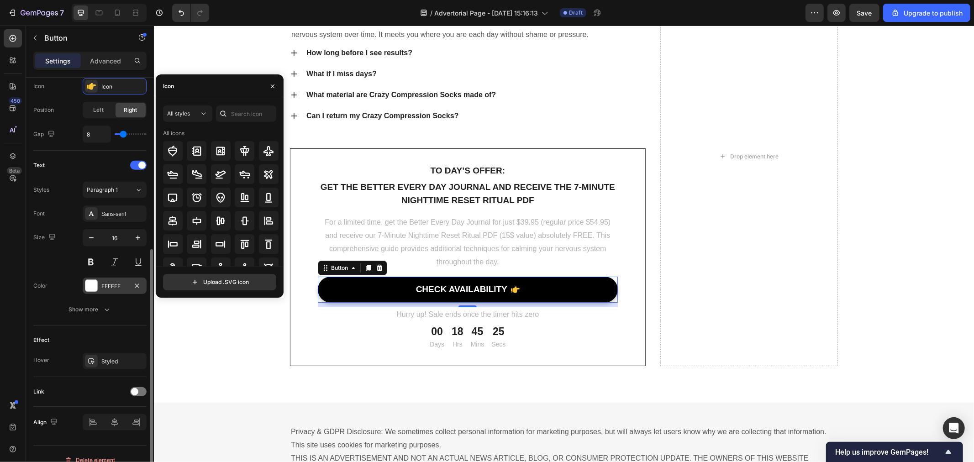
scroll to position [317, 0]
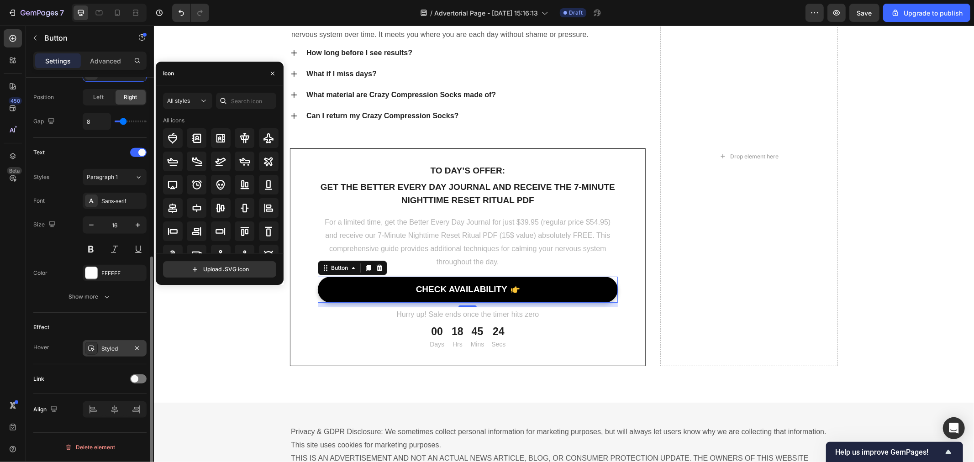
click at [125, 355] on div "Styled" at bounding box center [115, 348] width 64 height 16
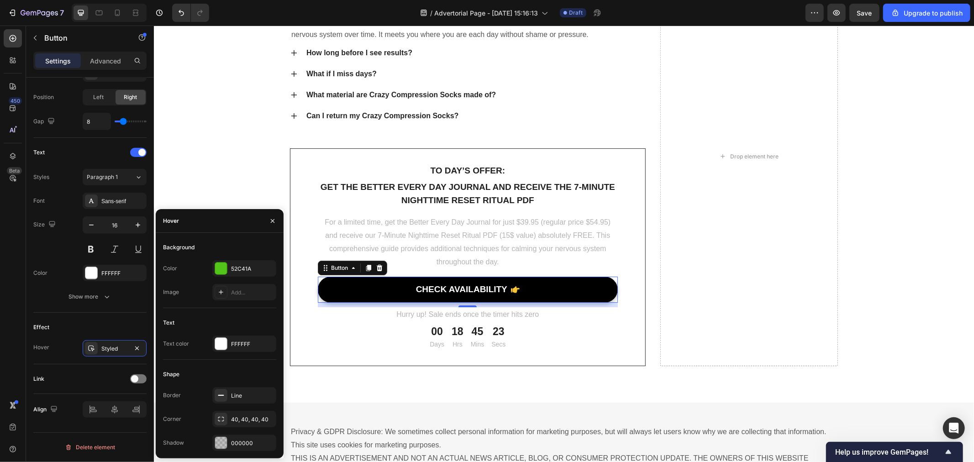
click at [230, 259] on div "Background Color 52C41A Image Add..." at bounding box center [219, 274] width 113 height 68
drag, startPoint x: 234, startPoint y: 264, endPoint x: 76, endPoint y: 267, distance: 157.6
click at [234, 265] on div "52C41A" at bounding box center [244, 269] width 26 height 8
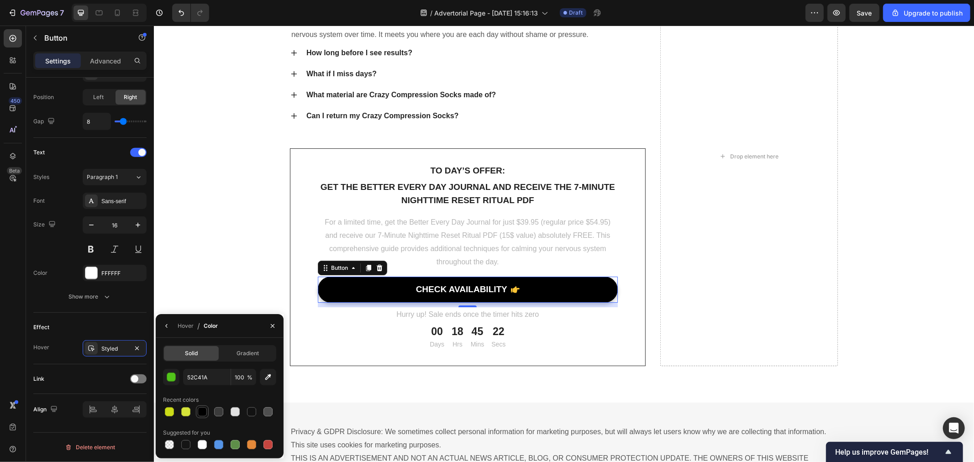
click at [199, 413] on div at bounding box center [202, 412] width 9 height 9
type input "000000"
click at [133, 381] on span at bounding box center [134, 379] width 7 height 7
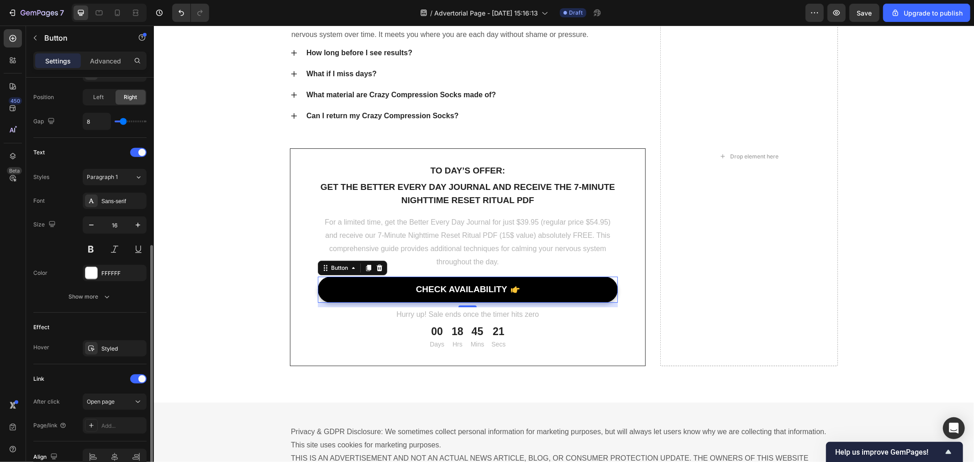
scroll to position [364, 0]
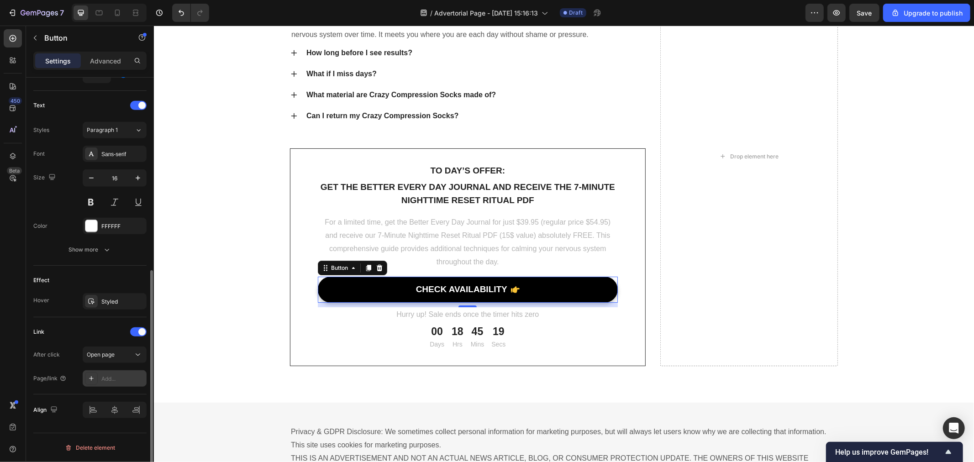
click at [116, 386] on div "Add..." at bounding box center [115, 379] width 64 height 16
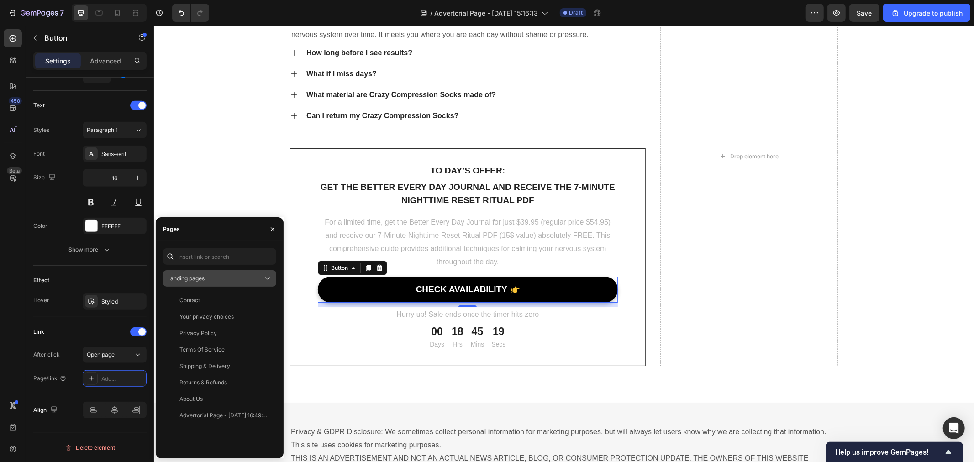
click at [229, 275] on div "Landing pages" at bounding box center [215, 279] width 96 height 8
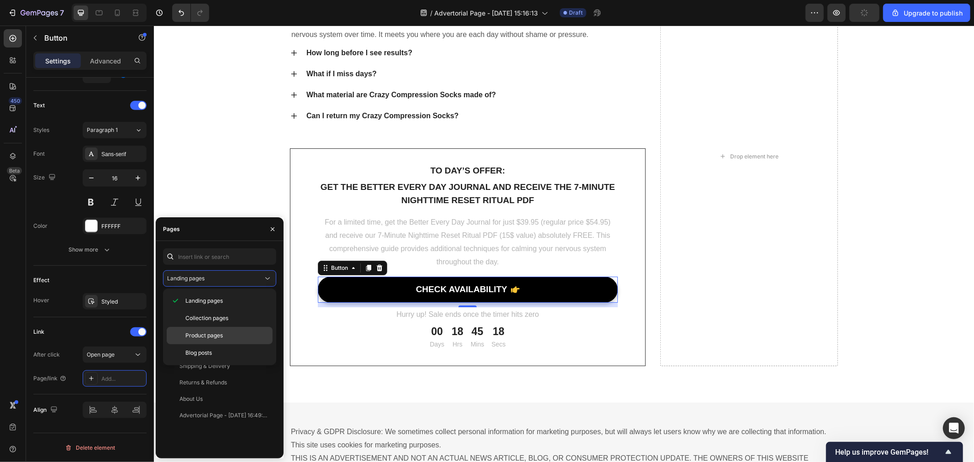
click at [212, 331] on div "Product pages" at bounding box center [220, 335] width 106 height 17
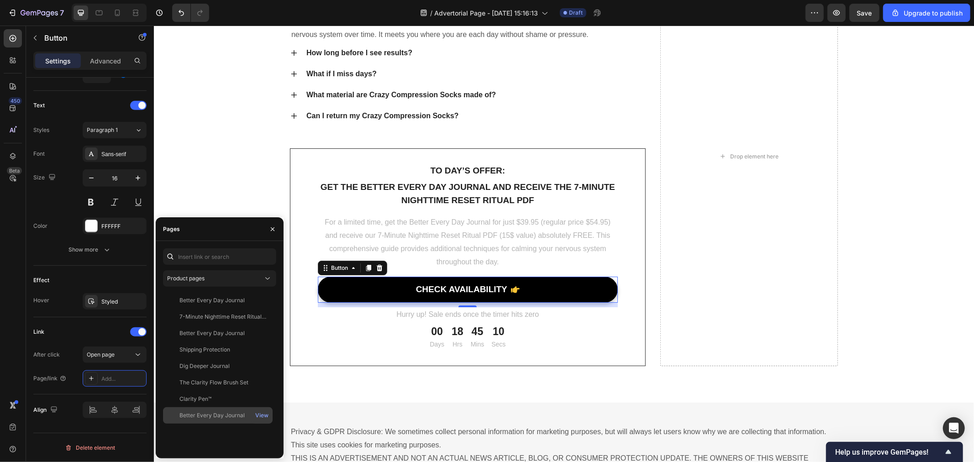
click at [222, 410] on div "Better Every Day Journal View" at bounding box center [218, 416] width 110 height 16
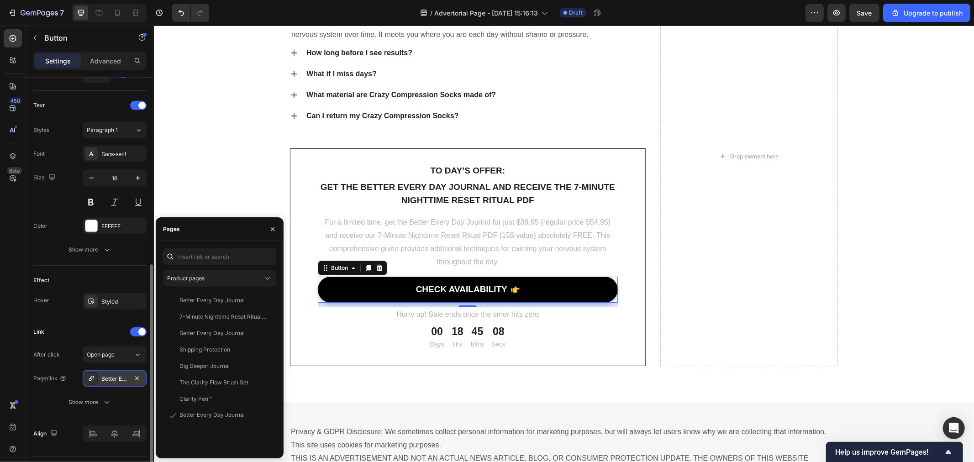
click at [106, 381] on div "Better Every Day Journal" at bounding box center [114, 379] width 26 height 8
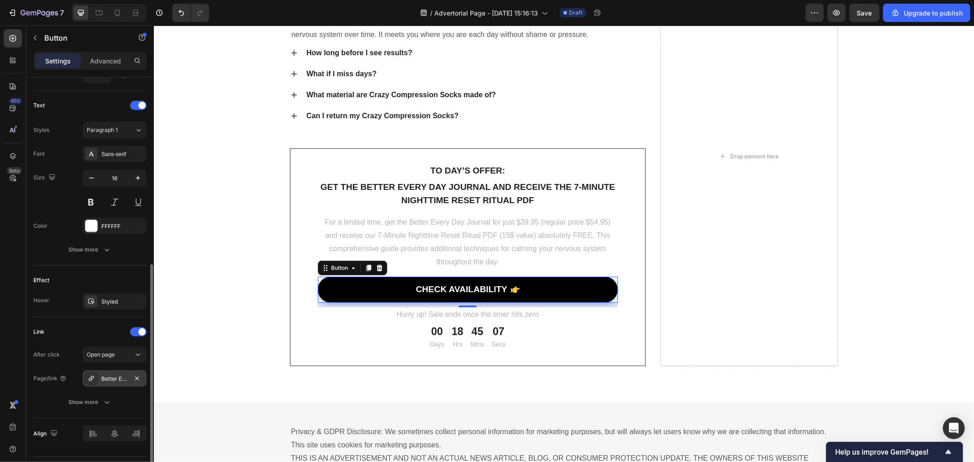
click at [106, 381] on div "Better Every Day Journal" at bounding box center [114, 379] width 26 height 8
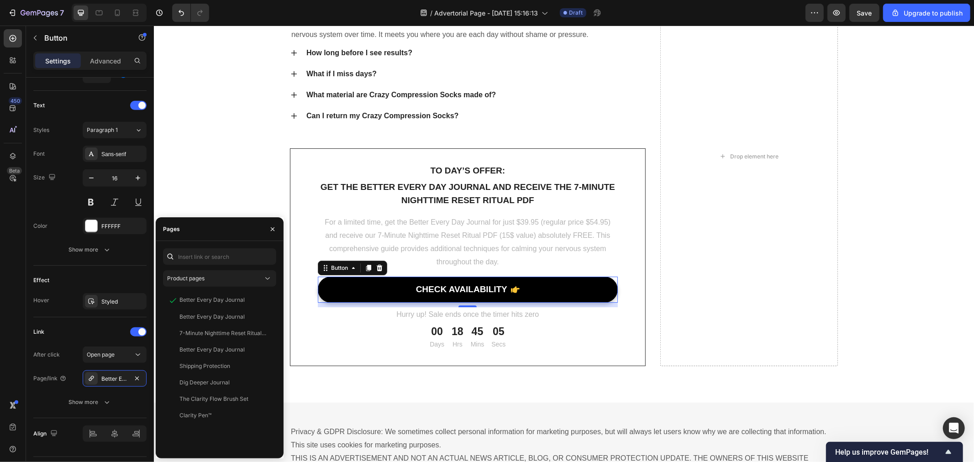
click at [362, 296] on link "CHECK AVAILABILITY" at bounding box center [468, 289] width 300 height 26
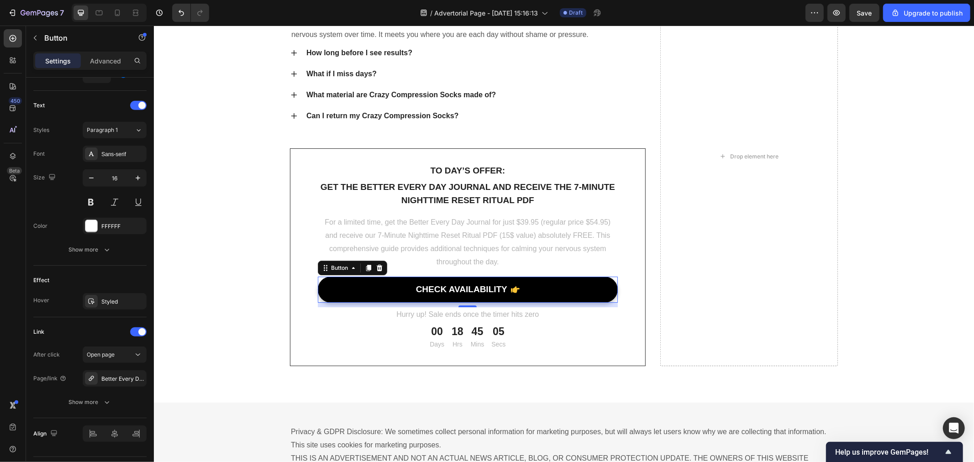
click at [391, 291] on link "CHECK AVAILABILITY" at bounding box center [468, 289] width 300 height 26
click at [111, 383] on div "Better Every Day Journal" at bounding box center [115, 379] width 64 height 16
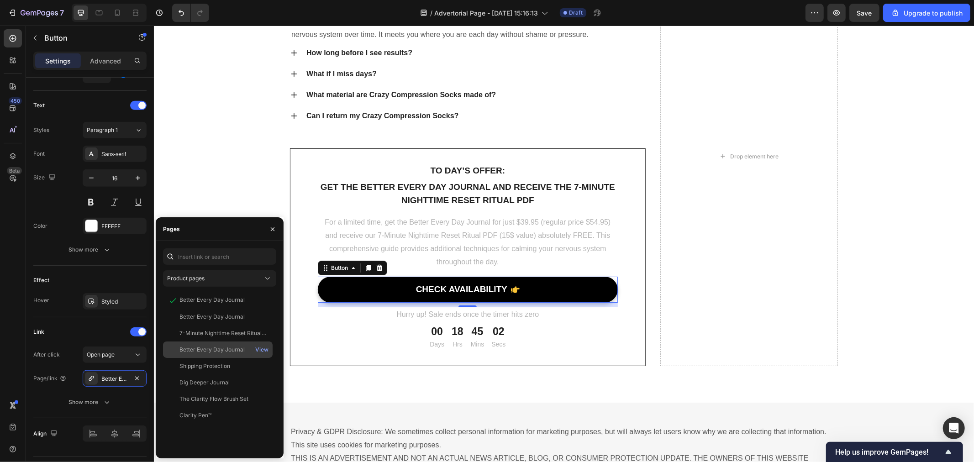
click at [221, 349] on div "Better Every Day Journal" at bounding box center [212, 350] width 65 height 8
click at [363, 308] on p "Hurry up! Sale ends once the timer hits zero" at bounding box center [467, 314] width 298 height 13
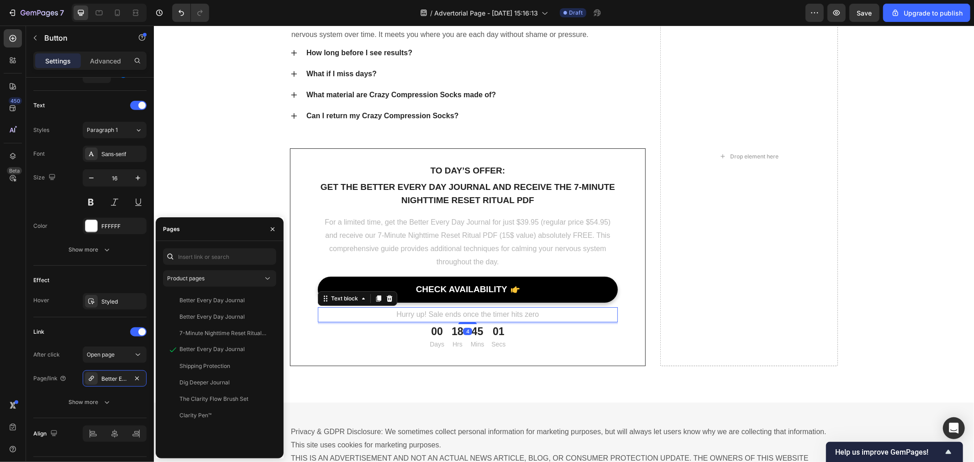
scroll to position [0, 0]
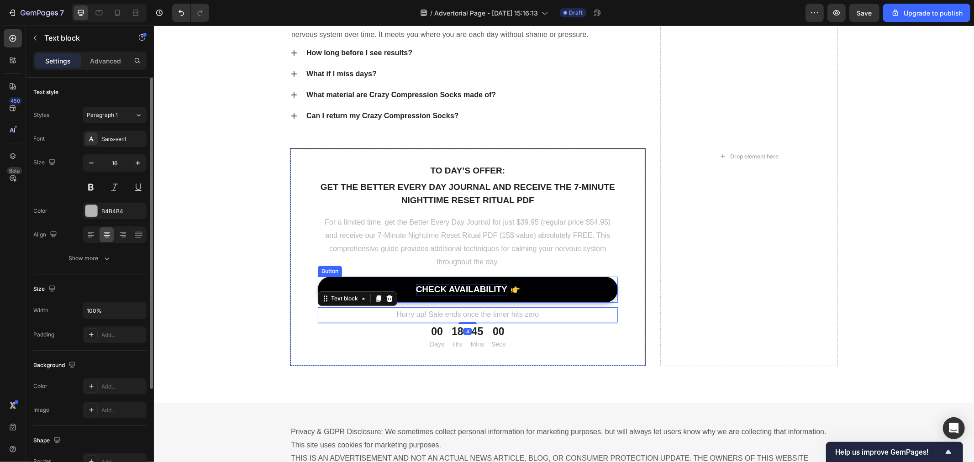
click at [471, 285] on div "CHECK AVAILABILITY" at bounding box center [461, 289] width 91 height 11
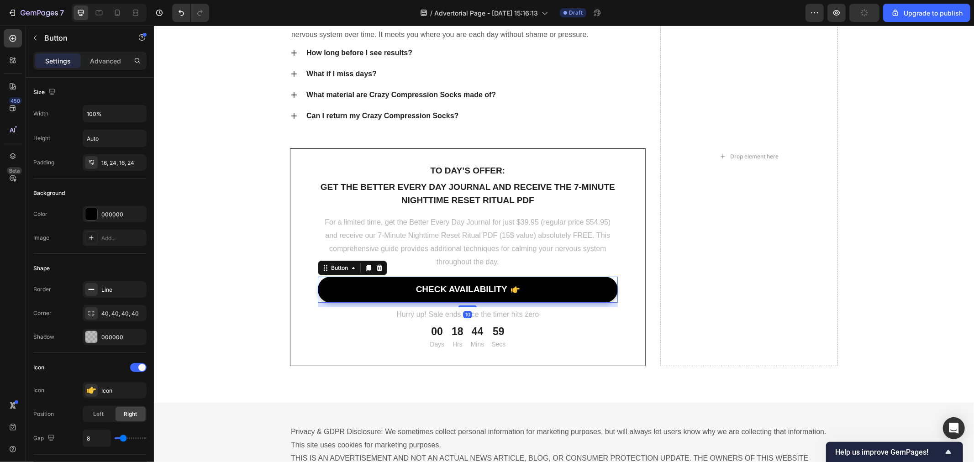
click at [391, 289] on link "CHECK AVAILABILITY" at bounding box center [468, 289] width 300 height 26
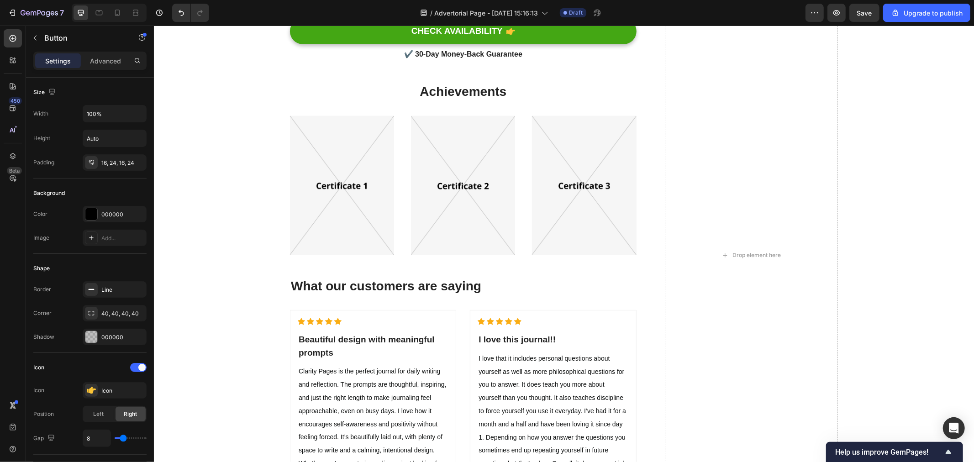
scroll to position [4560, 0]
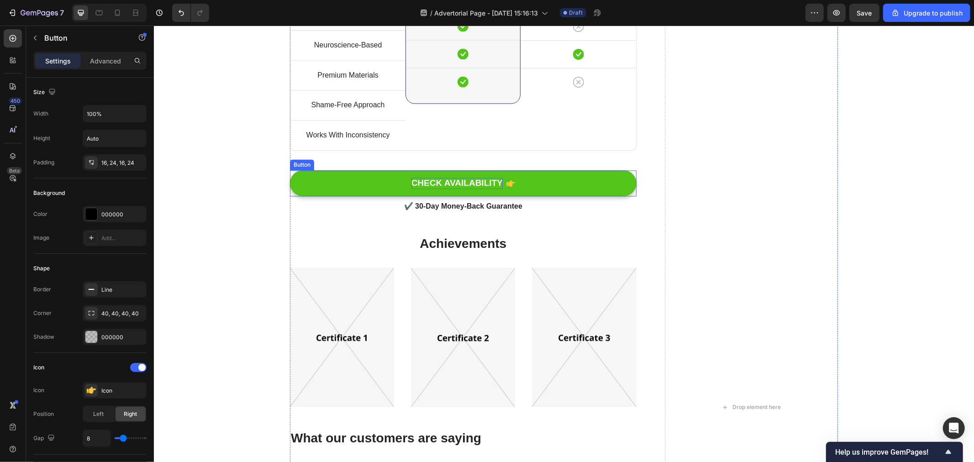
click at [474, 185] on div "CHECK AVAILABILITY" at bounding box center [456, 182] width 91 height 11
click at [334, 175] on button "CHECK AVAILABILITY" at bounding box center [463, 183] width 347 height 26
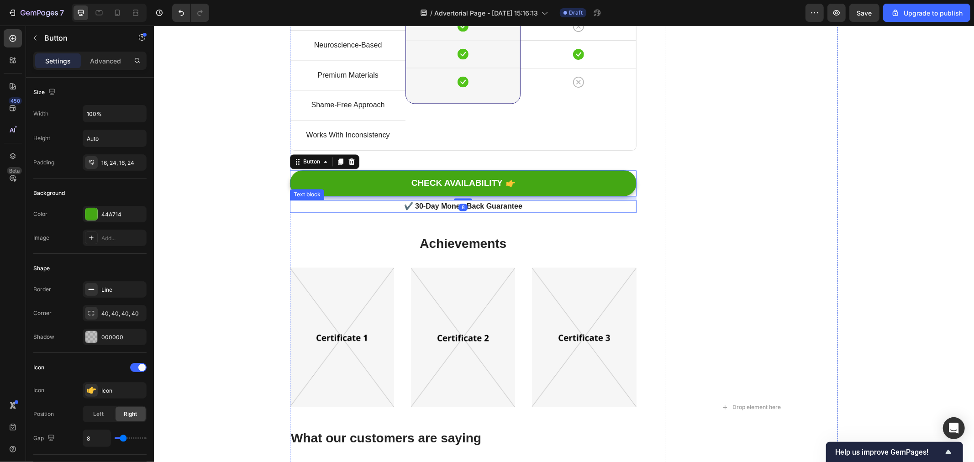
click at [420, 203] on p "✔️ 30-Day Money-Back Guarantee" at bounding box center [463, 206] width 345 height 11
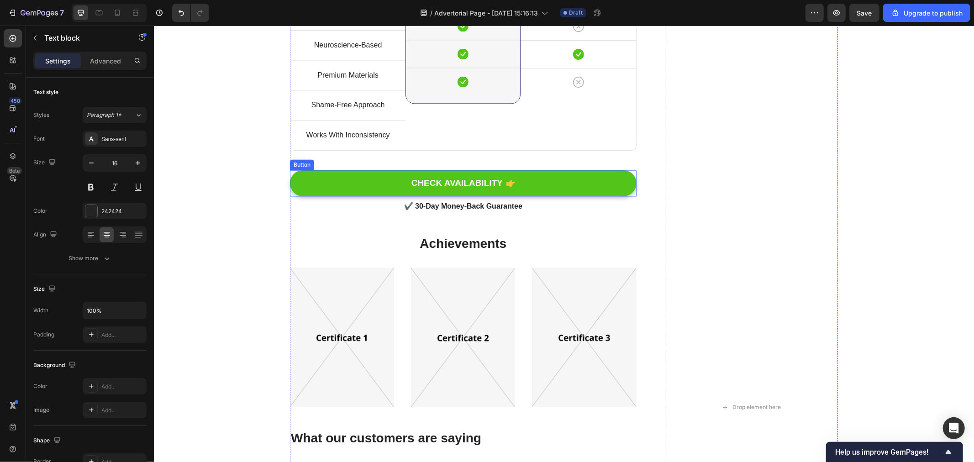
click at [374, 187] on button "CHECK AVAILABILITY" at bounding box center [463, 183] width 347 height 26
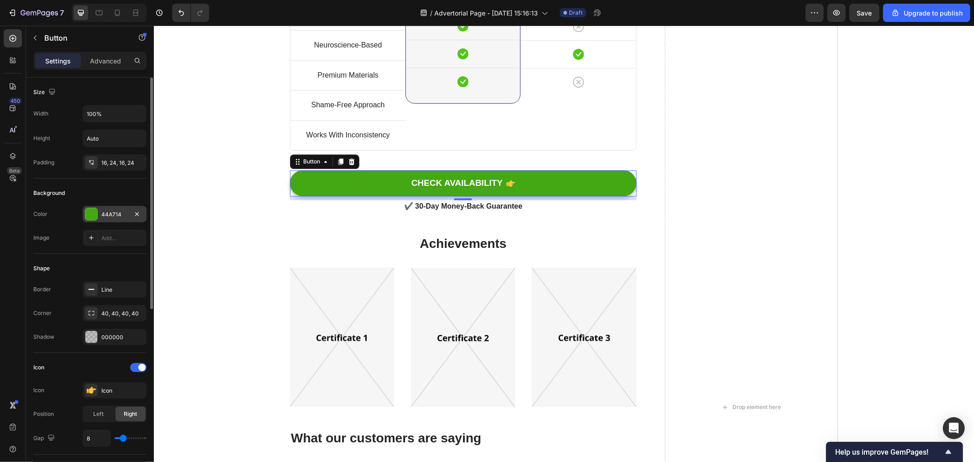
click at [103, 217] on div "44A714" at bounding box center [114, 215] width 26 height 8
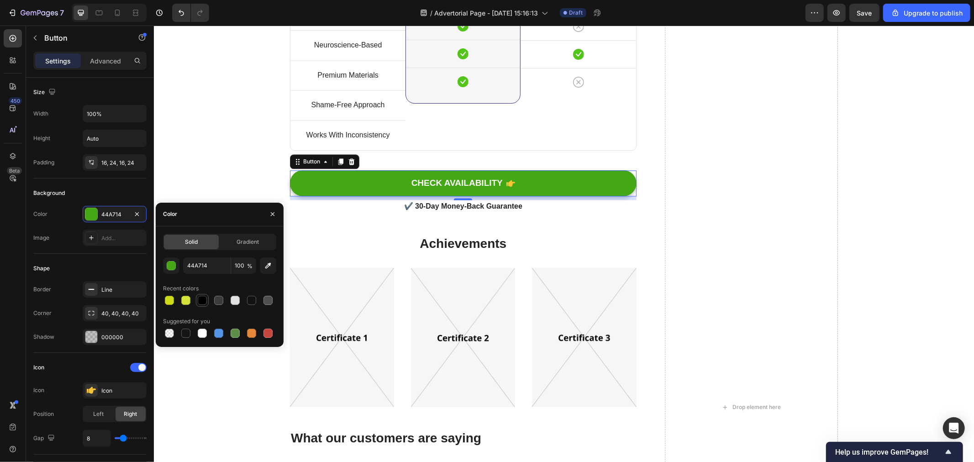
click at [202, 300] on div at bounding box center [202, 300] width 9 height 9
type input "000000"
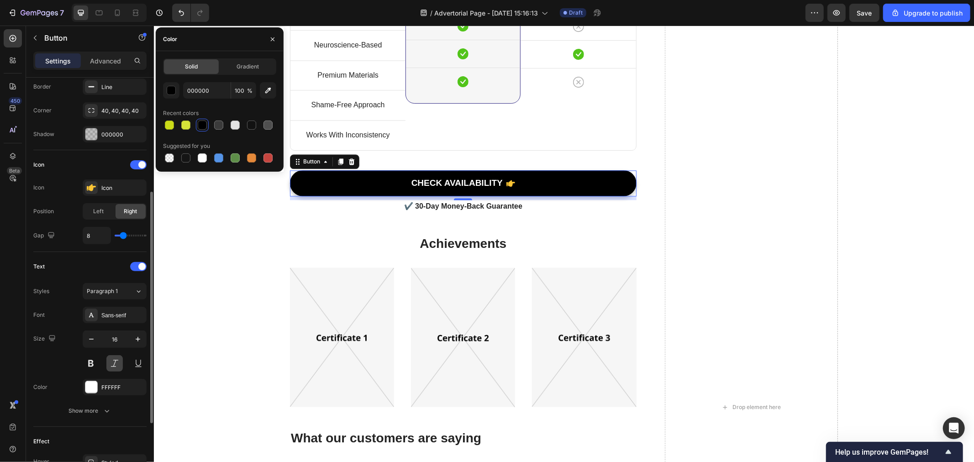
scroll to position [317, 0]
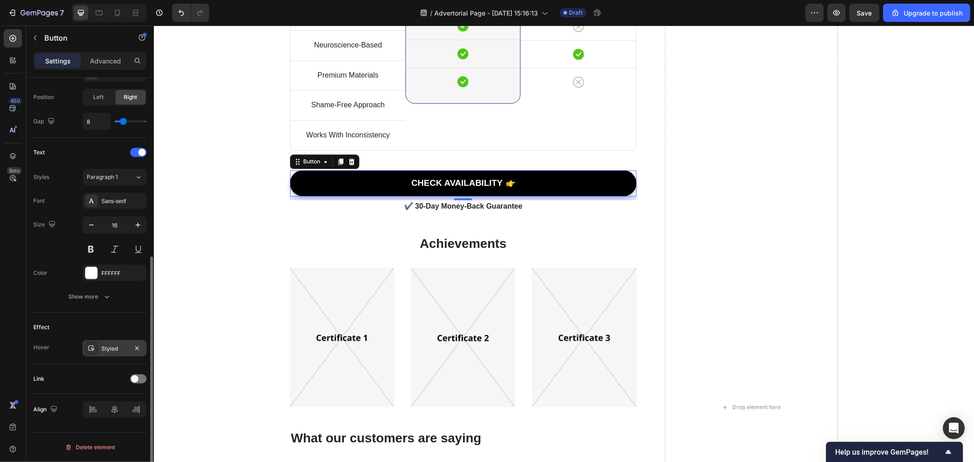
click at [113, 355] on div "Styled" at bounding box center [115, 348] width 64 height 16
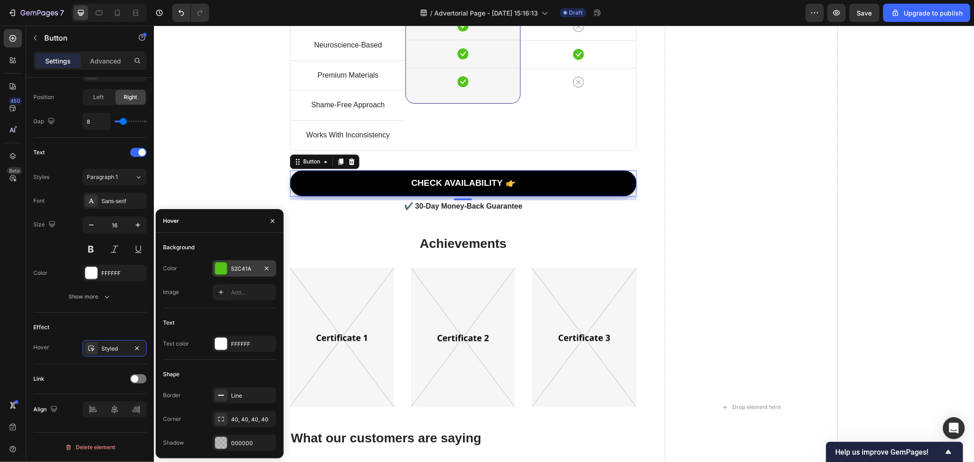
drag, startPoint x: 232, startPoint y: 273, endPoint x: 86, endPoint y: 269, distance: 145.8
click at [232, 273] on div "52C41A" at bounding box center [244, 268] width 64 height 16
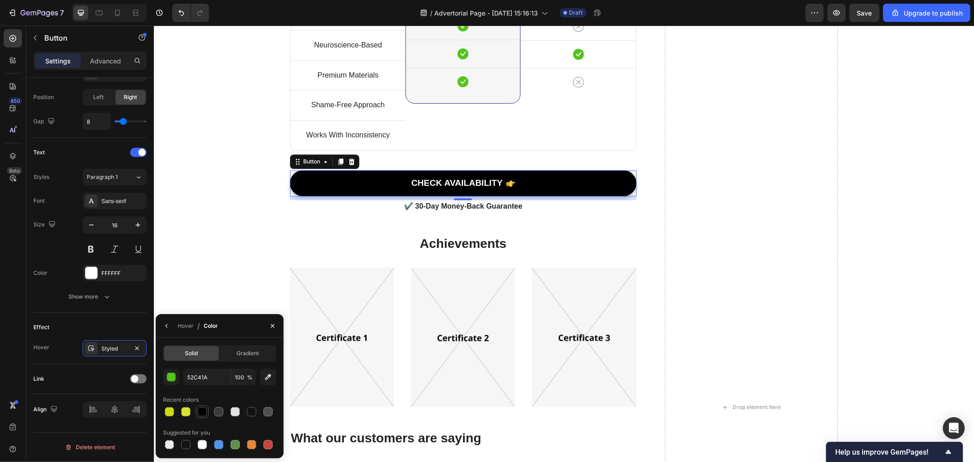
click at [206, 416] on div at bounding box center [202, 412] width 9 height 9
type input "000000"
click at [139, 385] on div "Link" at bounding box center [89, 379] width 113 height 15
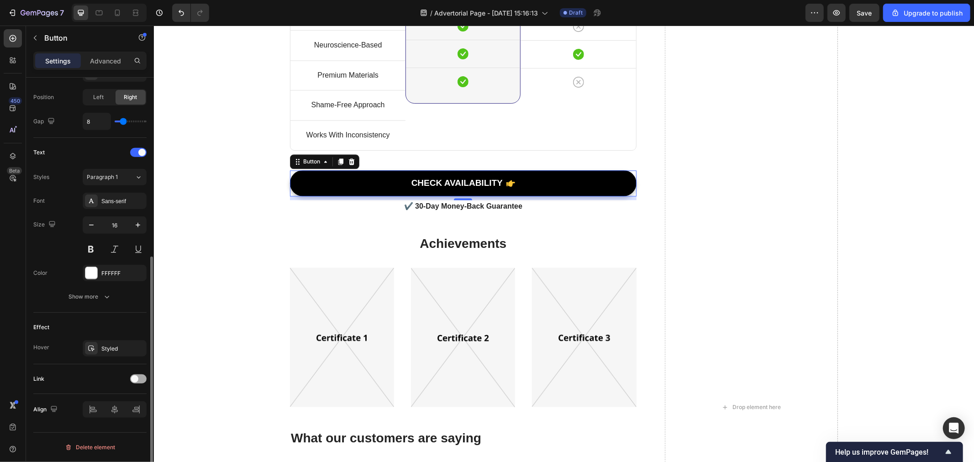
click at [134, 381] on span at bounding box center [134, 379] width 7 height 7
click at [117, 403] on div "Open page" at bounding box center [110, 402] width 47 height 8
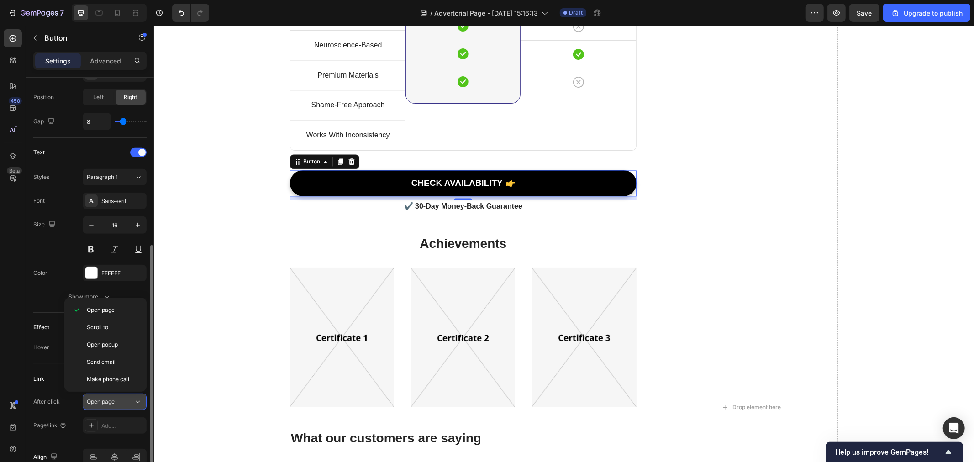
click at [116, 403] on div "Open page" at bounding box center [110, 402] width 47 height 8
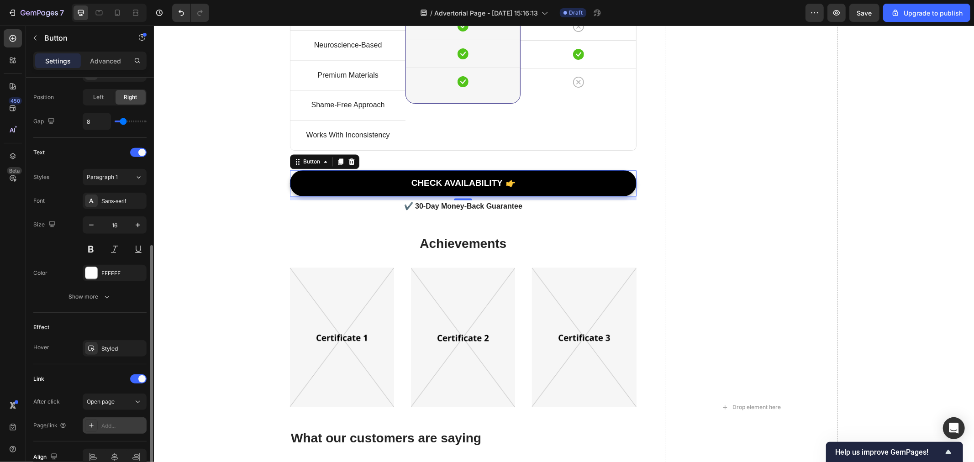
click at [124, 424] on div "Add..." at bounding box center [122, 426] width 43 height 8
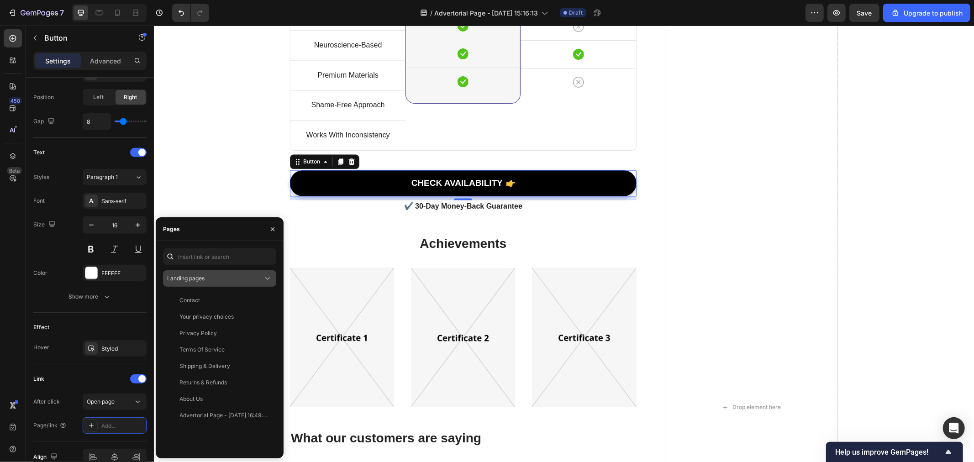
click at [207, 277] on div "Landing pages" at bounding box center [215, 279] width 96 height 8
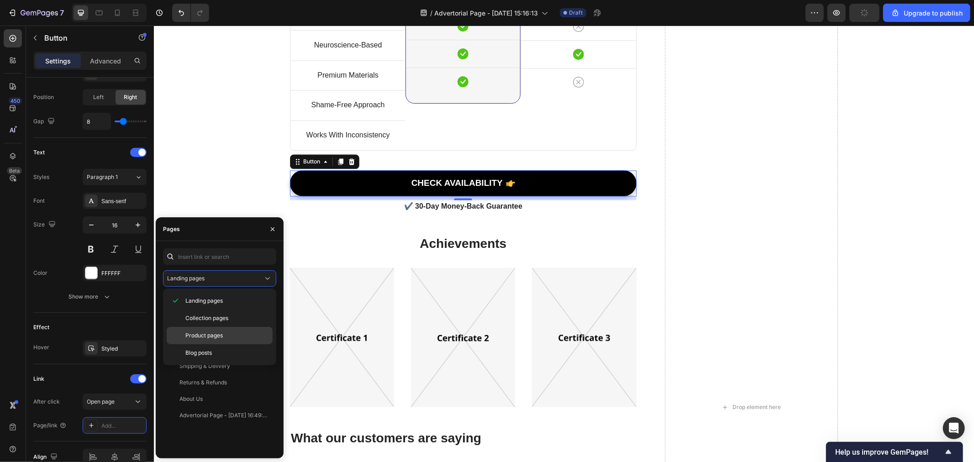
click at [207, 334] on span "Product pages" at bounding box center [203, 336] width 37 height 8
click at [221, 334] on div "Better Every Day Journal" at bounding box center [212, 333] width 65 height 8
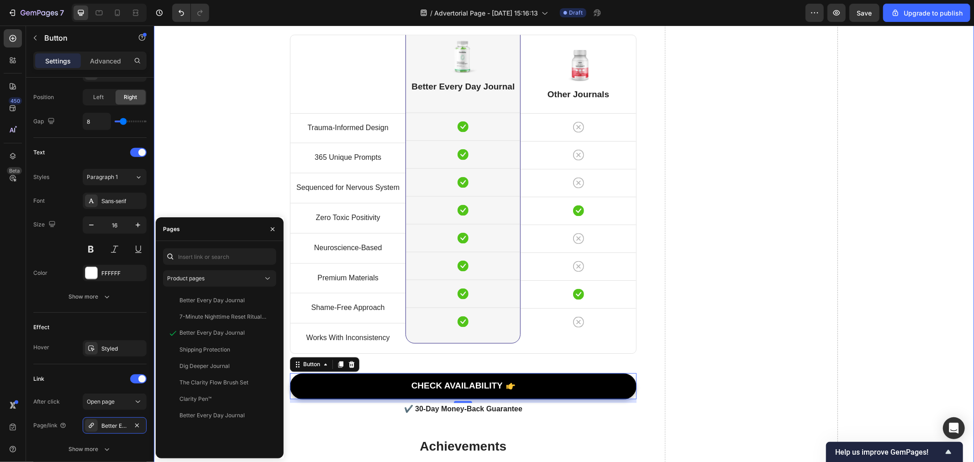
scroll to position [4103, 0]
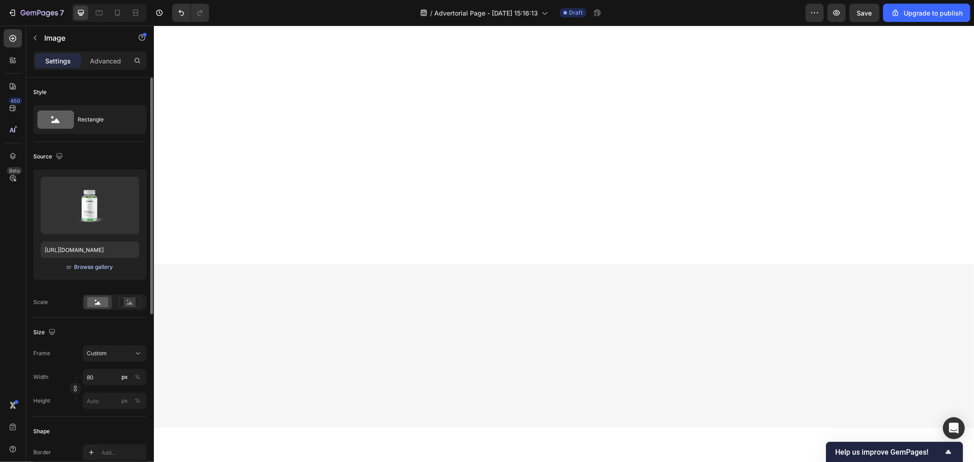
click at [97, 268] on div "Browse gallery" at bounding box center [93, 267] width 39 height 8
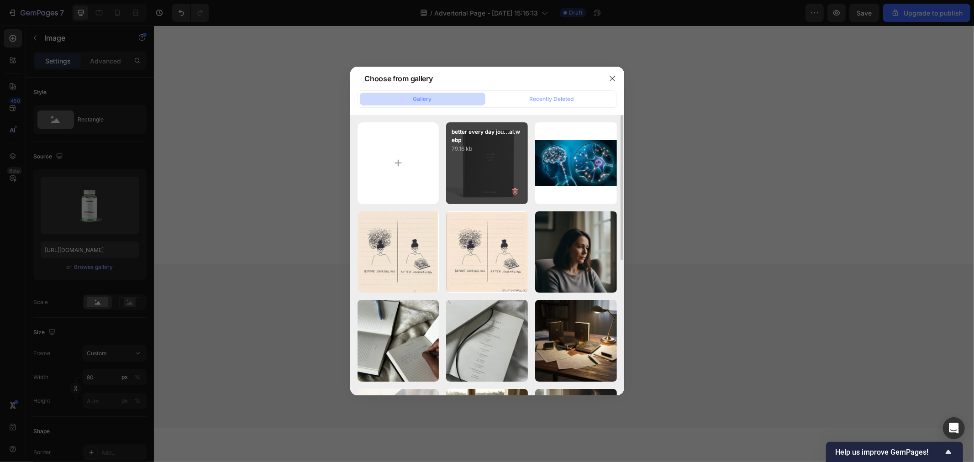
click at [471, 183] on div "better every day jou...al.webp 79.16 kb" at bounding box center [487, 163] width 82 height 82
type input "[URL][DOMAIN_NAME]"
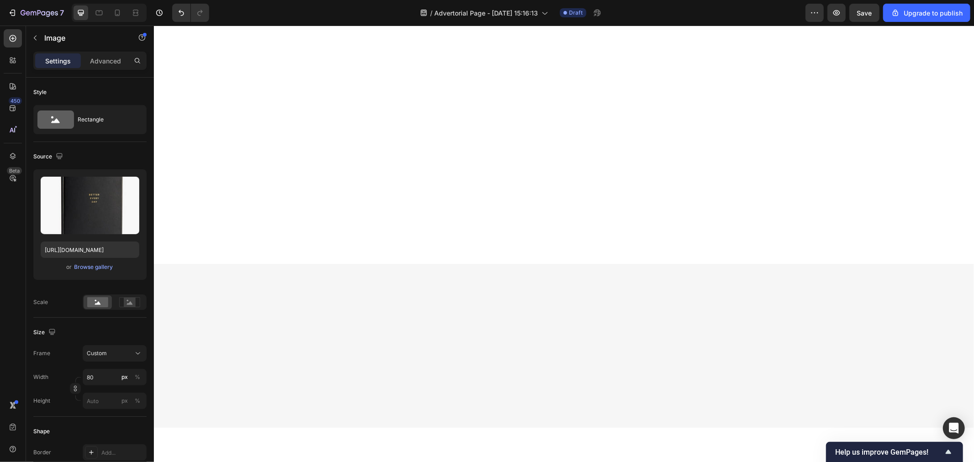
scroll to position [4153, 0]
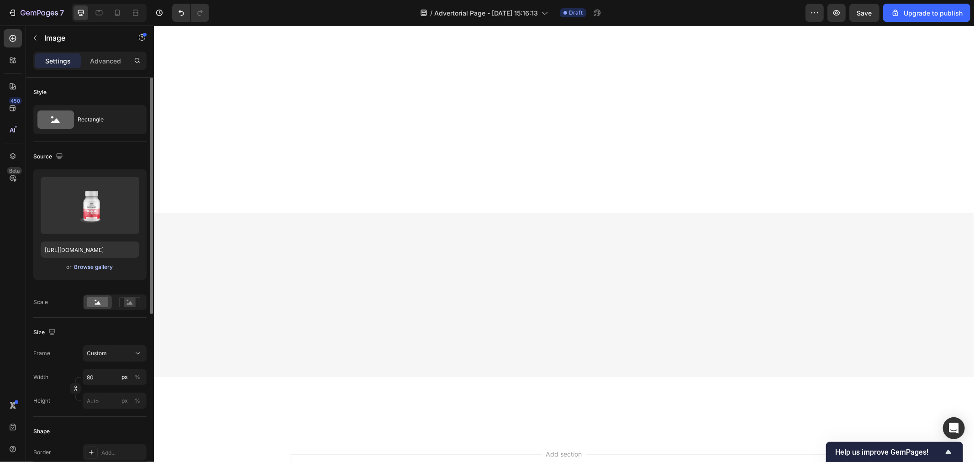
click at [101, 265] on div "Browse gallery" at bounding box center [93, 267] width 39 height 8
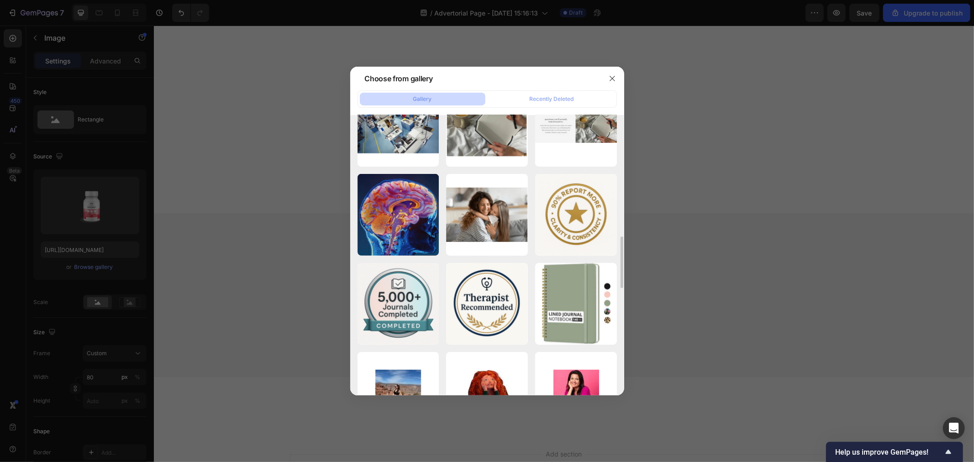
scroll to position [761, 0]
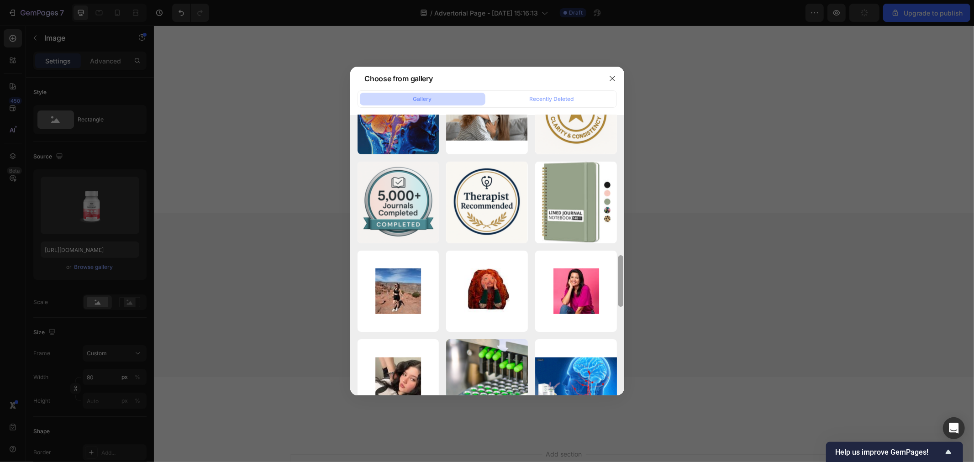
click at [0, 0] on div "61nJOjSLjbL._AC_SL1500_.jpg 89.97 kb" at bounding box center [0, 0] width 0 height 0
type input "[URL][DOMAIN_NAME]"
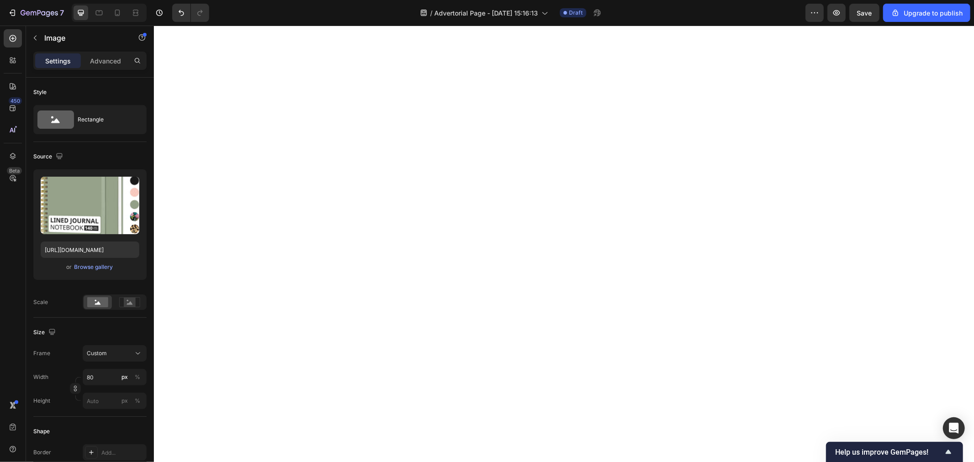
scroll to position [3595, 0]
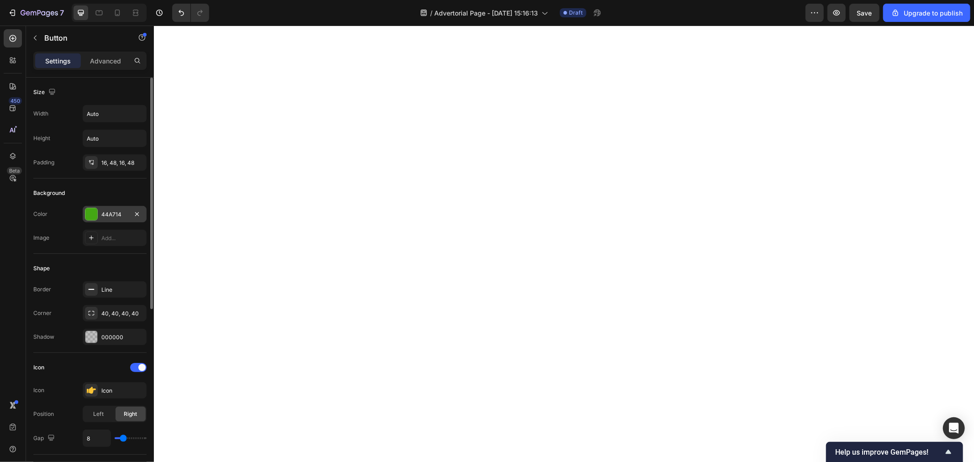
click at [105, 211] on div "44A714" at bounding box center [114, 215] width 26 height 8
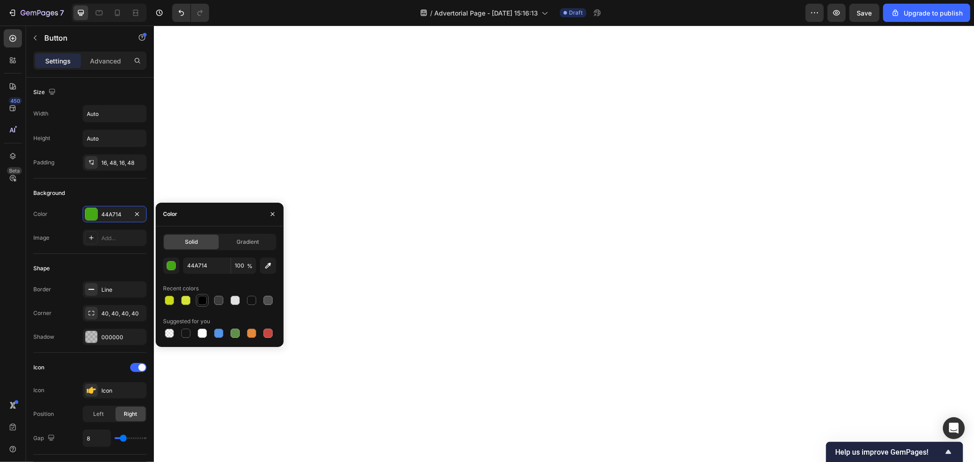
click at [197, 297] on div at bounding box center [202, 300] width 11 height 11
type input "000000"
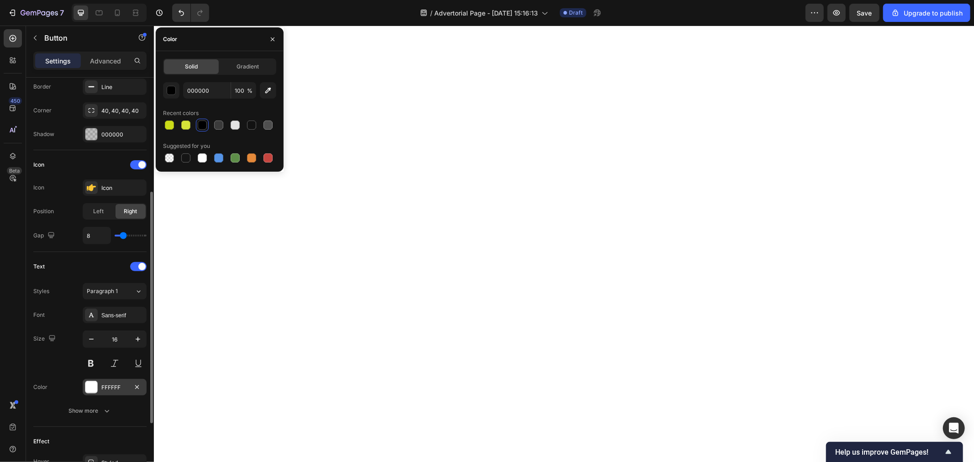
scroll to position [317, 0]
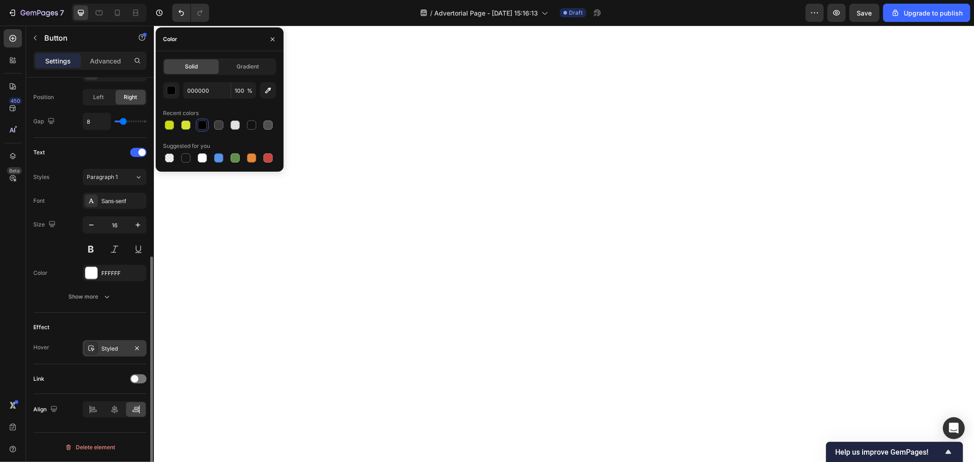
click at [117, 350] on div "Styled" at bounding box center [114, 349] width 26 height 8
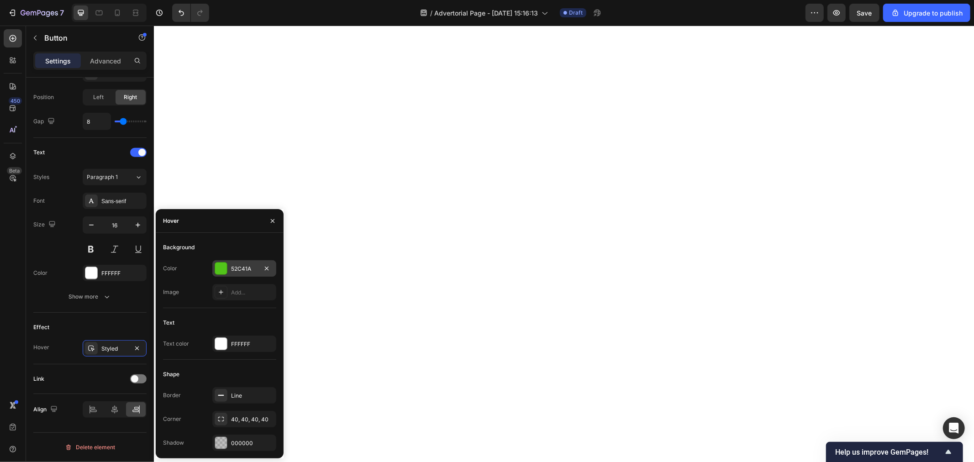
click at [222, 265] on div at bounding box center [221, 269] width 12 height 12
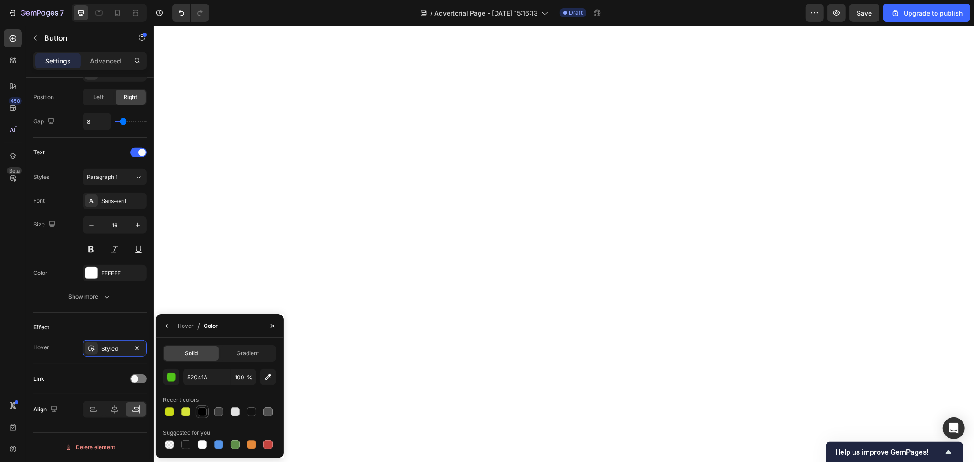
click at [204, 413] on div at bounding box center [202, 412] width 9 height 9
type input "000000"
click at [134, 381] on span at bounding box center [134, 379] width 7 height 7
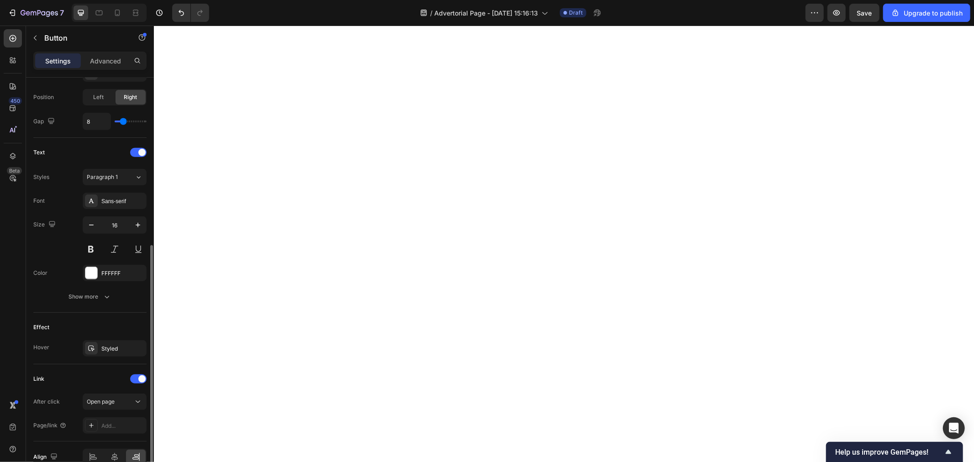
scroll to position [364, 0]
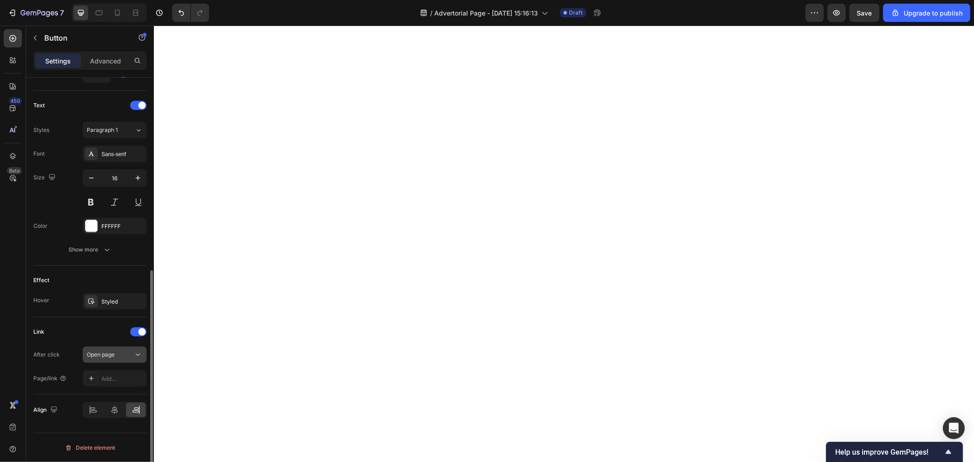
click at [114, 354] on span "Open page" at bounding box center [101, 354] width 28 height 7
click at [104, 355] on span "Open page" at bounding box center [101, 354] width 28 height 7
click at [108, 386] on div "Add..." at bounding box center [115, 379] width 64 height 16
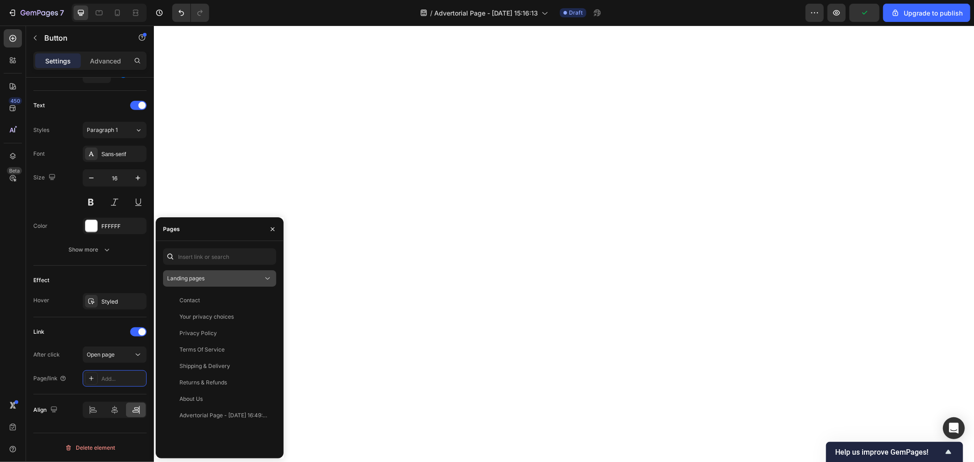
click at [217, 272] on button "Landing pages" at bounding box center [219, 278] width 113 height 16
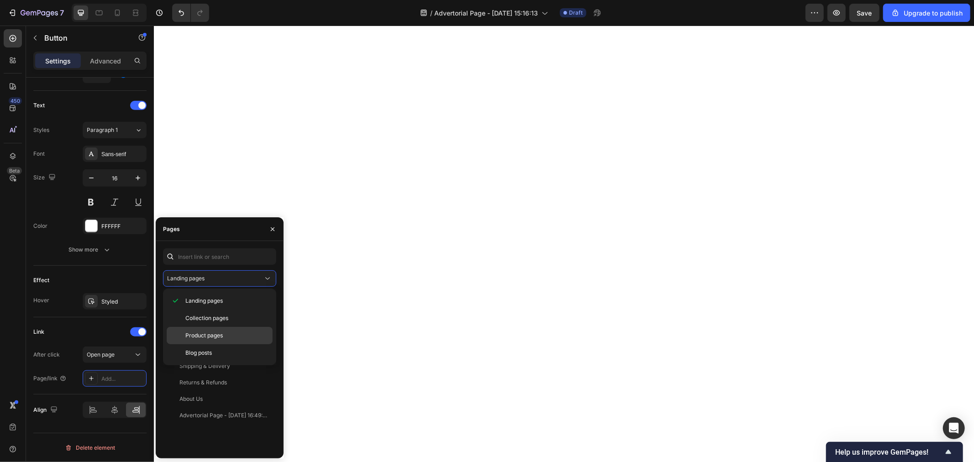
click at [212, 331] on div "Product pages" at bounding box center [220, 335] width 106 height 17
click at [212, 341] on div "Better Every Day Journal View" at bounding box center [218, 333] width 110 height 16
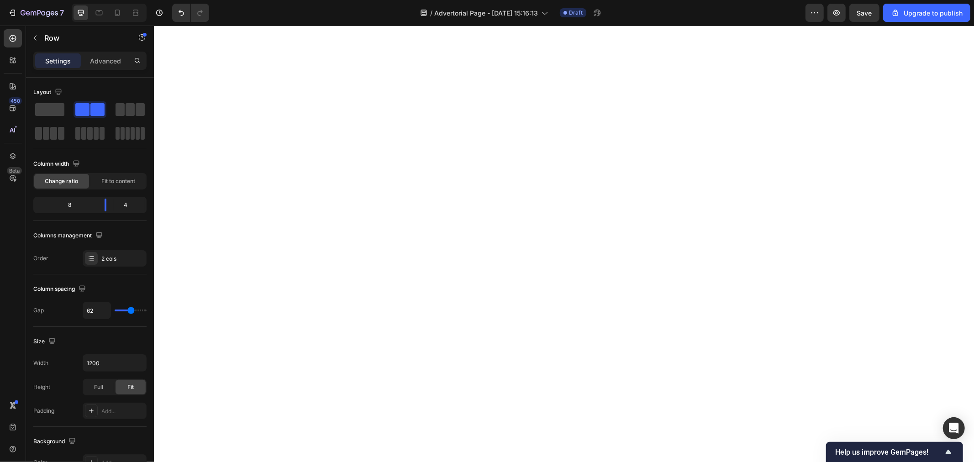
scroll to position [3036, 0]
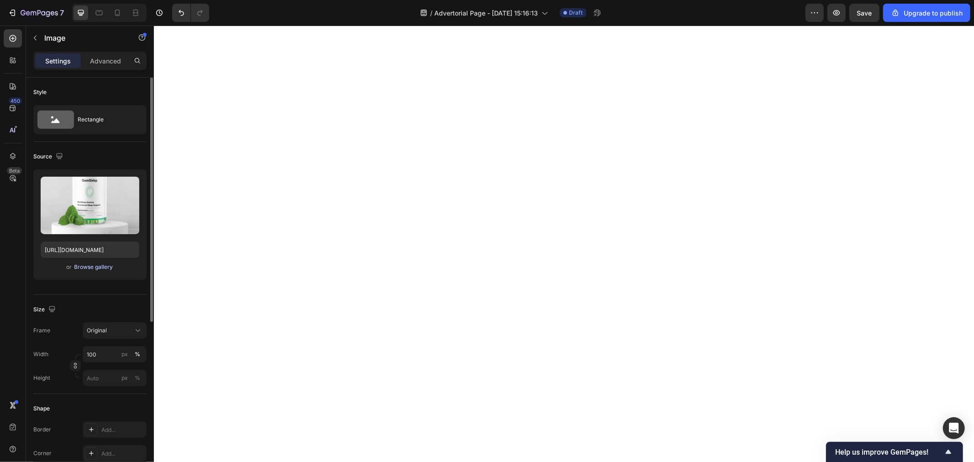
click at [90, 270] on div "Browse gallery" at bounding box center [93, 267] width 39 height 8
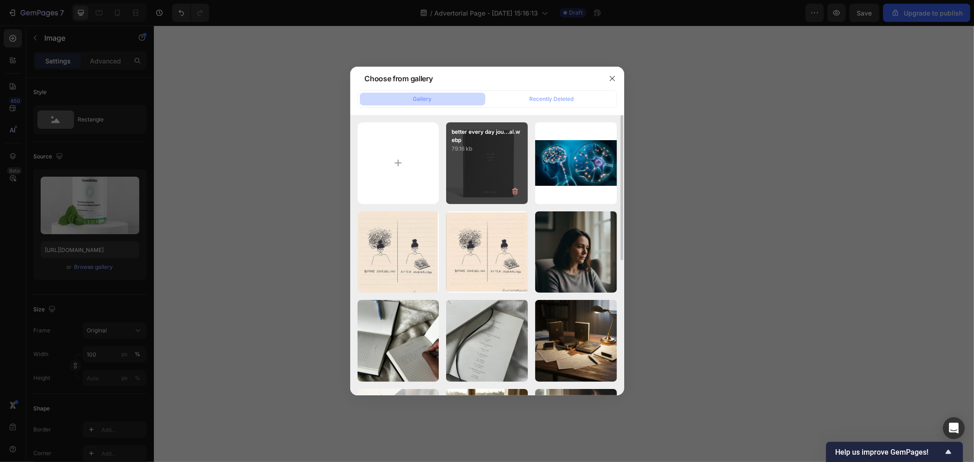
click at [474, 177] on div "better every day jou...al.webp 79.16 kb" at bounding box center [487, 163] width 82 height 82
type input "[URL][DOMAIN_NAME]"
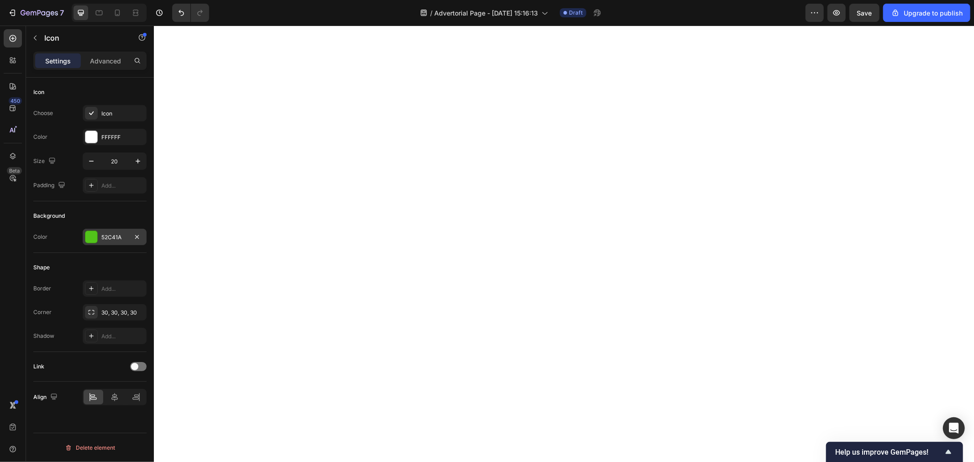
click at [102, 241] on div "52C41A" at bounding box center [115, 237] width 64 height 16
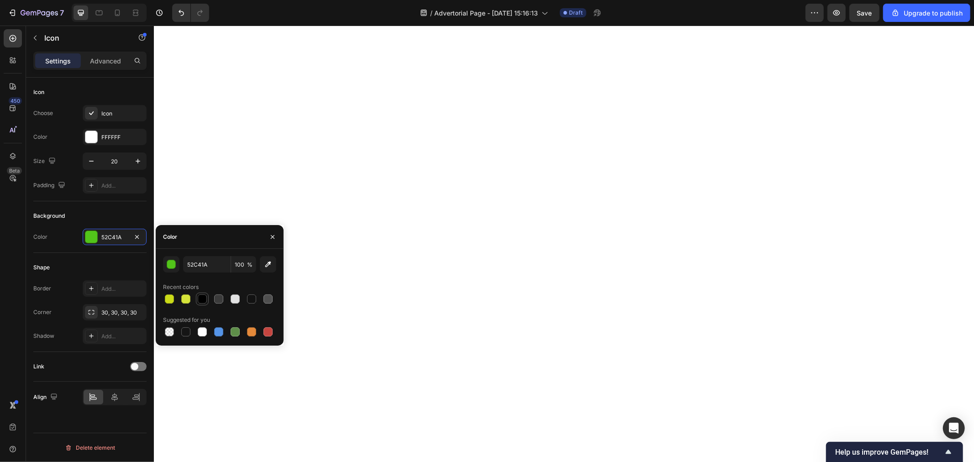
click at [198, 299] on div at bounding box center [202, 299] width 9 height 9
type input "000000"
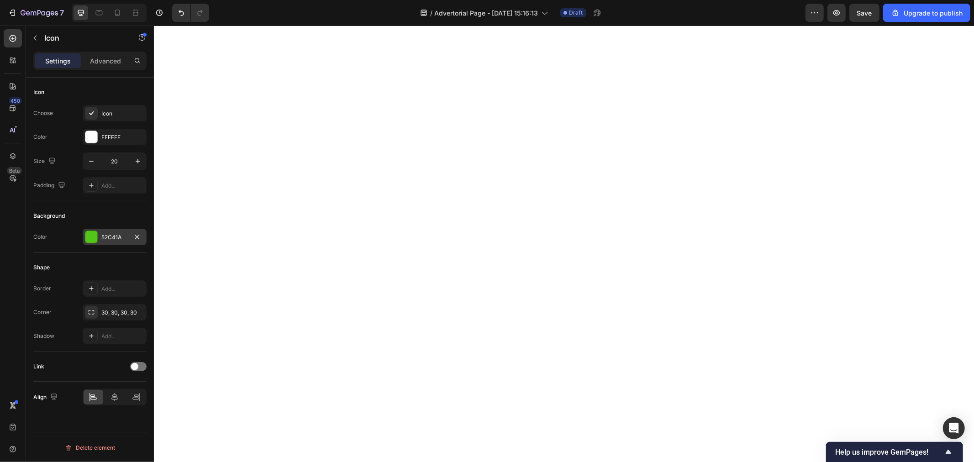
click at [111, 236] on div "52C41A" at bounding box center [114, 237] width 26 height 8
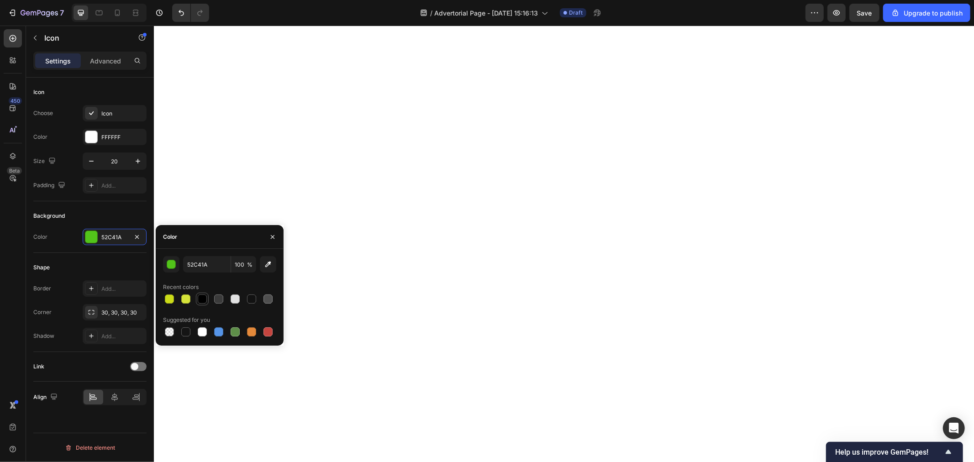
click at [201, 297] on div at bounding box center [202, 299] width 9 height 9
type input "000000"
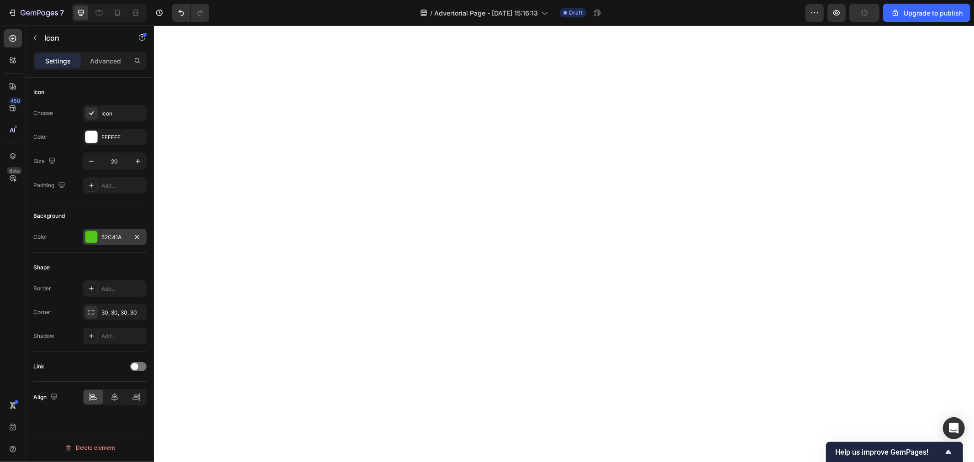
click at [110, 244] on div "52C41A" at bounding box center [115, 237] width 64 height 16
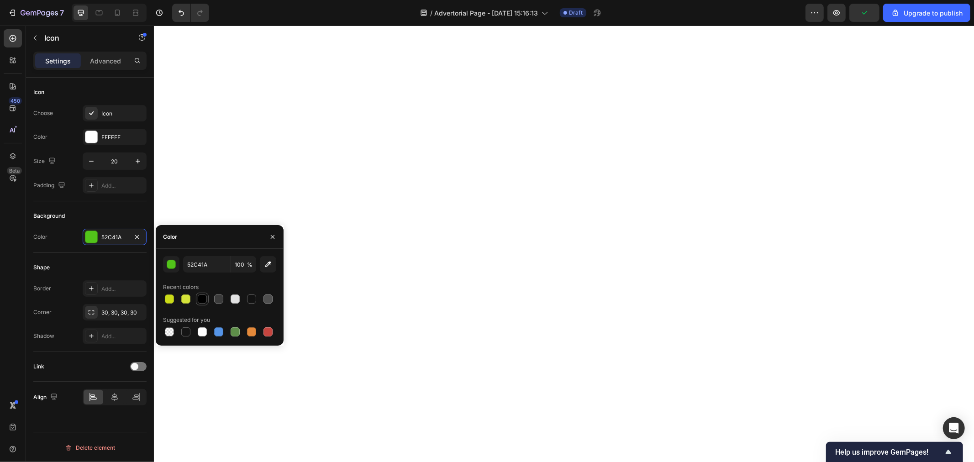
click at [199, 302] on div at bounding box center [202, 299] width 9 height 9
type input "000000"
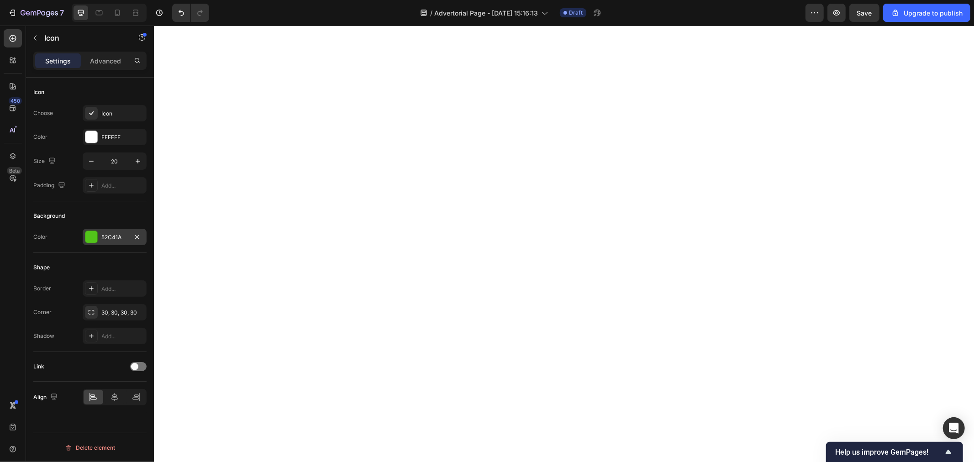
click at [113, 240] on div "52C41A" at bounding box center [114, 237] width 26 height 8
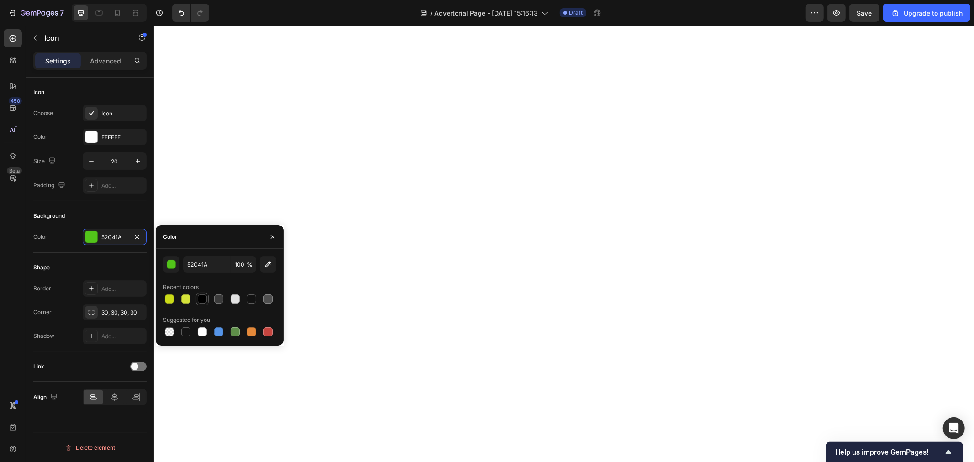
click at [207, 302] on div at bounding box center [202, 299] width 11 height 11
type input "000000"
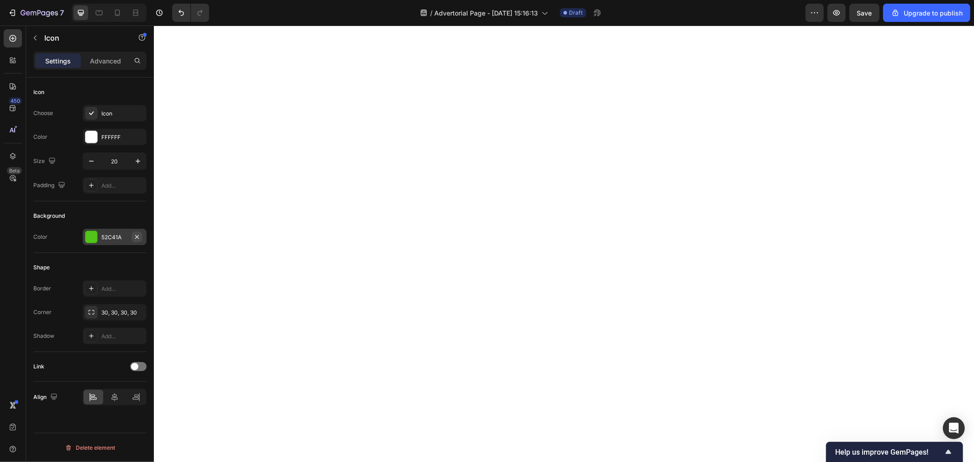
click at [137, 239] on icon "button" at bounding box center [136, 236] width 7 height 7
click at [106, 240] on div "Add..." at bounding box center [122, 237] width 43 height 8
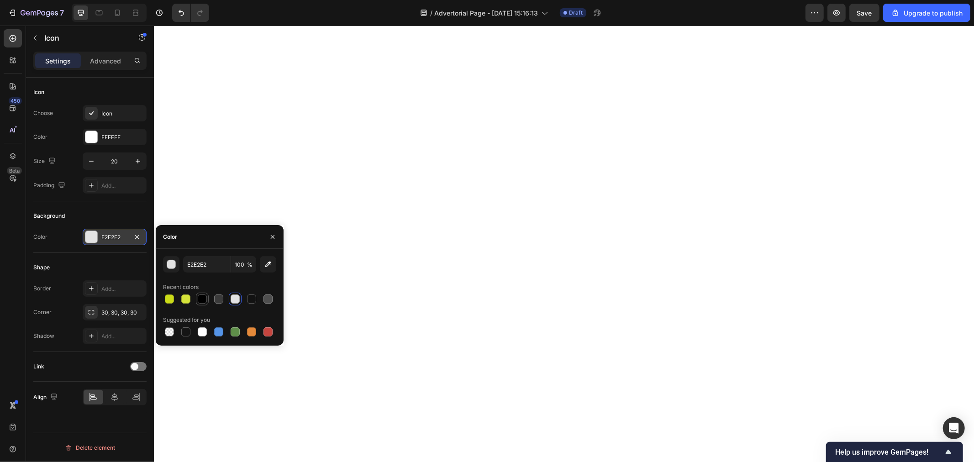
click at [201, 302] on div at bounding box center [202, 299] width 9 height 9
type input "000000"
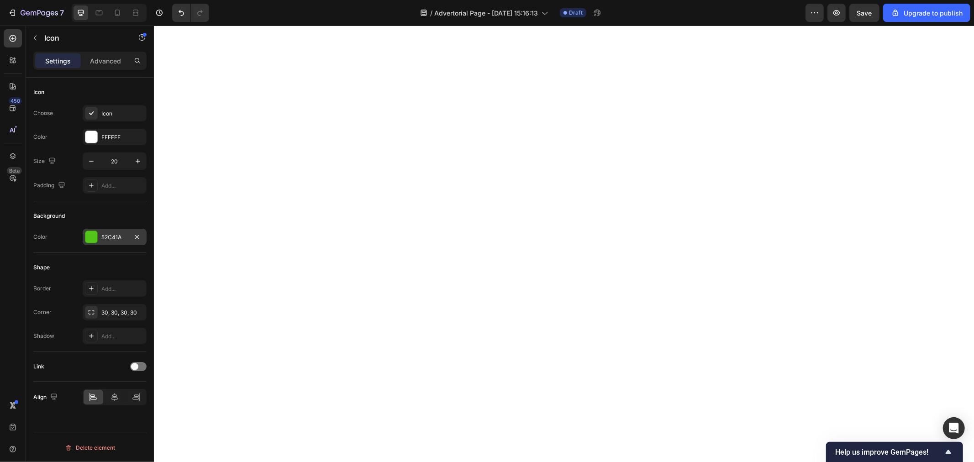
click at [103, 232] on div "52C41A" at bounding box center [115, 237] width 64 height 16
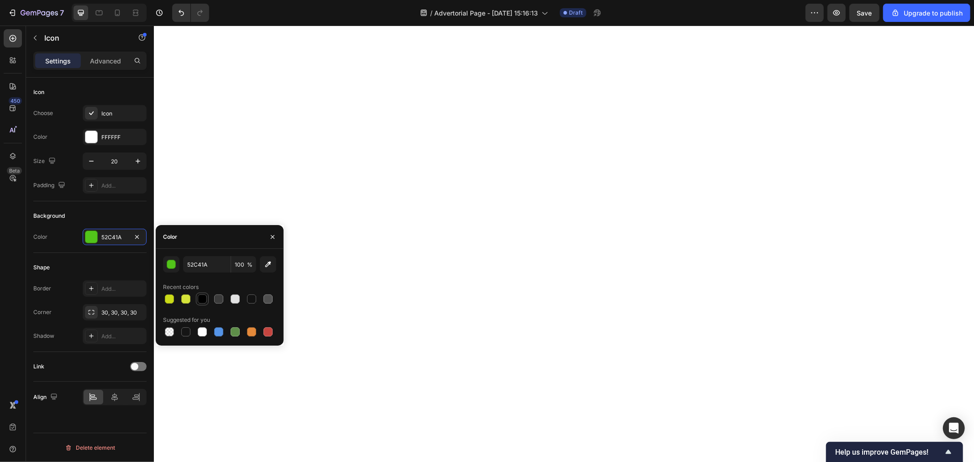
click at [200, 299] on div at bounding box center [202, 299] width 9 height 9
type input "000000"
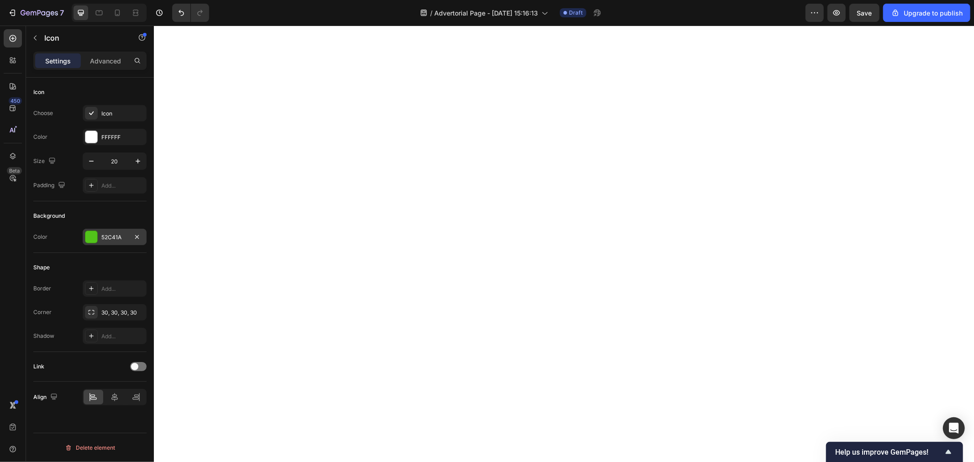
click at [104, 238] on div "52C41A" at bounding box center [114, 237] width 26 height 8
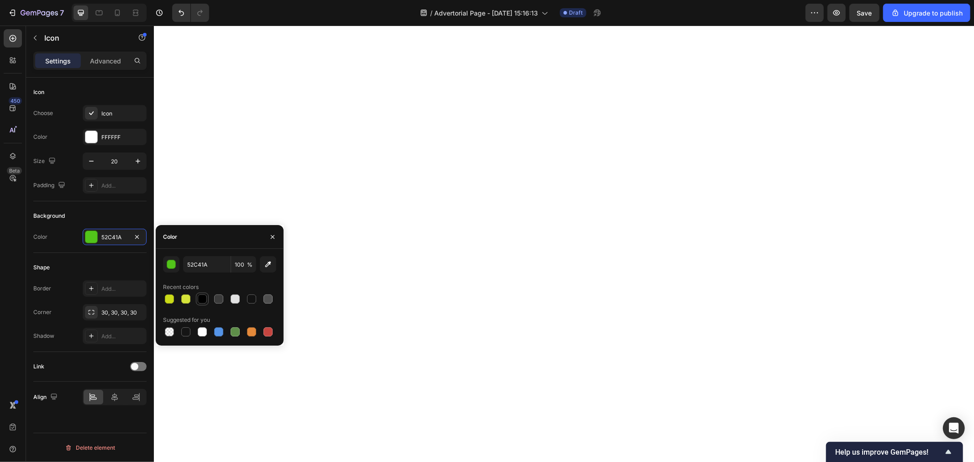
click at [201, 295] on div at bounding box center [202, 299] width 9 height 9
type input "000000"
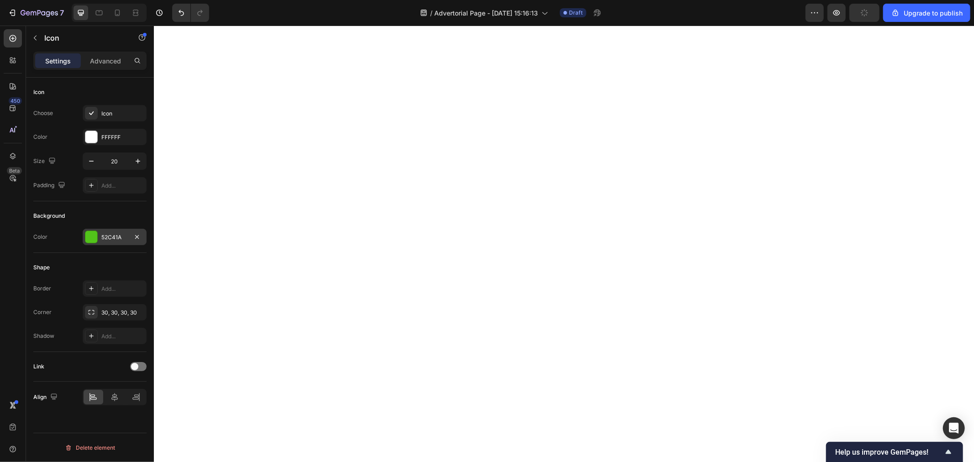
click at [121, 244] on div "52C41A" at bounding box center [115, 237] width 64 height 16
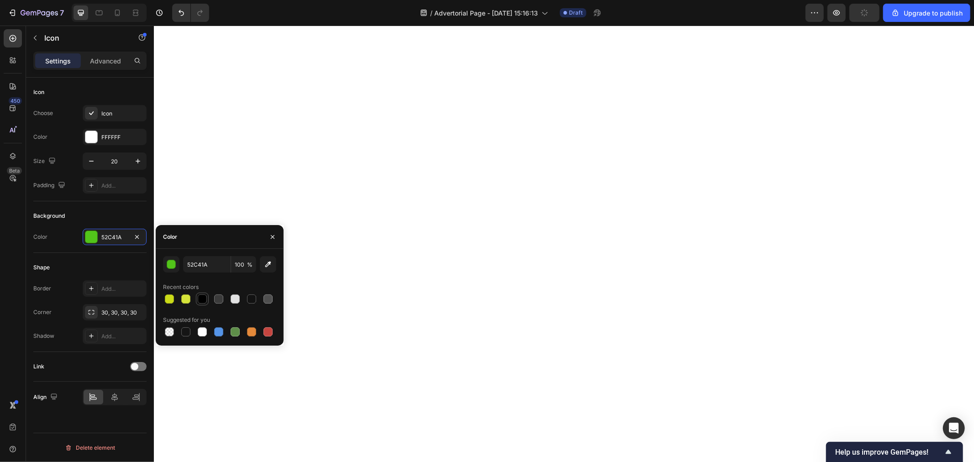
click at [199, 295] on div at bounding box center [202, 299] width 9 height 9
type input "000000"
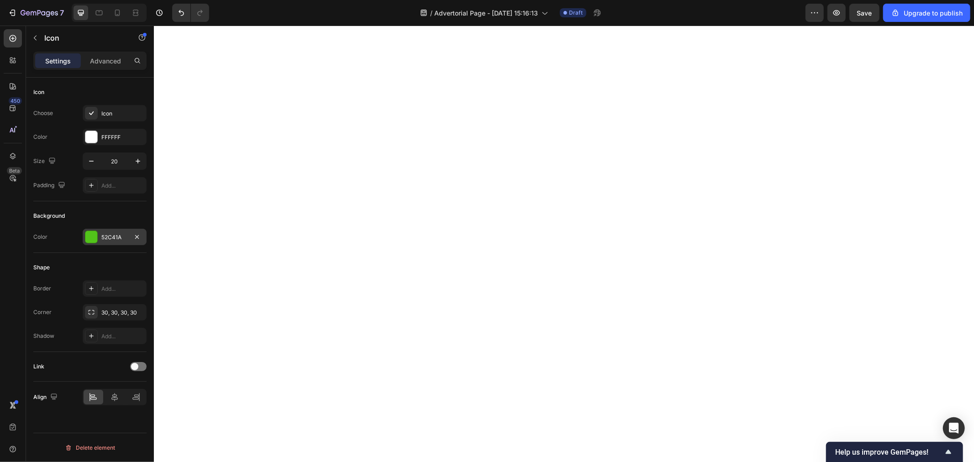
click at [96, 241] on div at bounding box center [91, 237] width 12 height 12
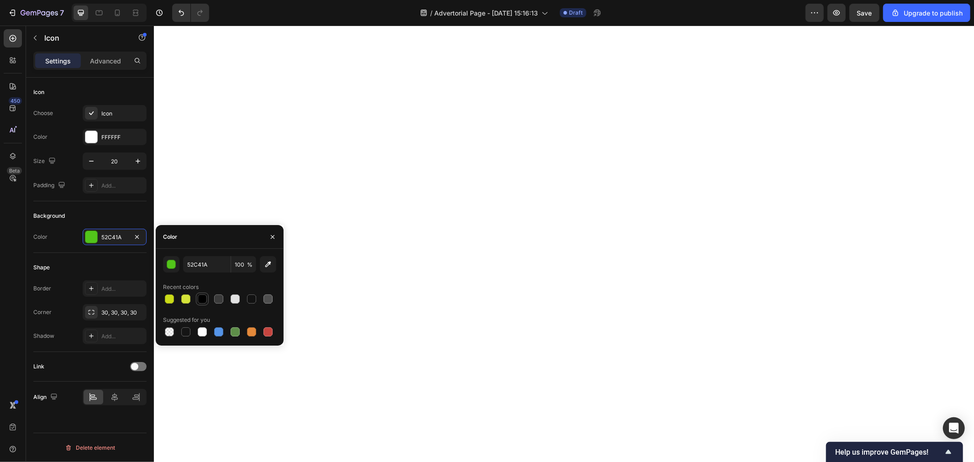
click at [202, 300] on div at bounding box center [202, 299] width 9 height 9
type input "000000"
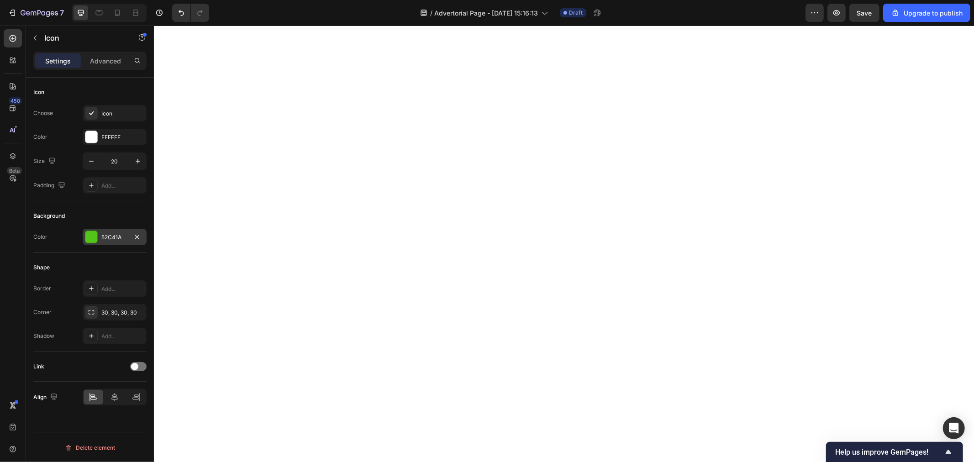
click at [97, 239] on div at bounding box center [91, 237] width 12 height 12
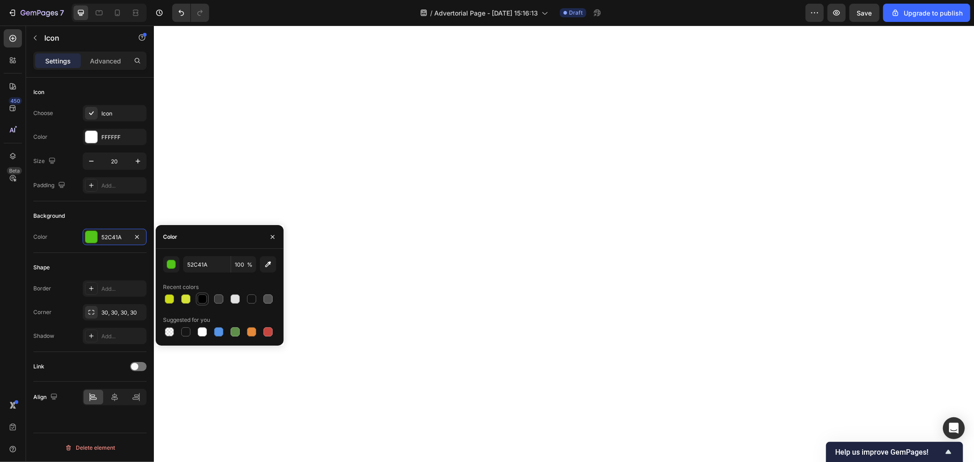
click at [199, 301] on div at bounding box center [202, 299] width 9 height 9
type input "000000"
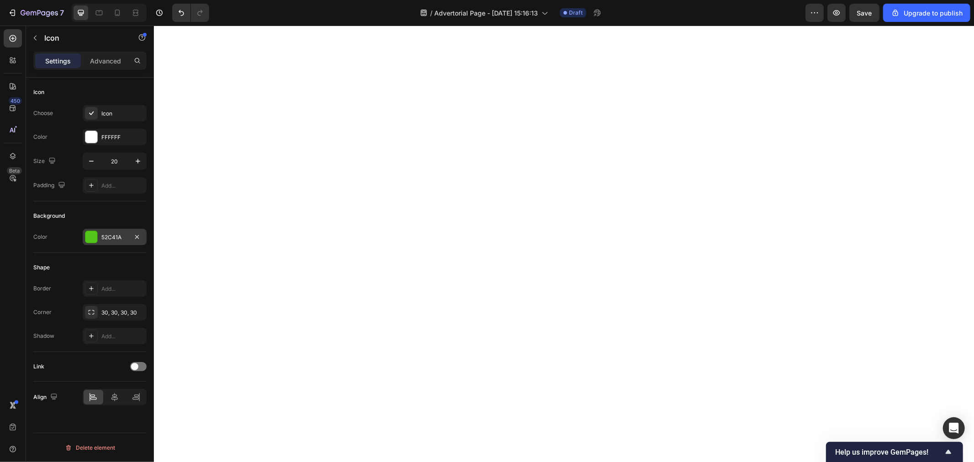
click at [117, 232] on div "52C41A" at bounding box center [115, 237] width 64 height 16
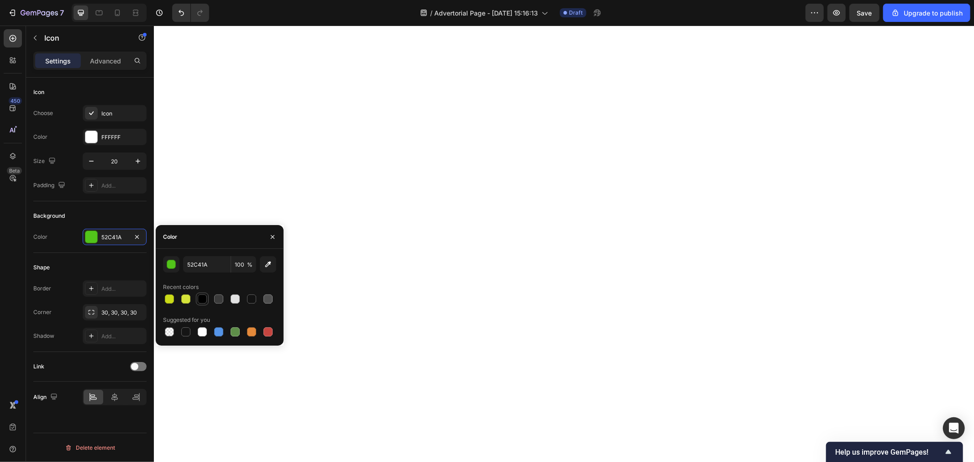
click at [200, 295] on div at bounding box center [202, 299] width 9 height 9
type input "000000"
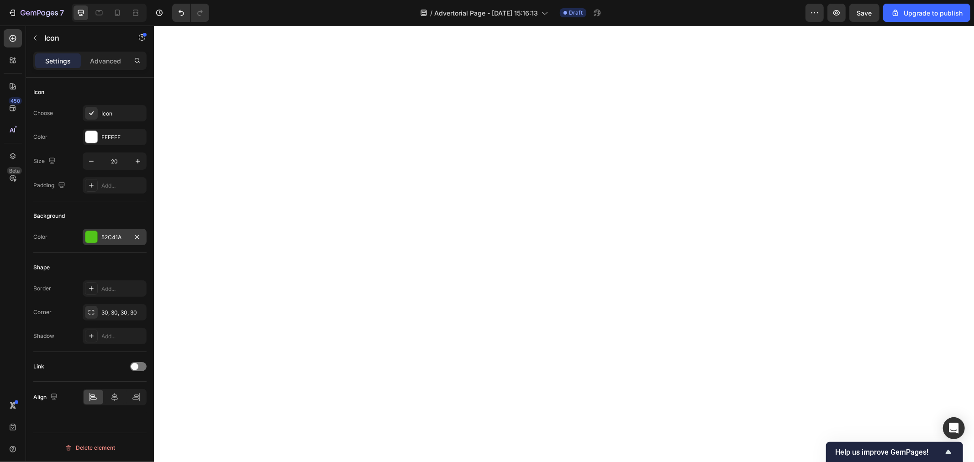
click at [129, 229] on div "52C41A" at bounding box center [115, 237] width 64 height 16
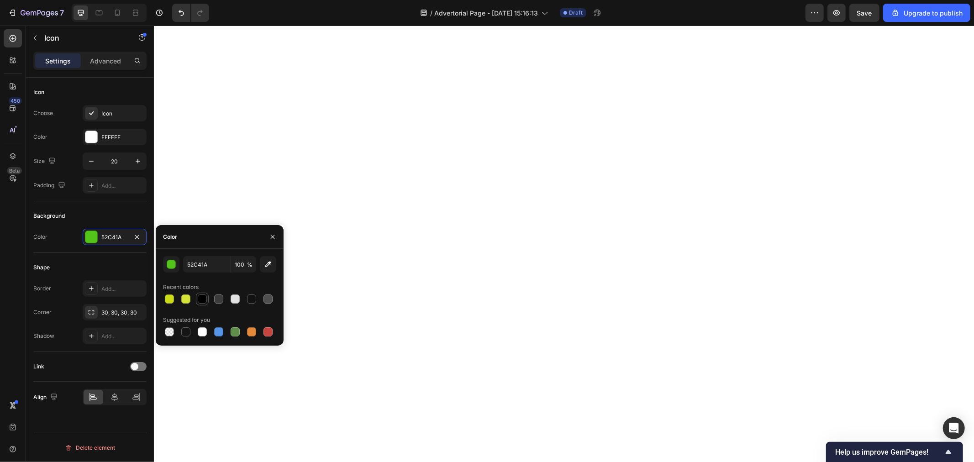
click at [205, 301] on div at bounding box center [202, 299] width 9 height 9
type input "000000"
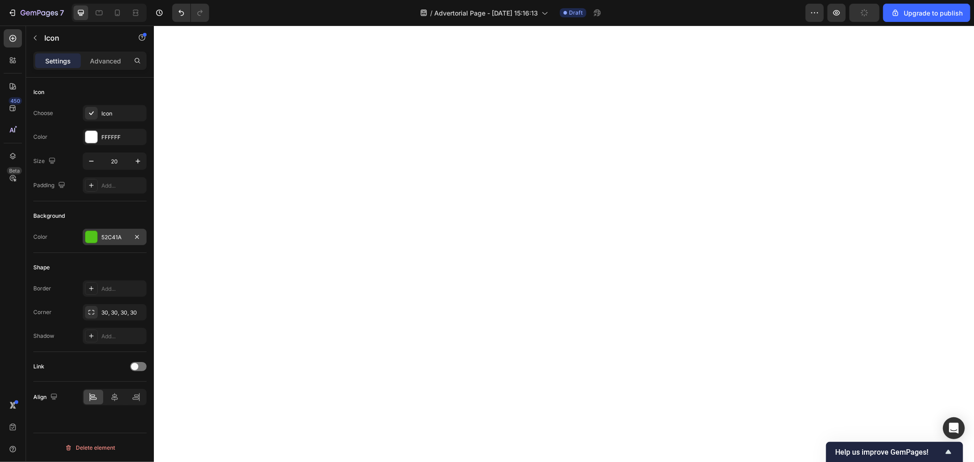
click at [106, 234] on div "52C41A" at bounding box center [114, 237] width 26 height 8
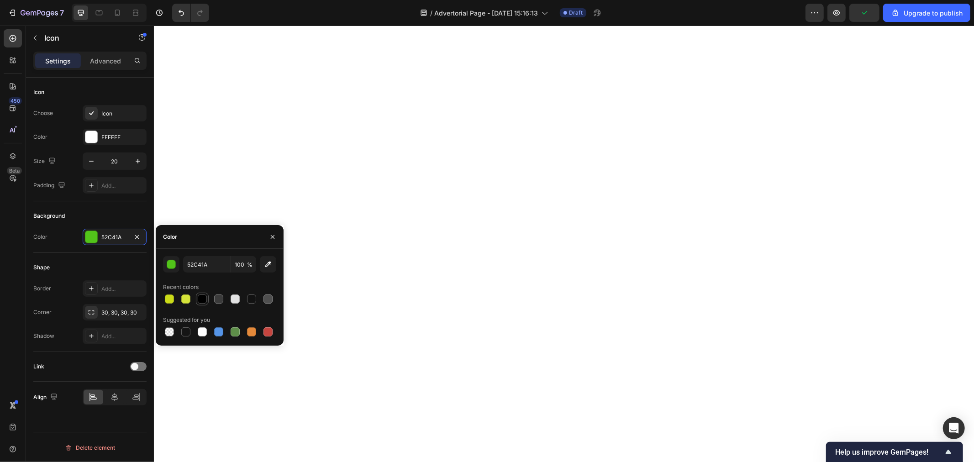
click at [204, 303] on div at bounding box center [202, 299] width 9 height 9
type input "000000"
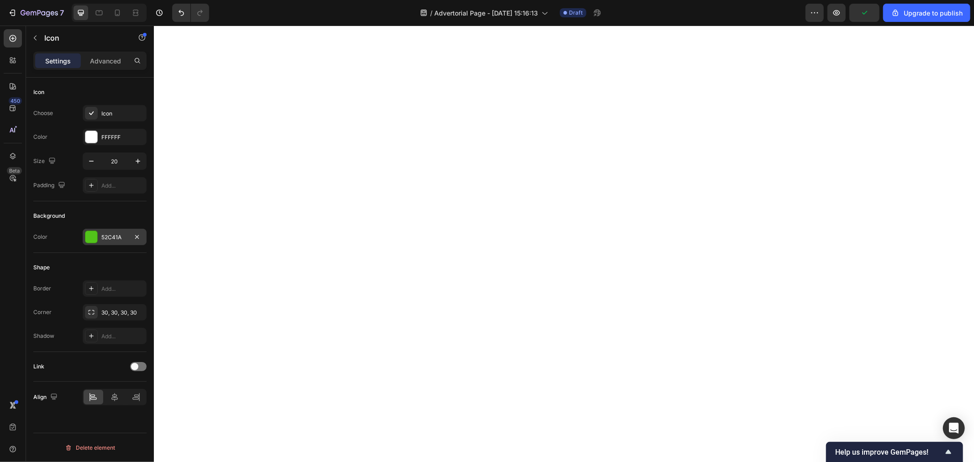
click at [111, 237] on div "52C41A" at bounding box center [114, 237] width 26 height 8
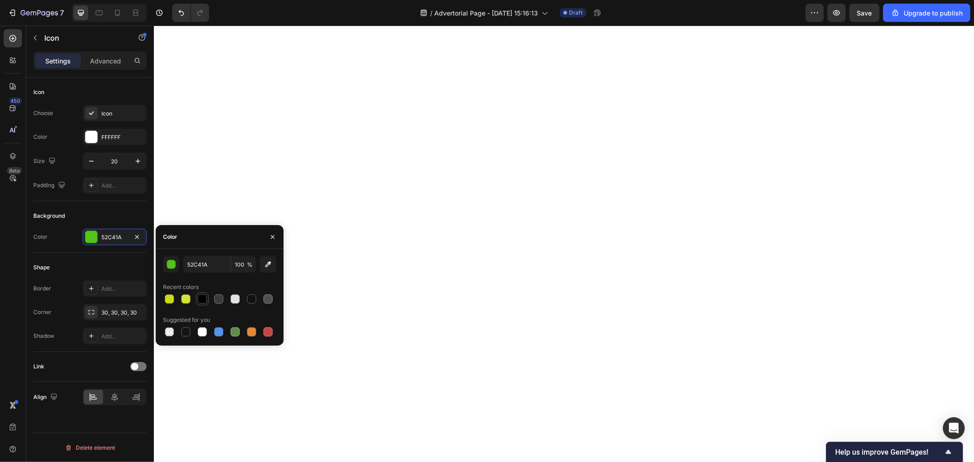
click at [201, 299] on div at bounding box center [202, 299] width 9 height 9
type input "000000"
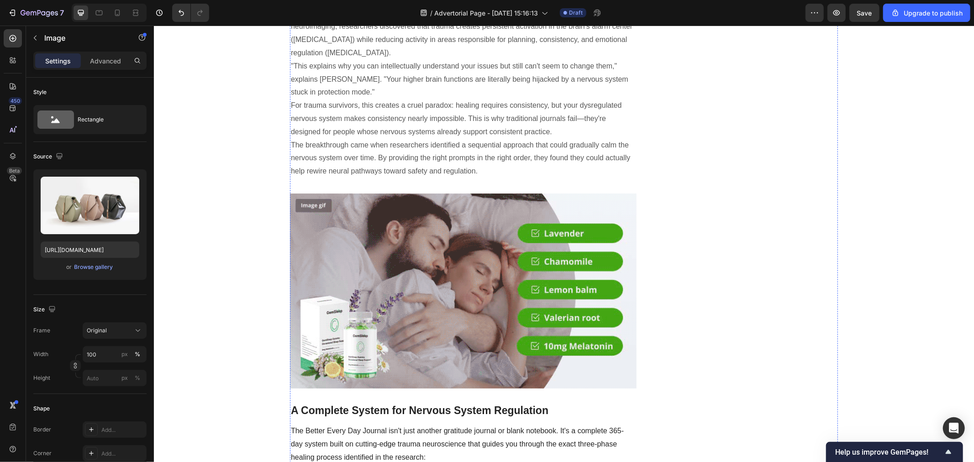
scroll to position [853, 0]
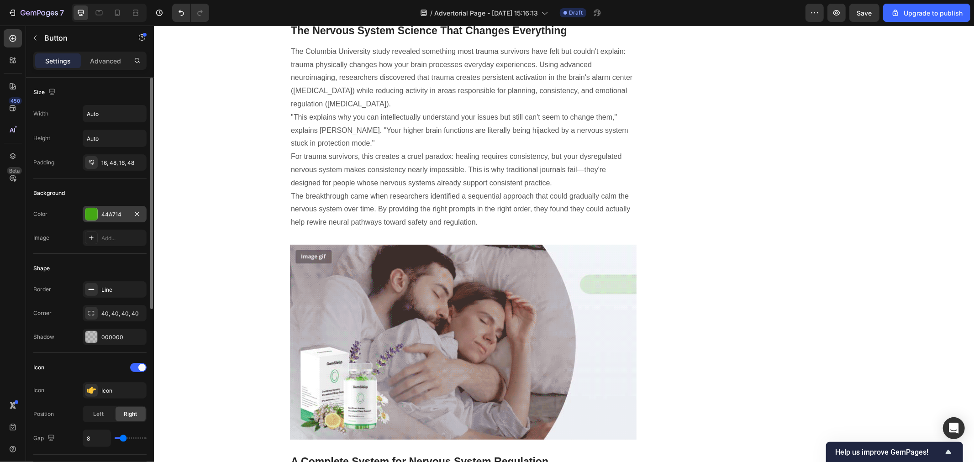
click at [105, 212] on div "44A714" at bounding box center [114, 215] width 26 height 8
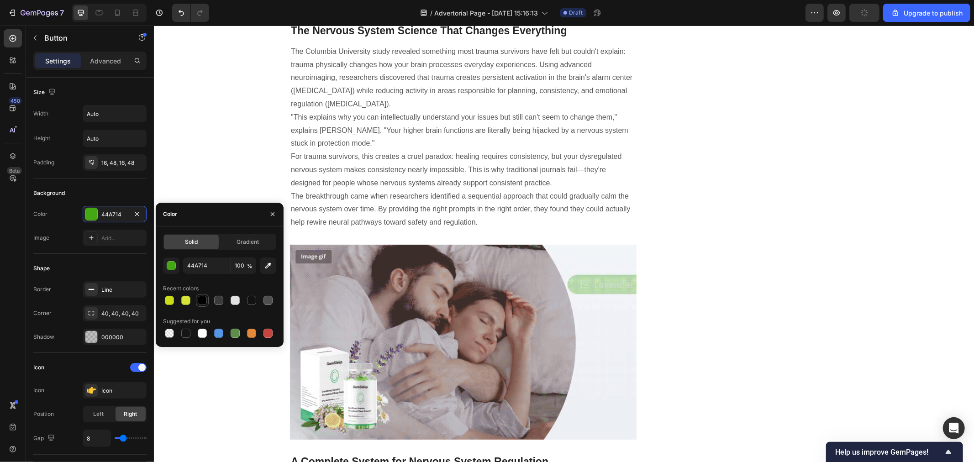
click at [207, 299] on div at bounding box center [202, 300] width 9 height 9
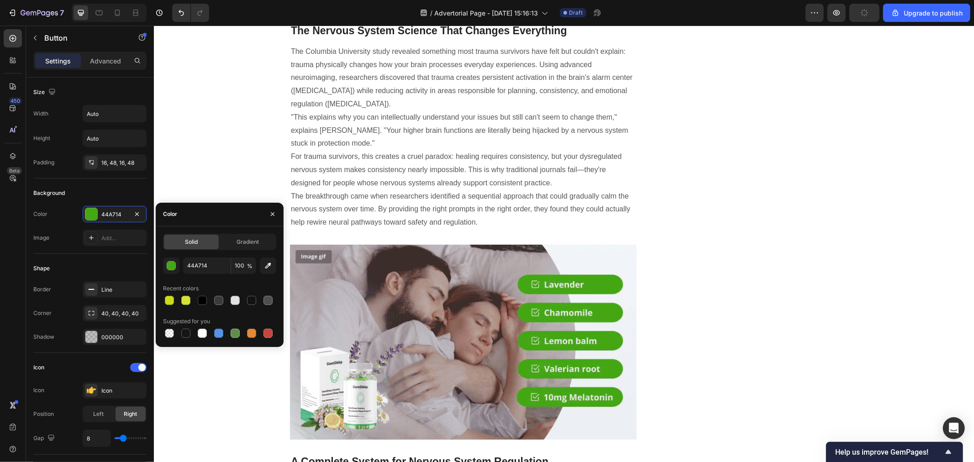
type input "000000"
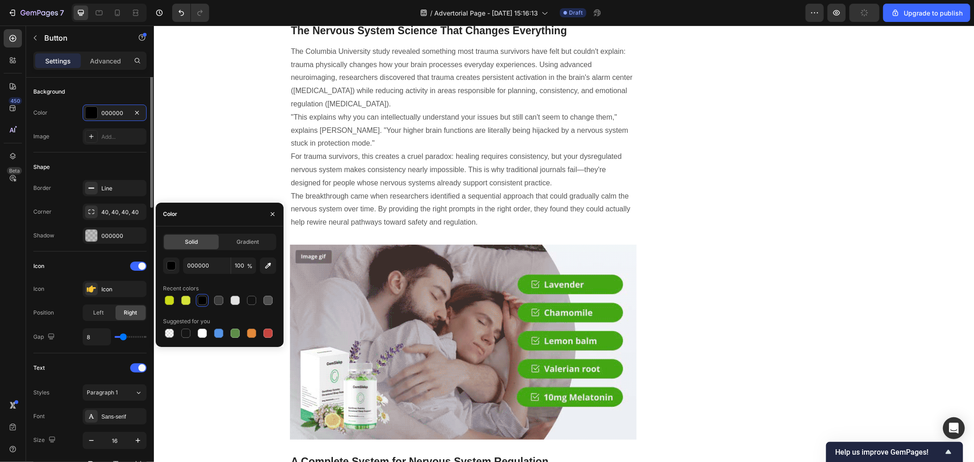
scroll to position [203, 0]
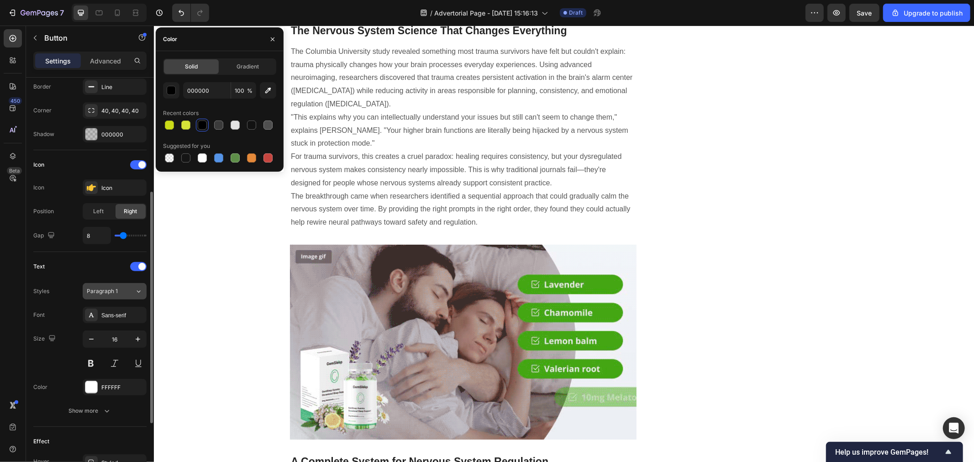
click at [107, 297] on button "Paragraph 1" at bounding box center [115, 291] width 64 height 16
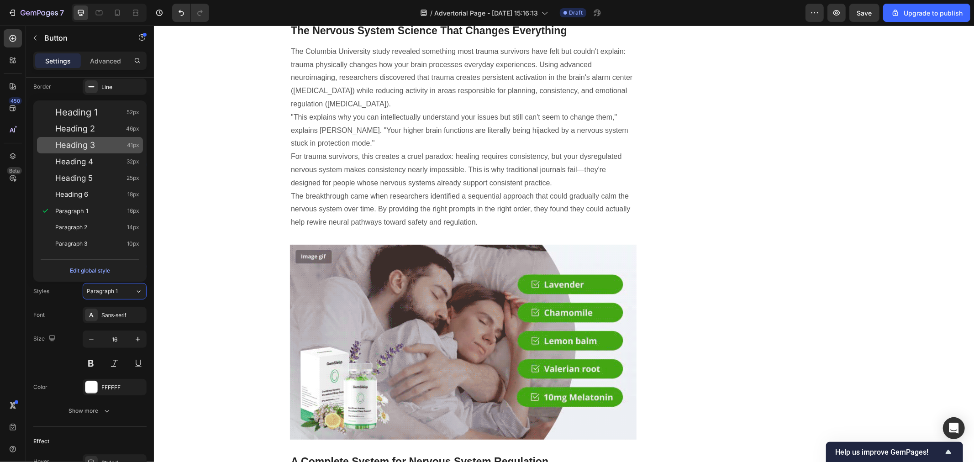
scroll to position [254, 0]
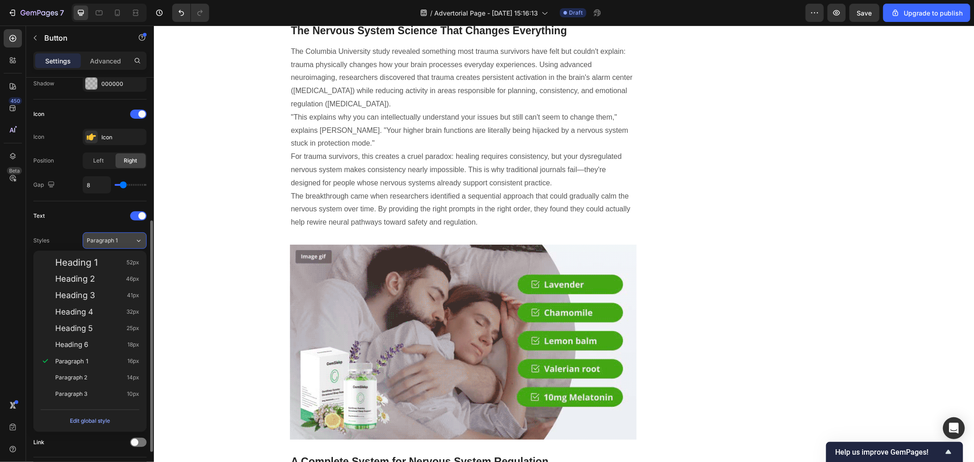
click at [110, 237] on span "Paragraph 1" at bounding box center [102, 241] width 31 height 8
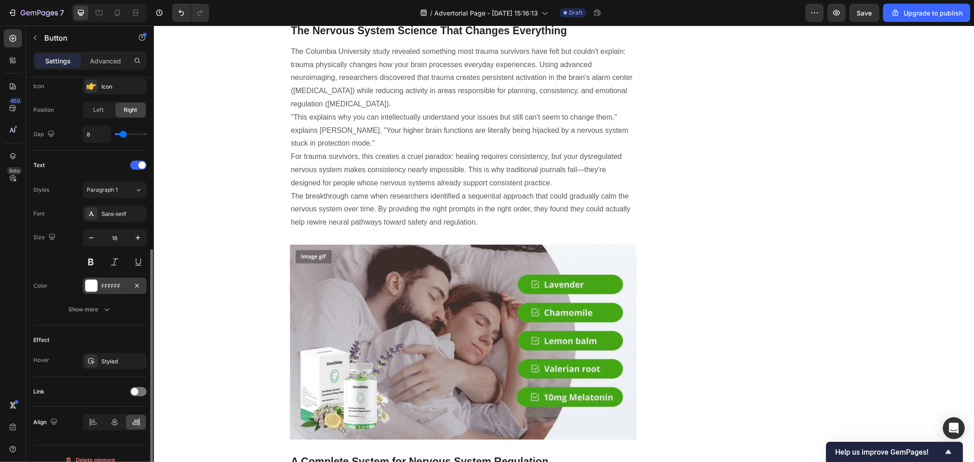
scroll to position [317, 0]
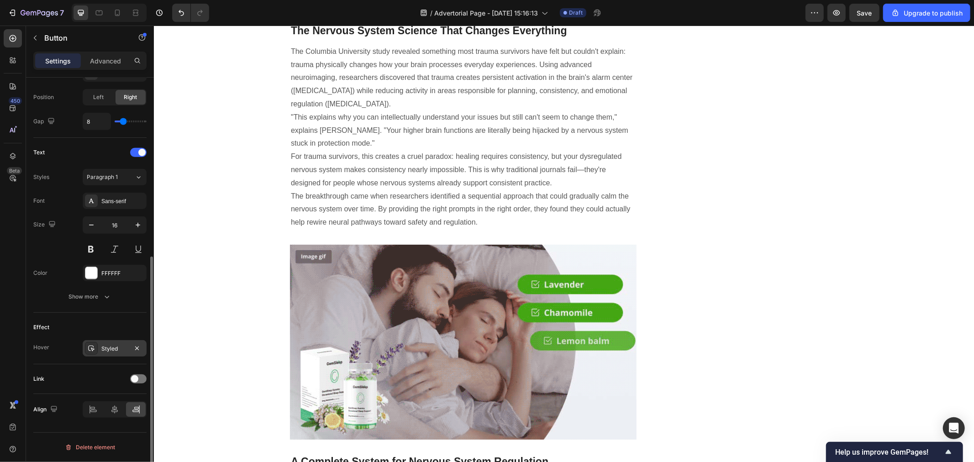
click at [104, 346] on div "Styled" at bounding box center [114, 349] width 26 height 8
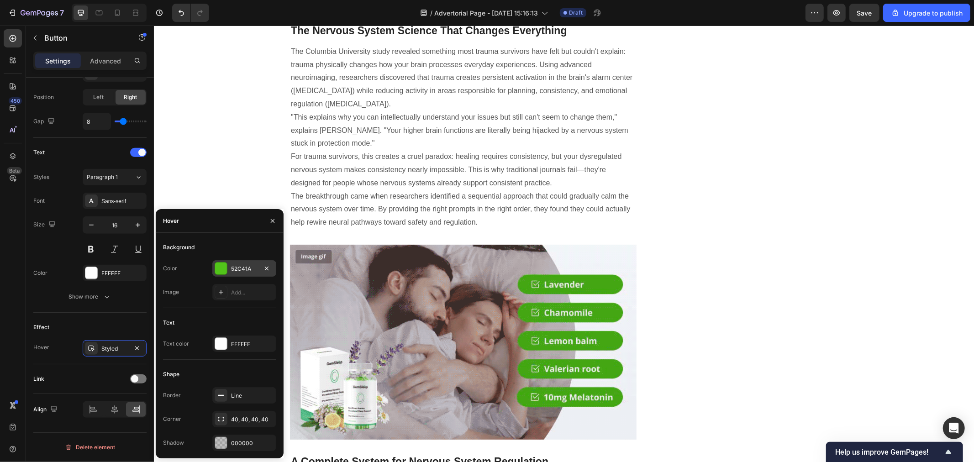
click at [228, 270] on div "52C41A" at bounding box center [244, 268] width 64 height 16
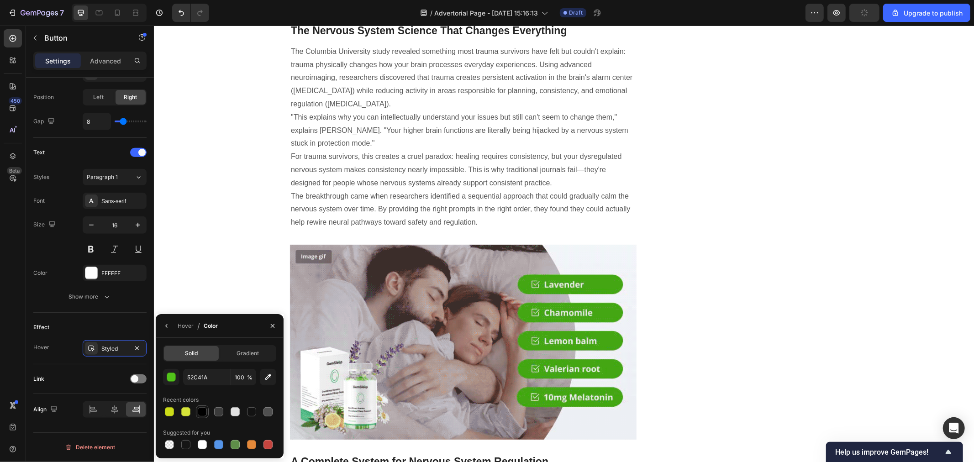
click at [198, 412] on div at bounding box center [202, 412] width 9 height 9
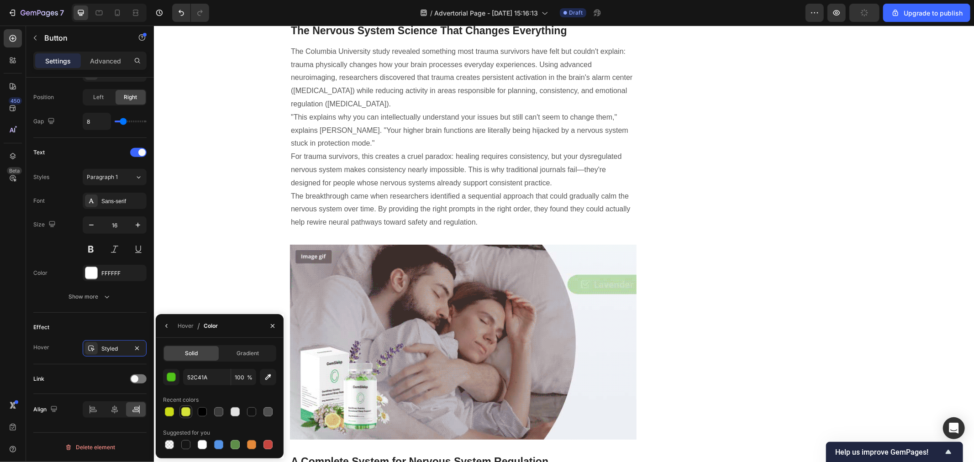
type input "000000"
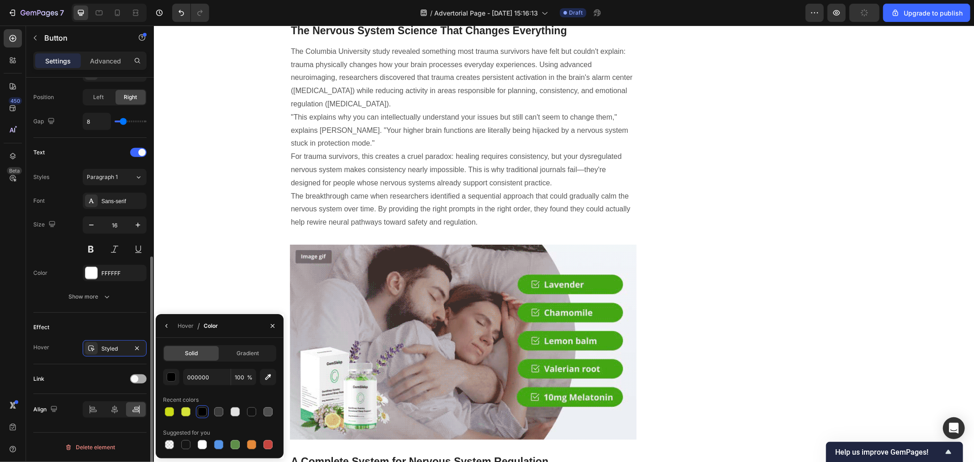
click at [138, 380] on div at bounding box center [138, 379] width 16 height 9
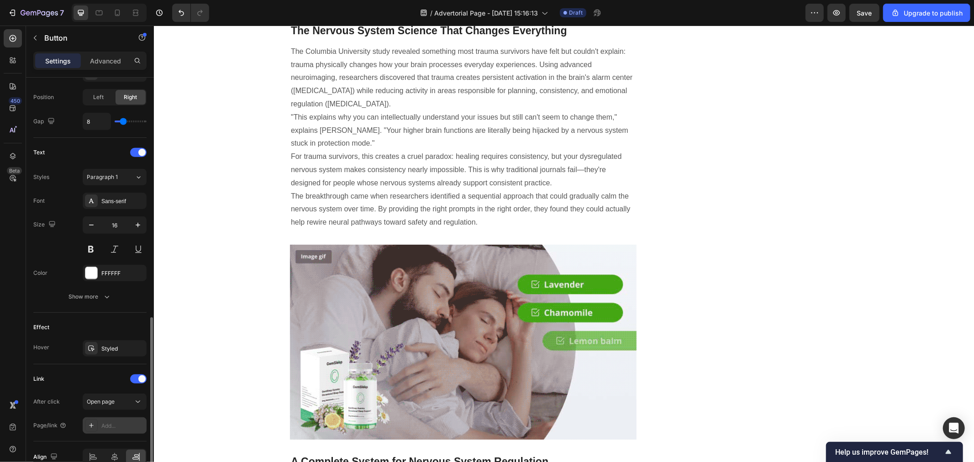
scroll to position [364, 0]
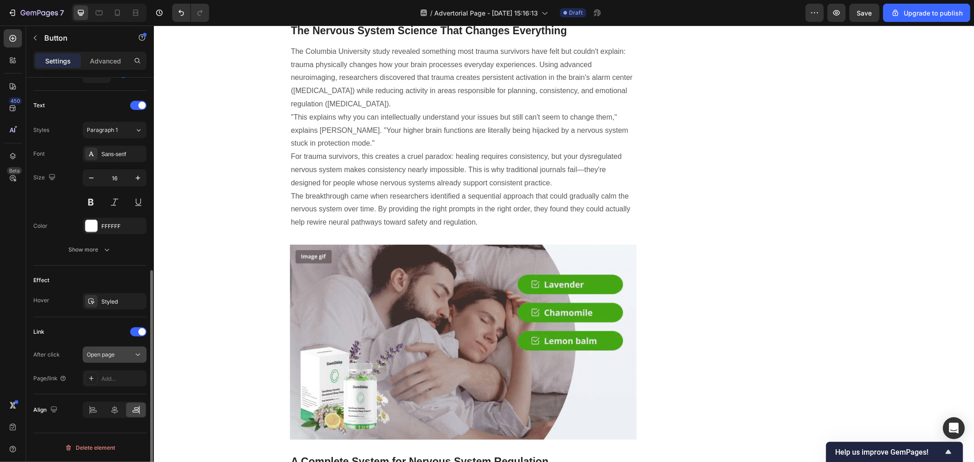
click at [107, 350] on button "Open page" at bounding box center [115, 355] width 64 height 16
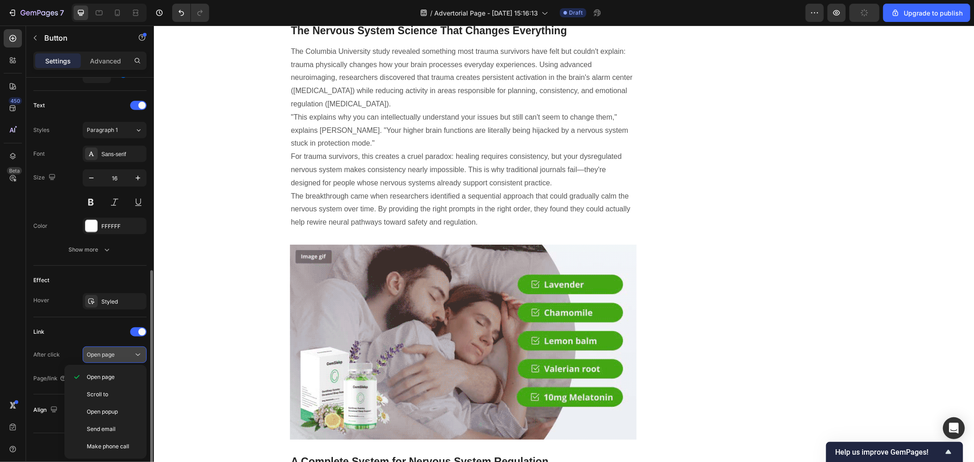
click at [105, 353] on span "Open page" at bounding box center [101, 354] width 28 height 7
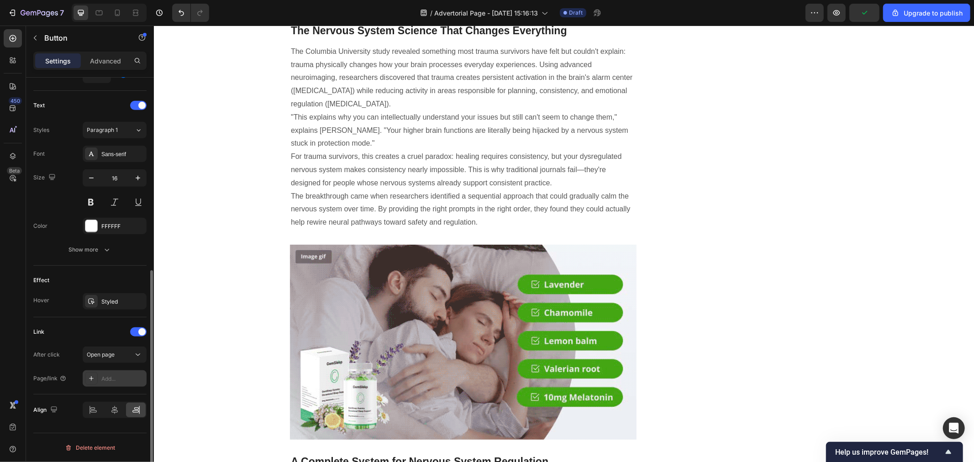
click at [111, 381] on div "Add..." at bounding box center [122, 379] width 43 height 8
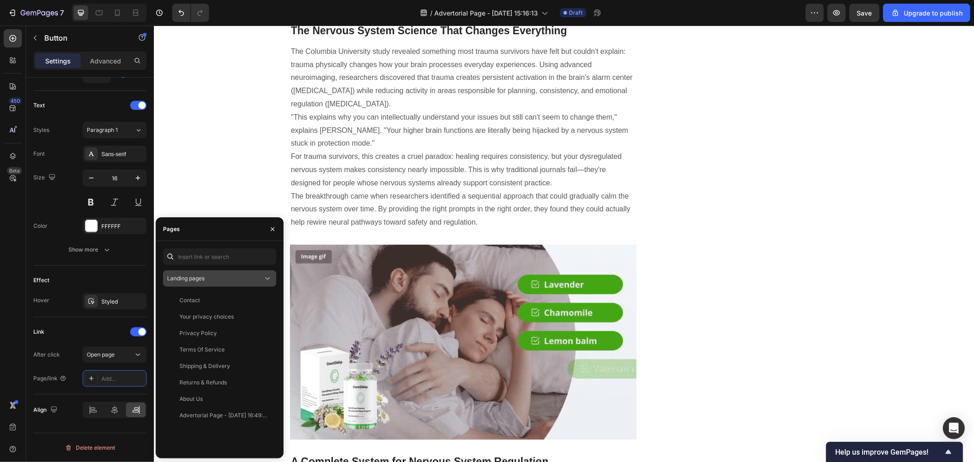
click at [217, 277] on div "Landing pages" at bounding box center [215, 279] width 96 height 8
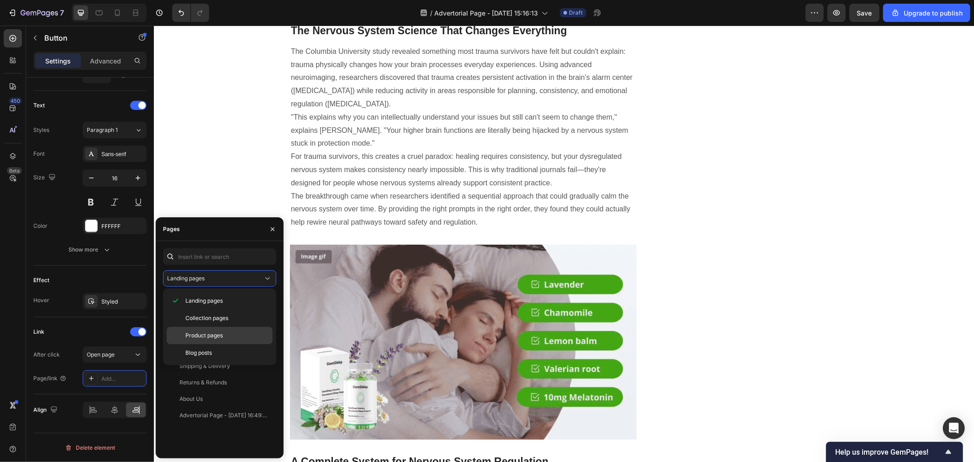
click at [212, 331] on div "Product pages" at bounding box center [220, 335] width 106 height 17
click at [217, 335] on div "Better Every Day Journal" at bounding box center [212, 333] width 65 height 8
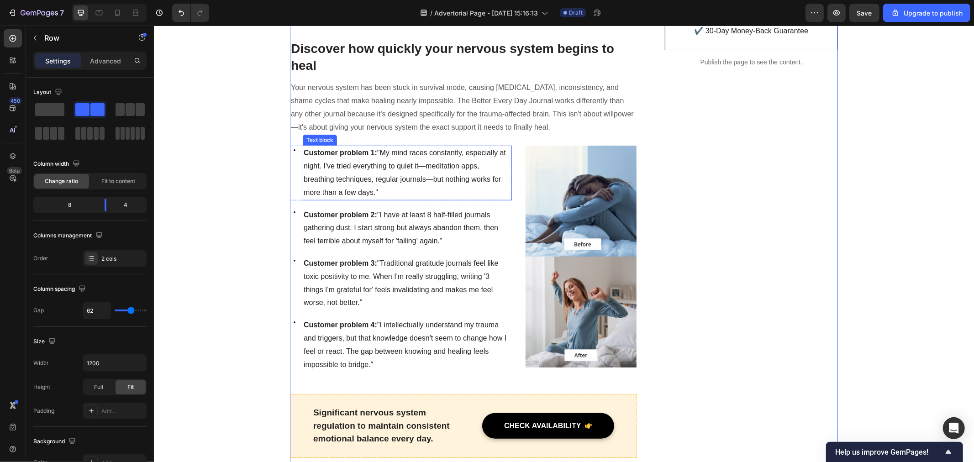
scroll to position [143, 0]
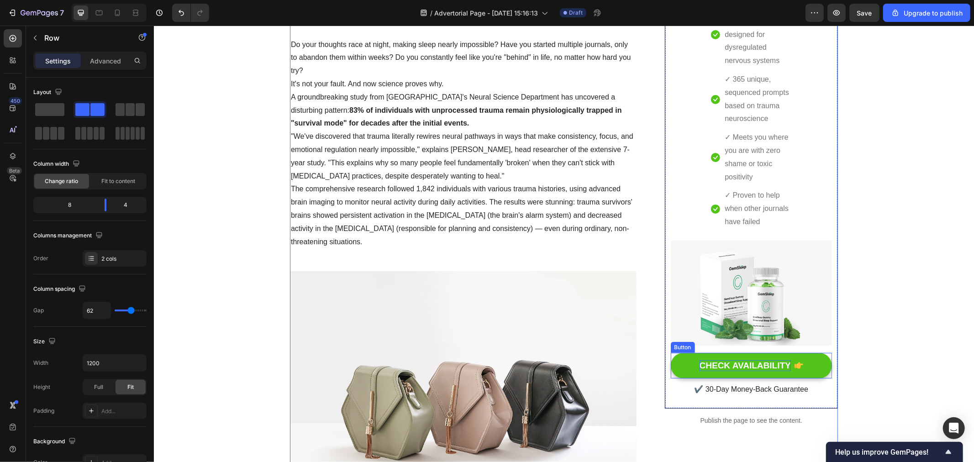
click at [707, 363] on div "CHECK AVAILABILITY" at bounding box center [744, 365] width 91 height 11
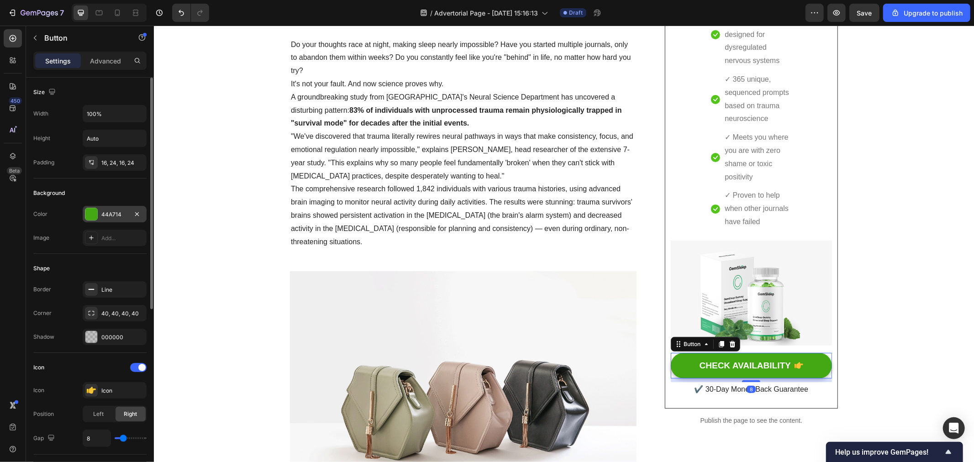
click at [87, 215] on div at bounding box center [91, 214] width 12 height 12
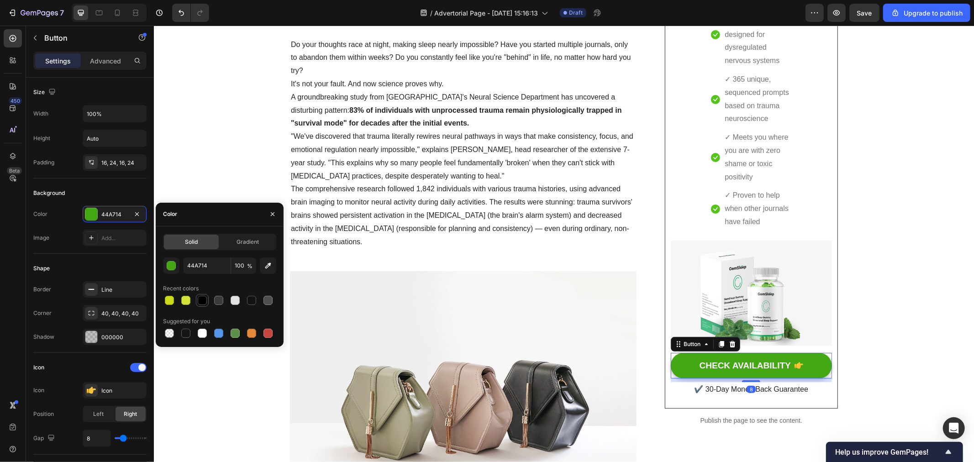
click at [201, 296] on div at bounding box center [202, 300] width 9 height 9
type input "000000"
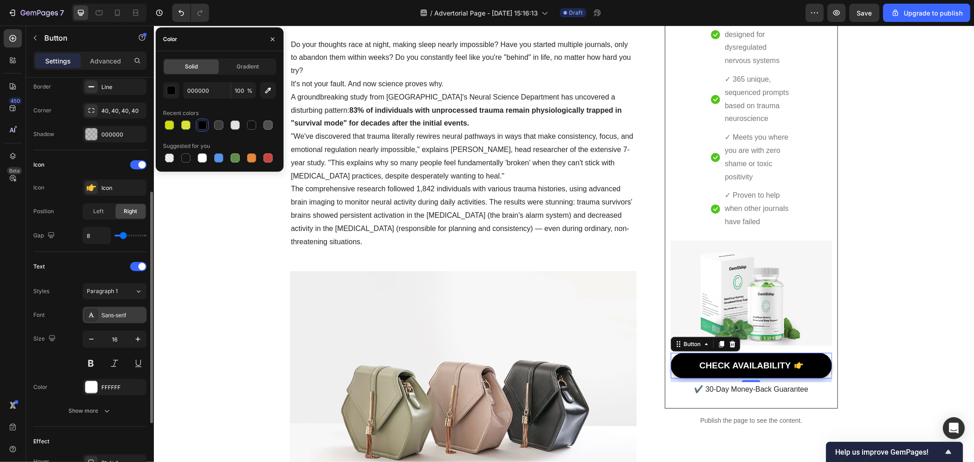
scroll to position [317, 0]
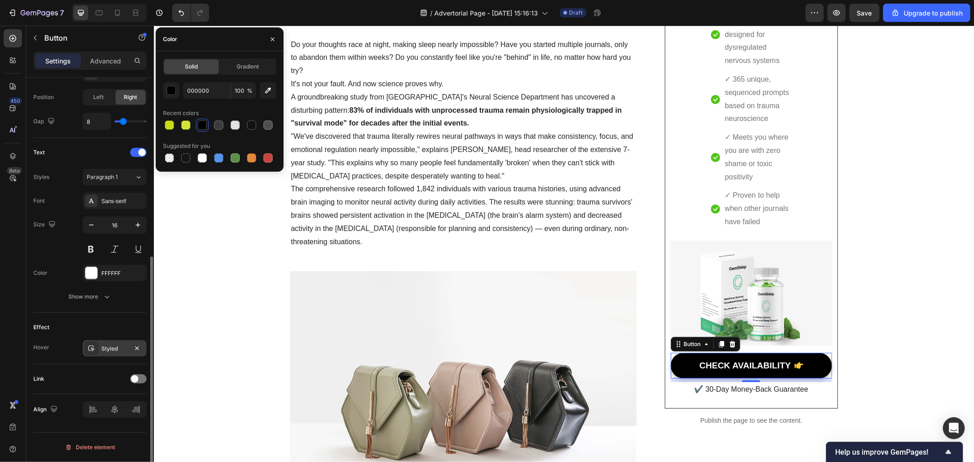
click at [107, 345] on div "Styled" at bounding box center [114, 349] width 26 height 8
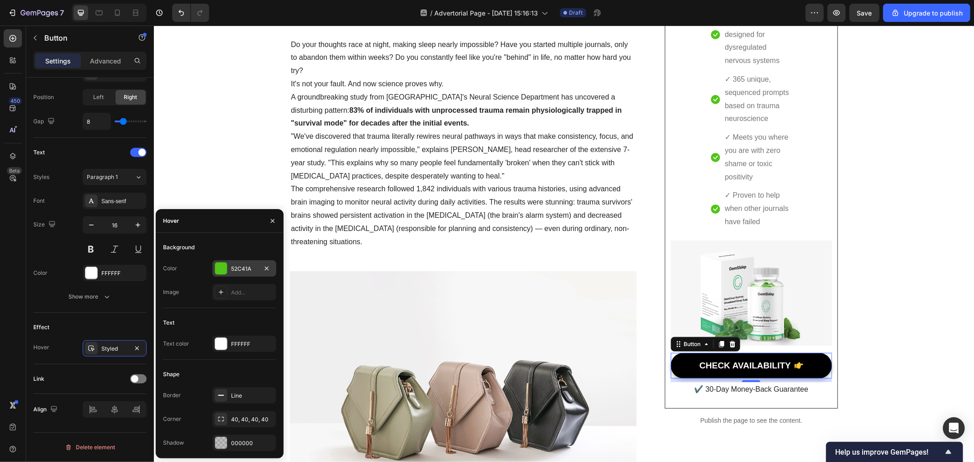
drag, startPoint x: 222, startPoint y: 270, endPoint x: 54, endPoint y: 287, distance: 168.1
click at [222, 270] on div at bounding box center [221, 269] width 12 height 12
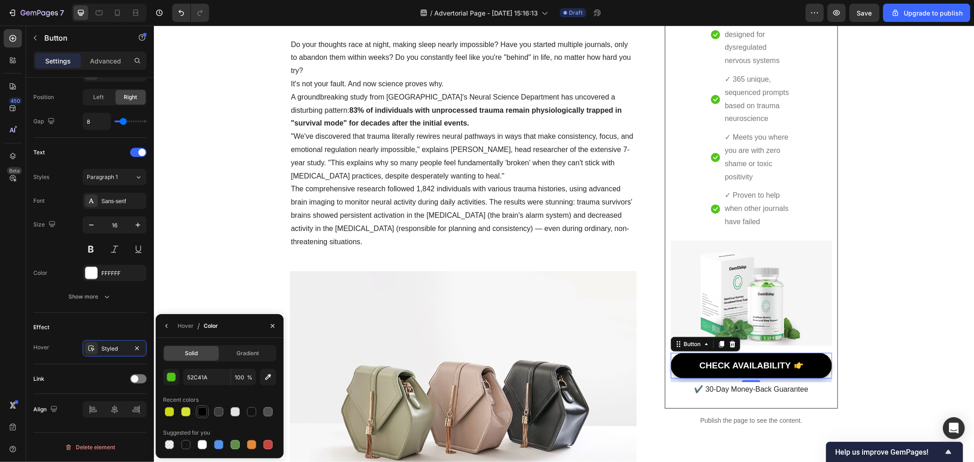
click at [202, 407] on div at bounding box center [202, 412] width 11 height 11
type input "000000"
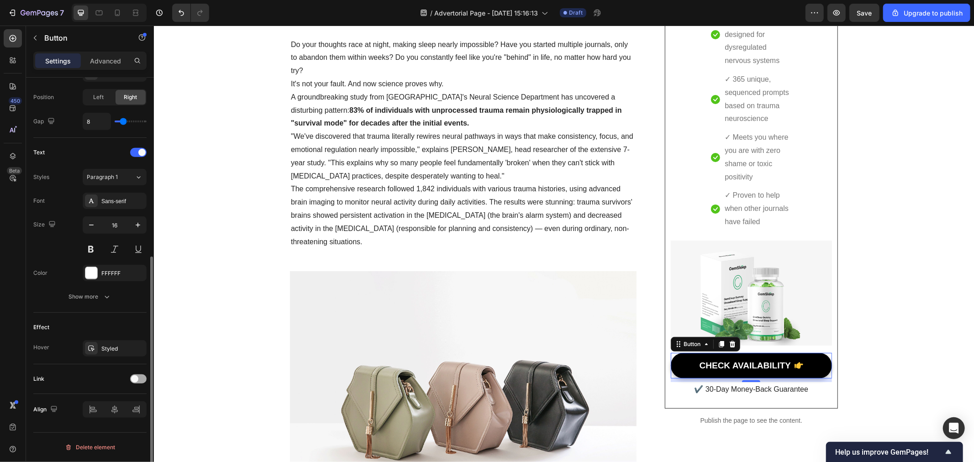
click at [138, 381] on span at bounding box center [134, 379] width 7 height 7
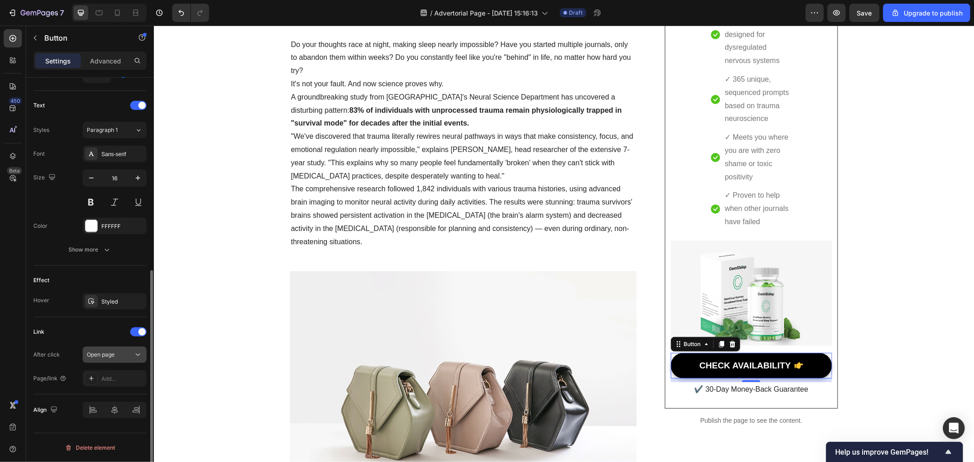
click at [120, 358] on div "Open page" at bounding box center [110, 355] width 47 height 8
click at [104, 354] on span "Open page" at bounding box center [101, 354] width 28 height 7
click at [115, 381] on div "Add..." at bounding box center [122, 379] width 43 height 8
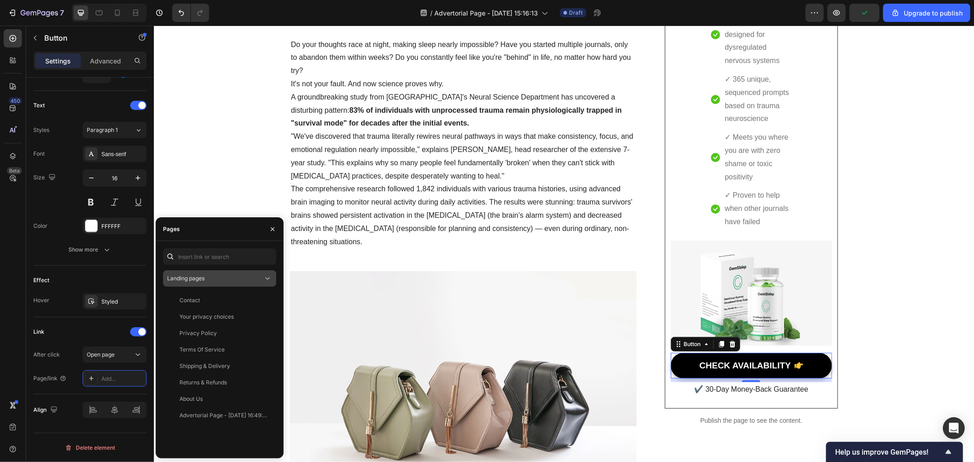
click at [213, 284] on button "Landing pages" at bounding box center [219, 278] width 113 height 16
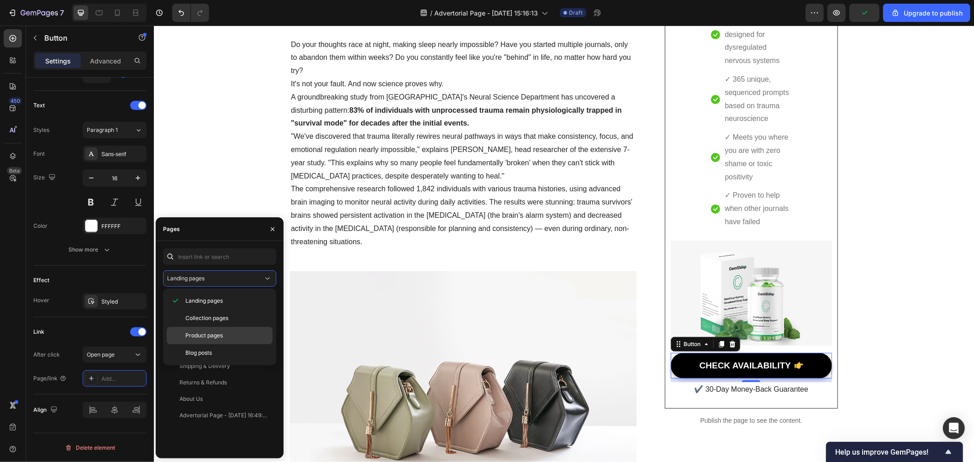
click at [215, 332] on span "Product pages" at bounding box center [203, 336] width 37 height 8
click at [211, 332] on div "Better Every Day Journal" at bounding box center [212, 333] width 65 height 8
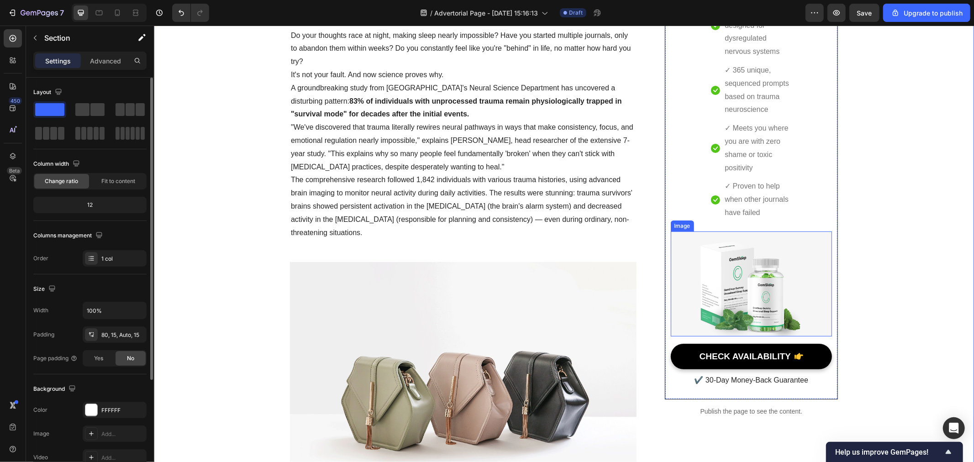
scroll to position [203, 0]
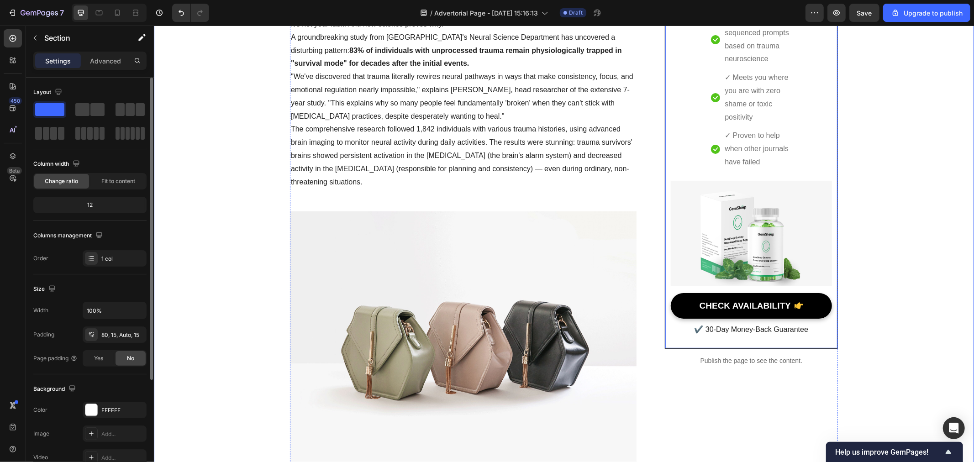
click at [738, 265] on img at bounding box center [751, 232] width 161 height 105
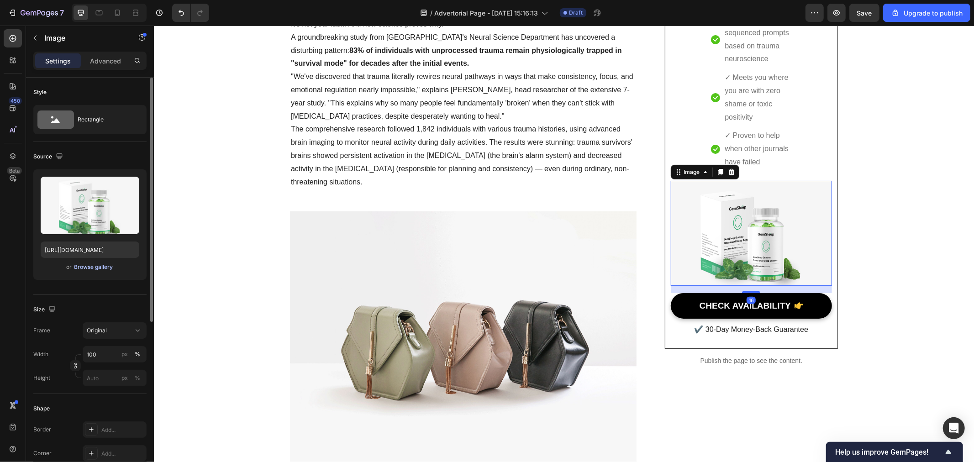
click at [98, 263] on div "Browse gallery" at bounding box center [93, 267] width 39 height 8
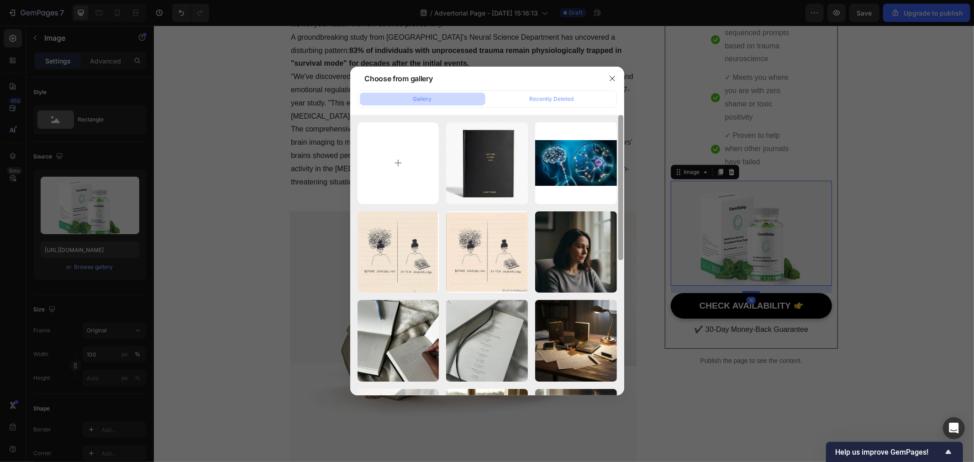
click at [0, 0] on div "better every day jou...al.webp 79.16 kb" at bounding box center [0, 0] width 0 height 0
type input "[URL][DOMAIN_NAME]"
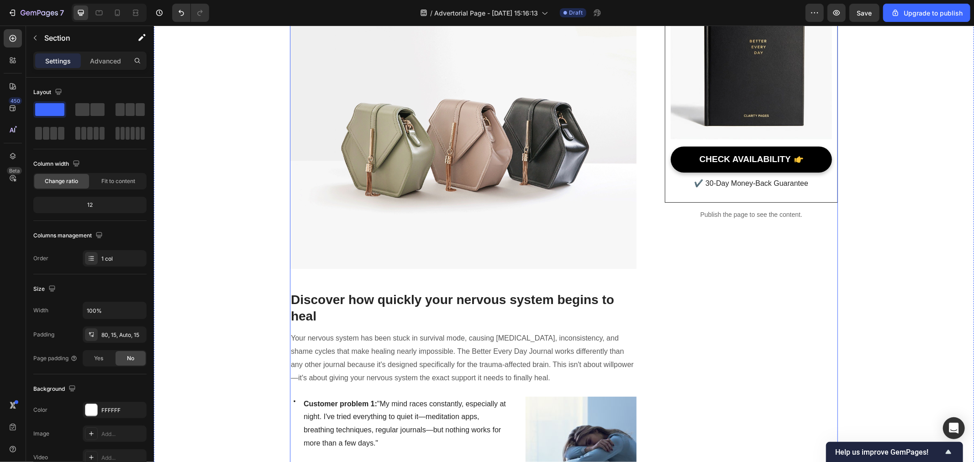
scroll to position [508, 0]
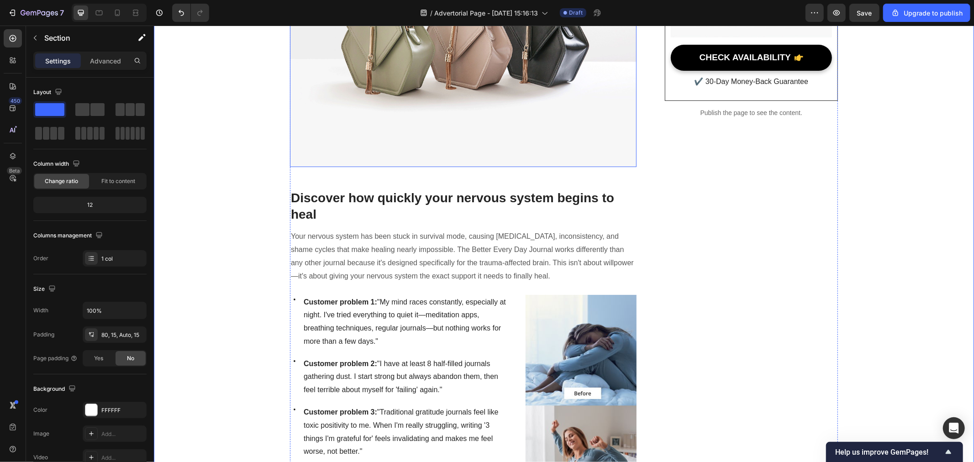
click at [489, 166] on img at bounding box center [463, 36] width 347 height 260
